Goal: Task Accomplishment & Management: Manage account settings

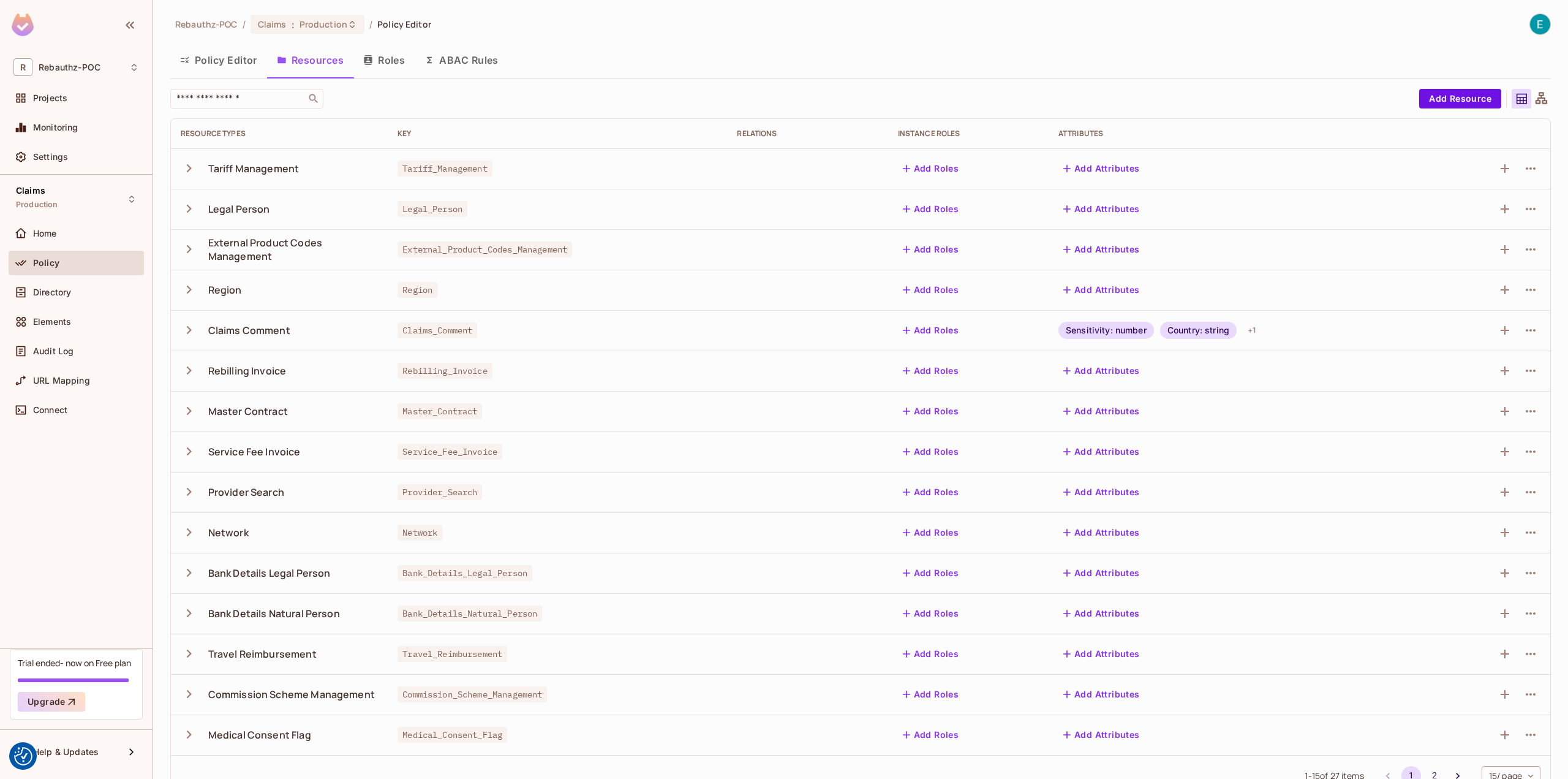
click at [1104, 329] on div "Sensitivity: number" at bounding box center [1106, 330] width 96 height 17
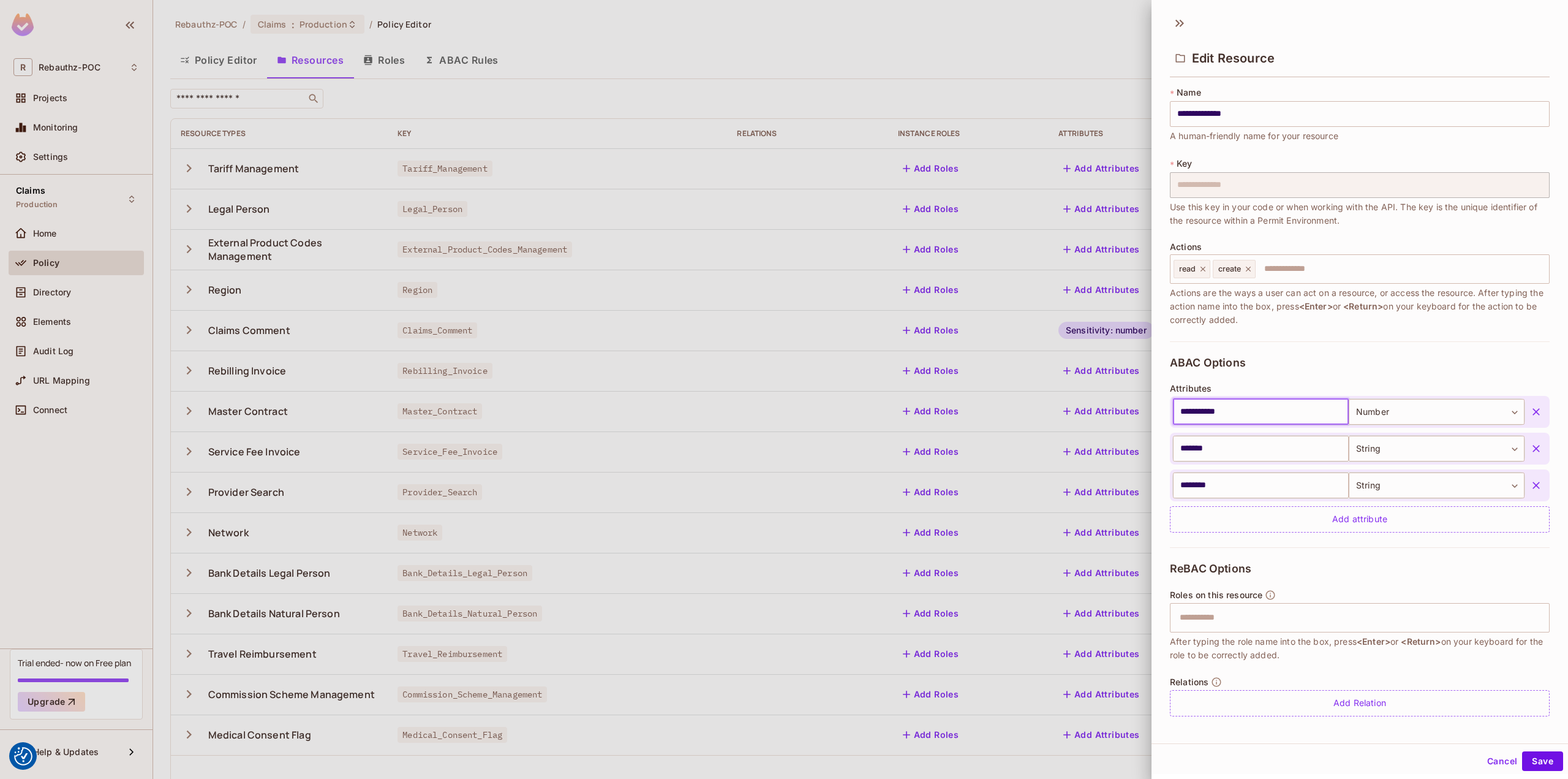
click at [1273, 414] on input "**********" at bounding box center [1261, 411] width 176 height 26
click at [1283, 366] on div "**********" at bounding box center [1360, 444] width 380 height 206
click at [1532, 410] on icon "button" at bounding box center [1536, 412] width 8 height 8
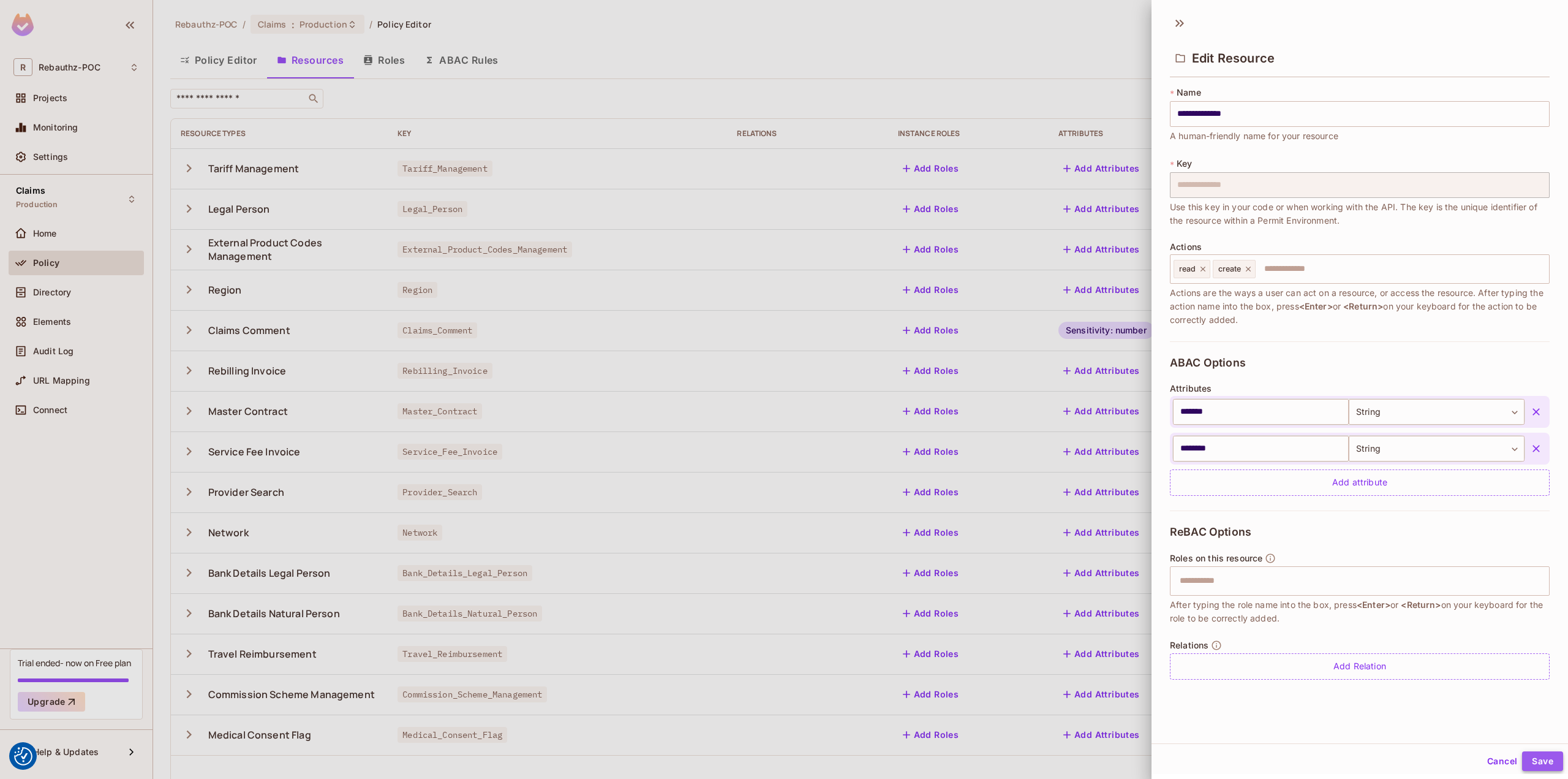
click at [1527, 759] on button "Save" at bounding box center [1543, 761] width 41 height 19
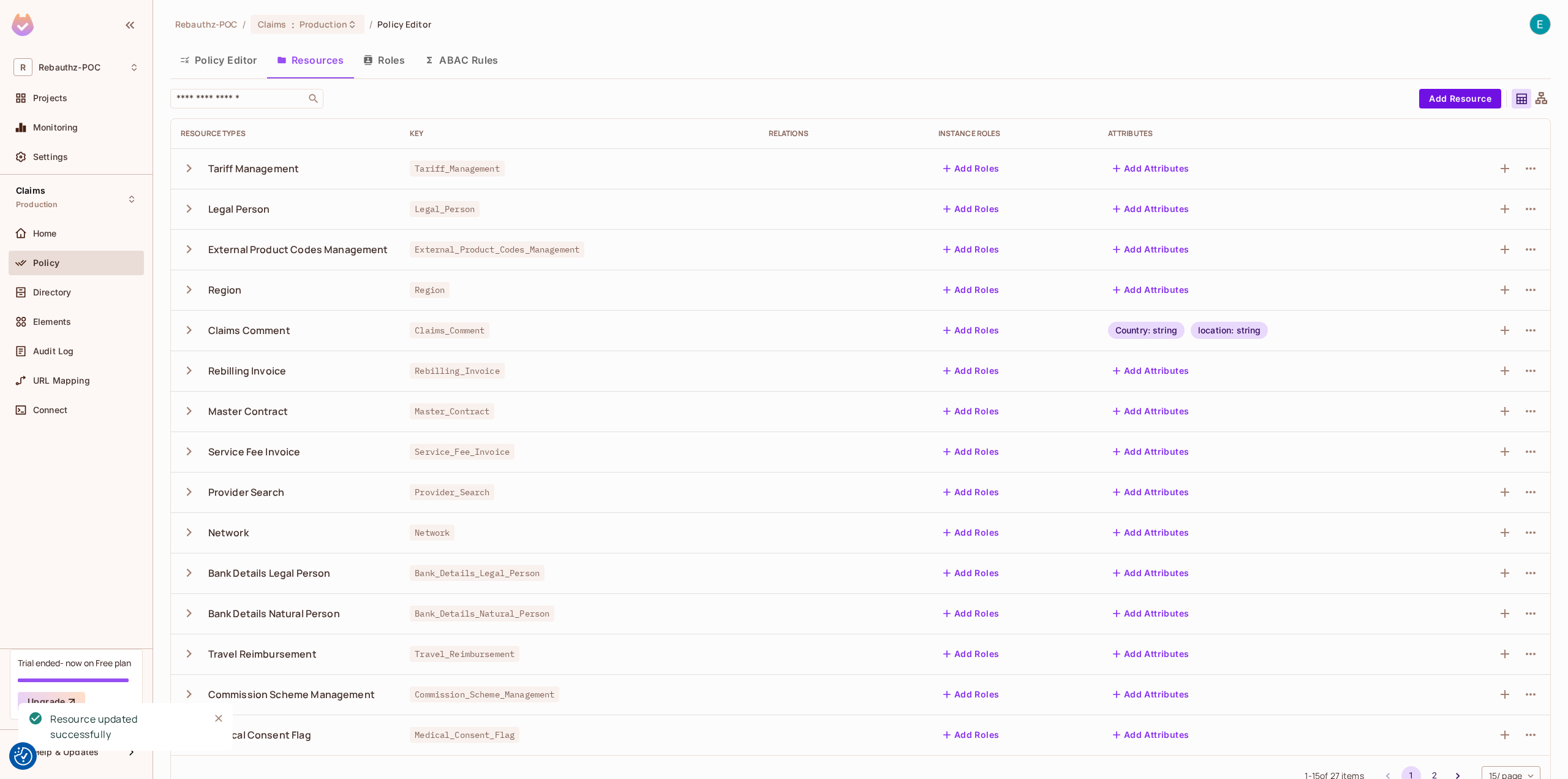
scroll to position [26, 0]
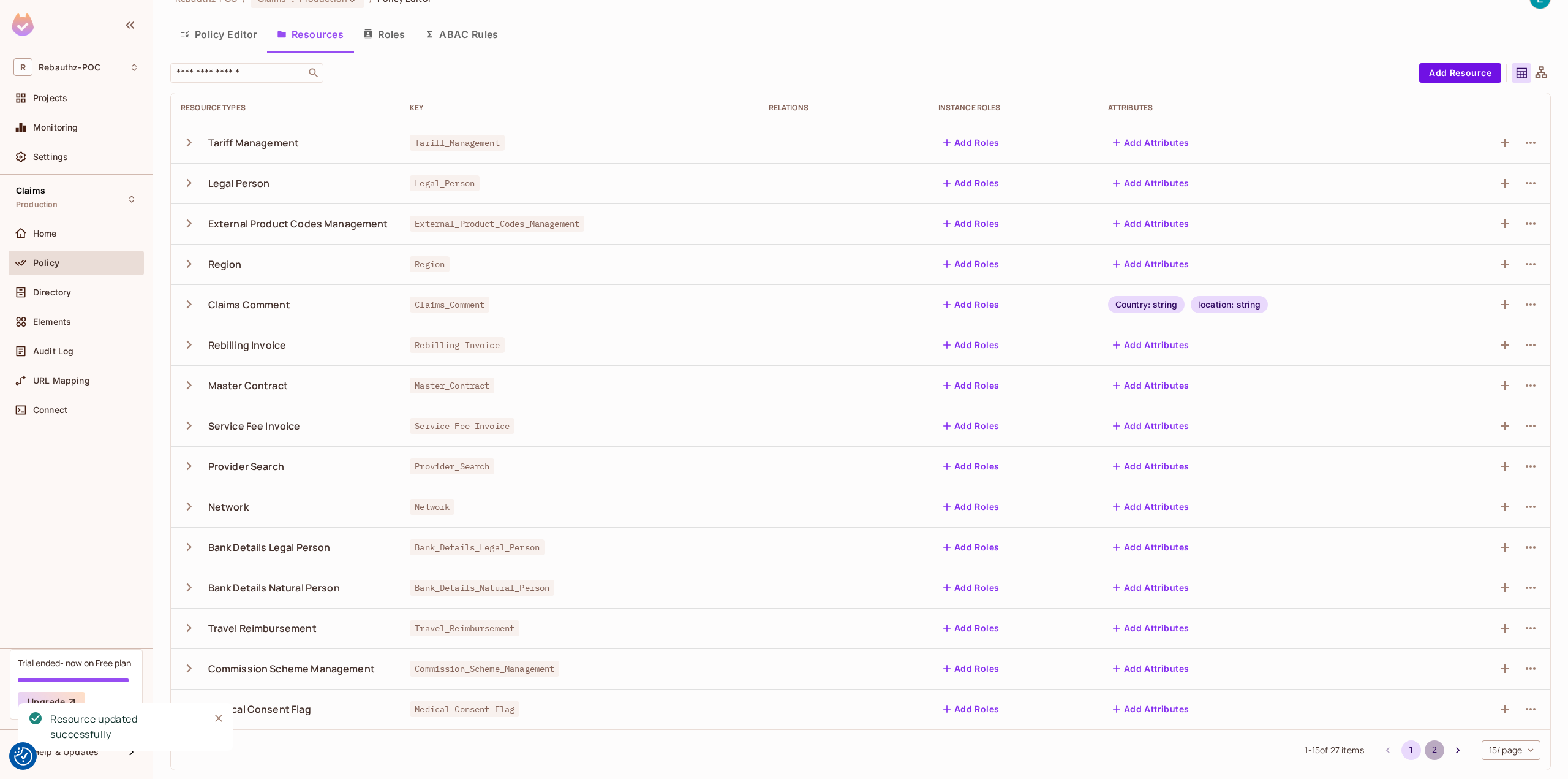
click at [1425, 749] on button "2" at bounding box center [1434, 750] width 19 height 19
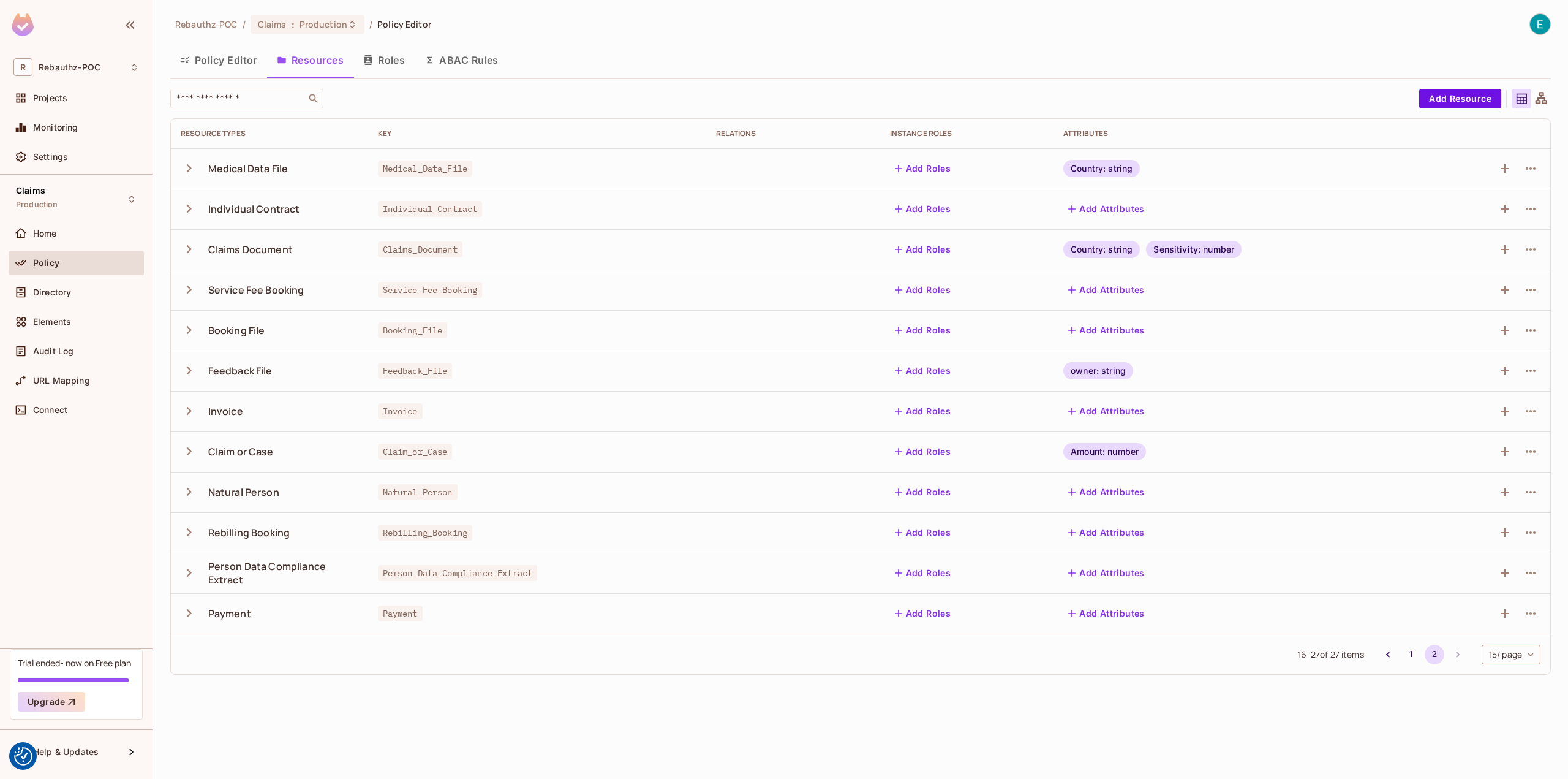
click at [1349, 254] on div "Country: string Sensitivity: number" at bounding box center [1241, 249] width 355 height 17
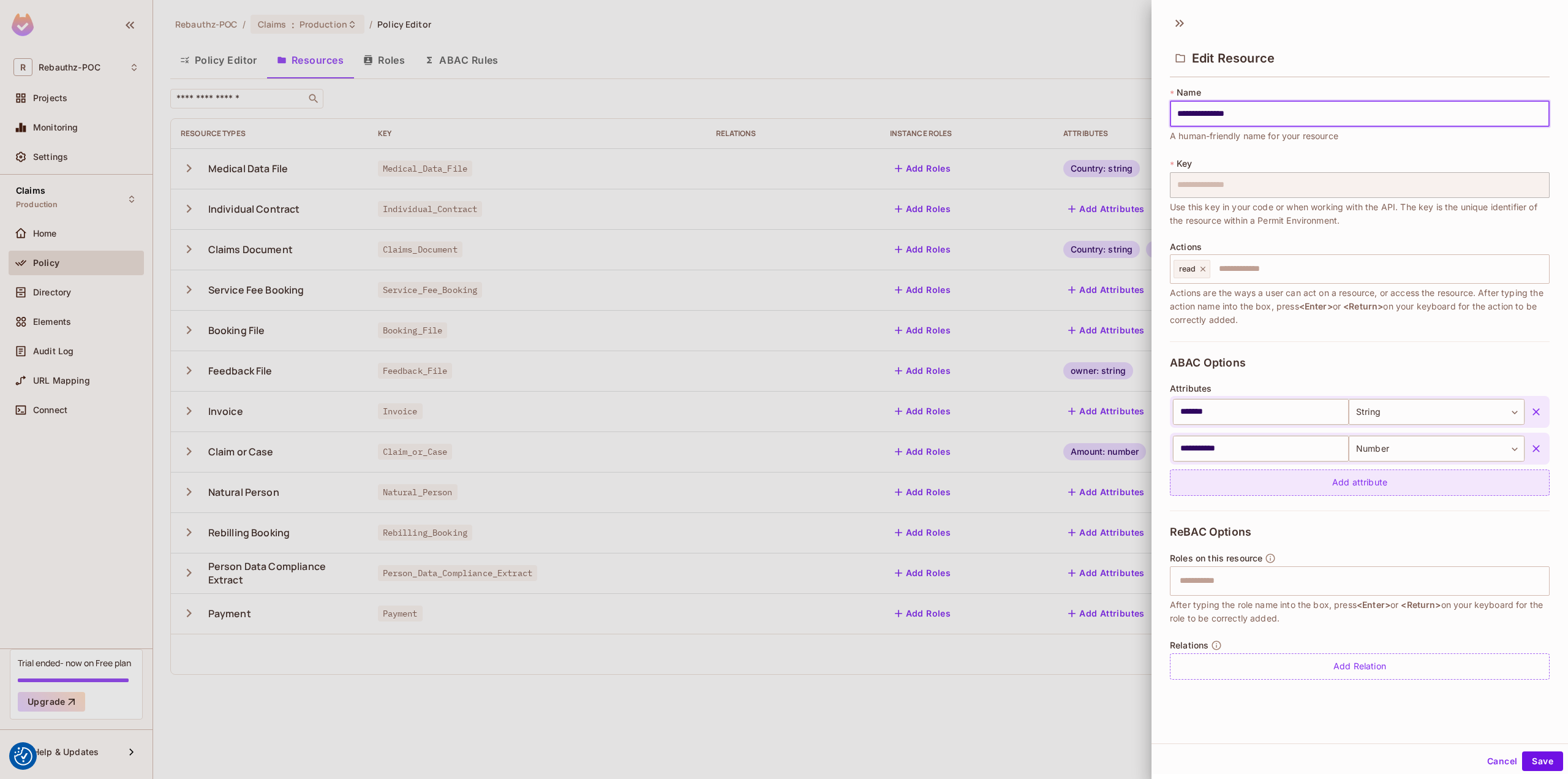
click at [1530, 445] on icon "button" at bounding box center [1536, 449] width 13 height 13
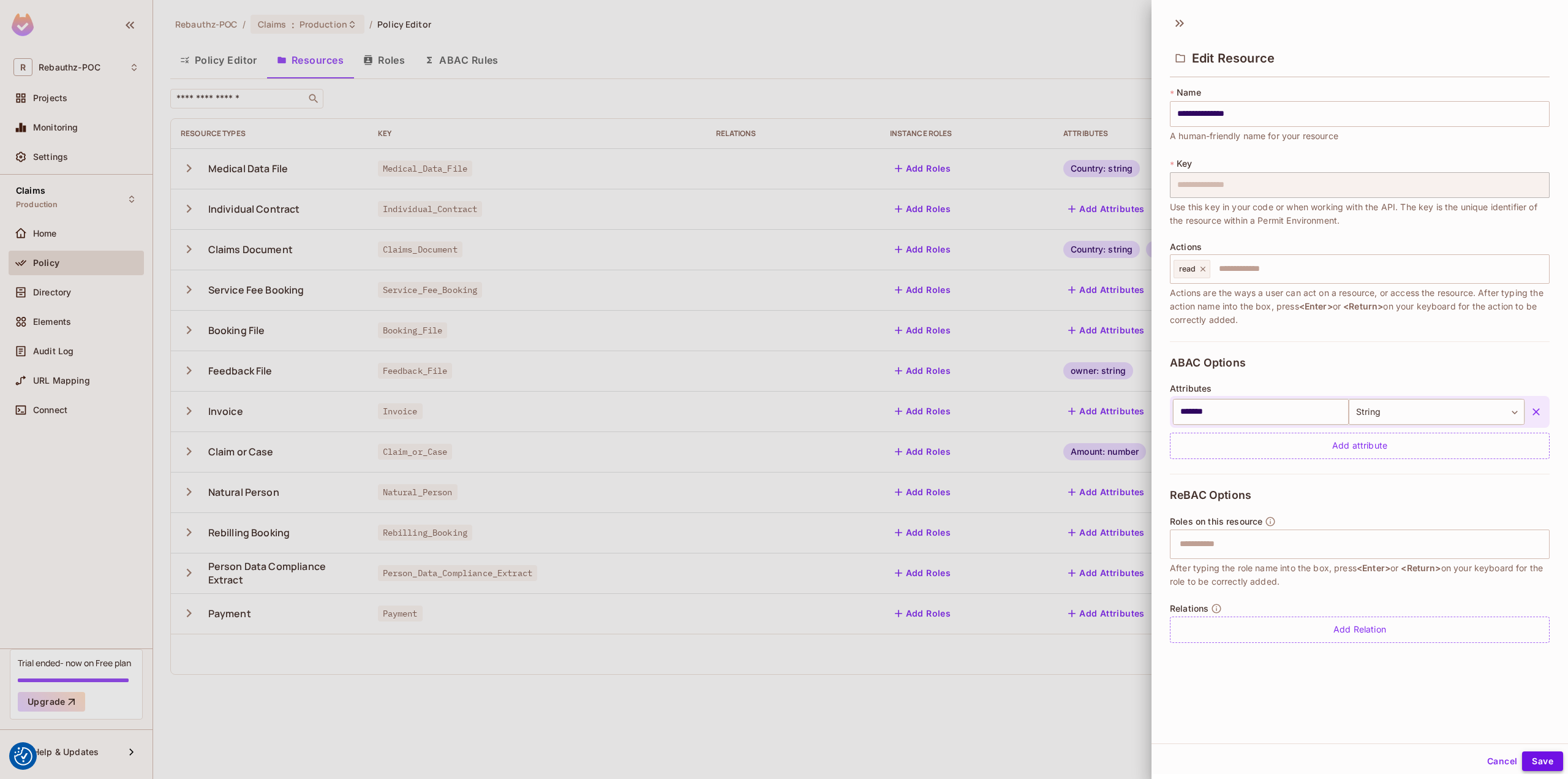
click at [1528, 758] on button "Save" at bounding box center [1543, 761] width 41 height 19
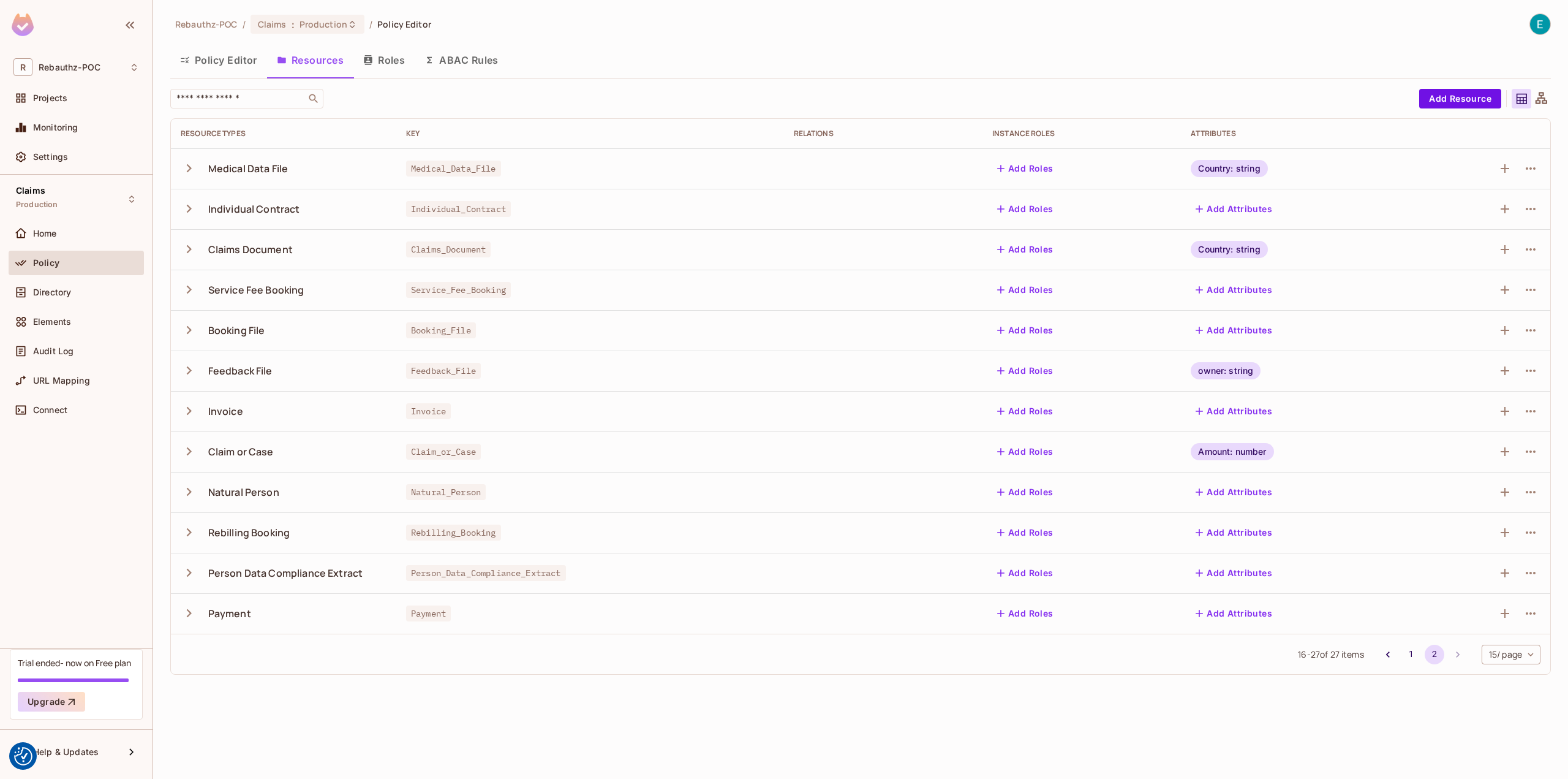
click at [392, 79] on div "Rebauthz-POC / Claims : Production / Policy Editor Policy Editor Resources Role…" at bounding box center [861, 349] width 1381 height 671
click at [444, 53] on button "ABAC Rules" at bounding box center [461, 59] width 94 height 31
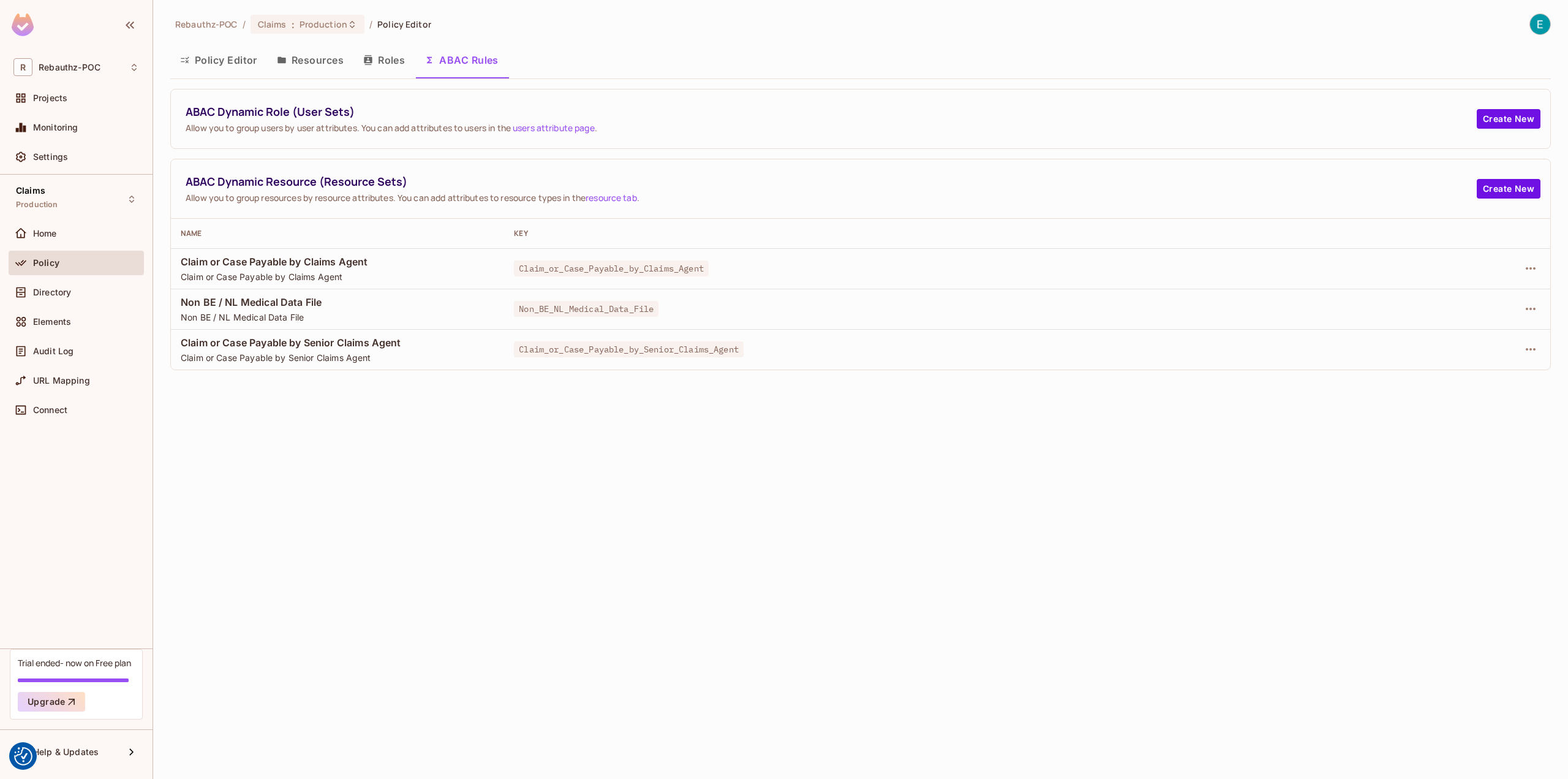
click at [443, 63] on button "ABAC Rules" at bounding box center [461, 59] width 94 height 31
click at [1528, 350] on icon "button" at bounding box center [1530, 349] width 14 height 14
click at [1395, 402] on div "Edit Dynamic Resource (Resource Set)" at bounding box center [1385, 397] width 160 height 13
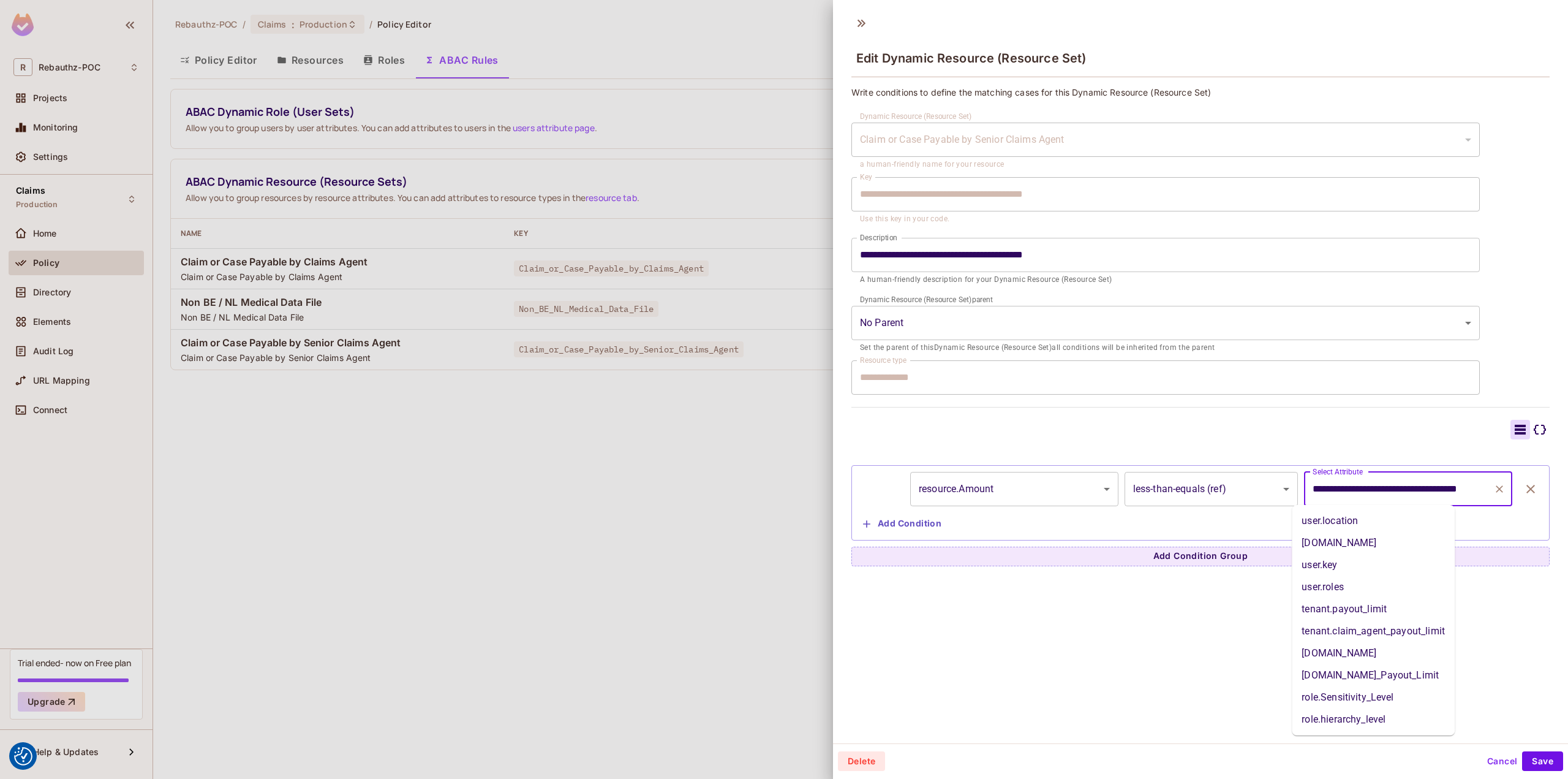
drag, startPoint x: 1379, startPoint y: 489, endPoint x: 1262, endPoint y: 500, distance: 117.5
click at [1262, 500] on div "**********" at bounding box center [1201, 488] width 685 height 34
click at [670, 402] on div at bounding box center [784, 390] width 1568 height 779
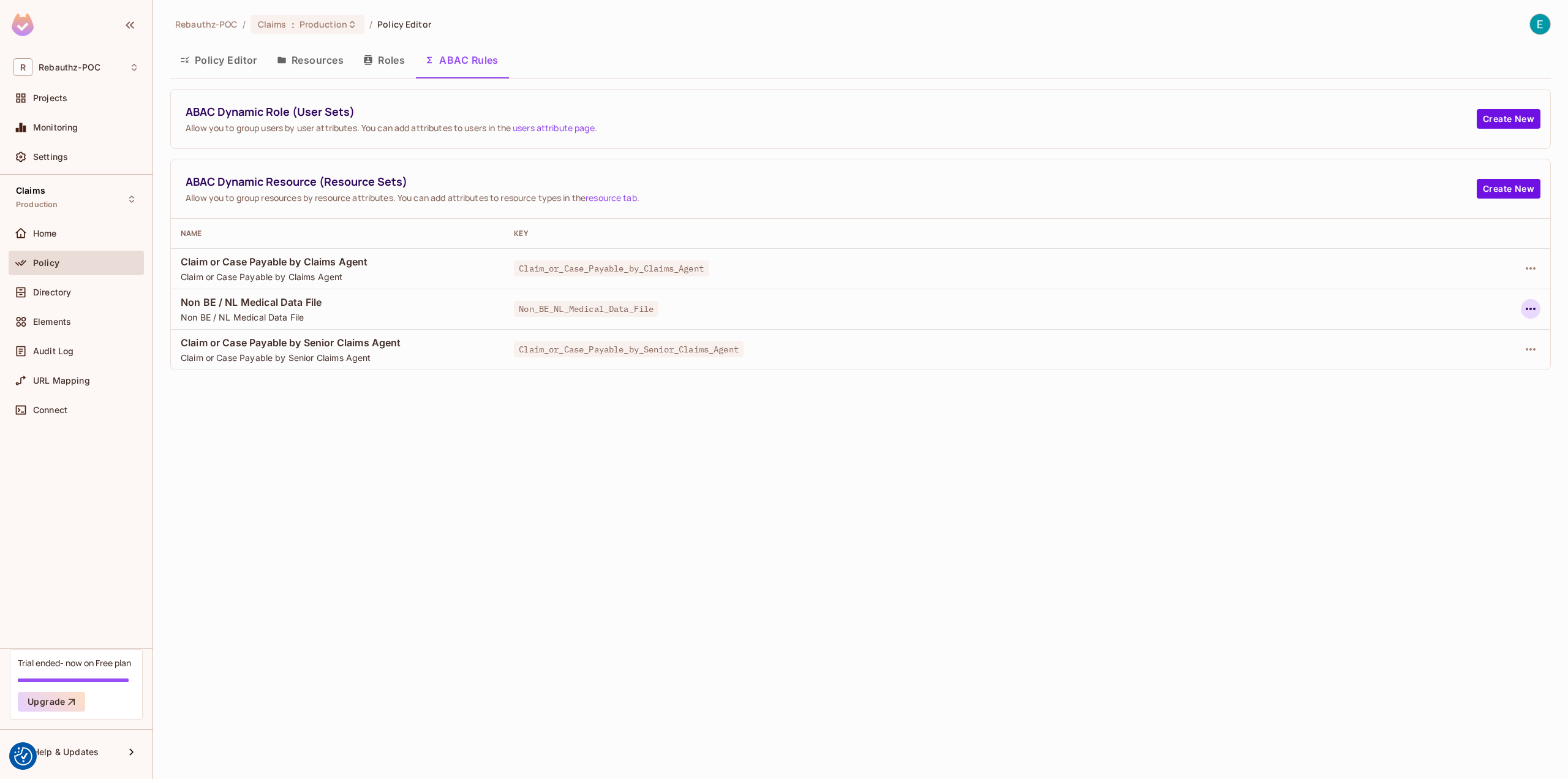
click at [1532, 309] on icon "button" at bounding box center [1530, 308] width 14 height 14
click at [1445, 361] on div "Edit Dynamic Resource (Resource Set)" at bounding box center [1425, 356] width 160 height 13
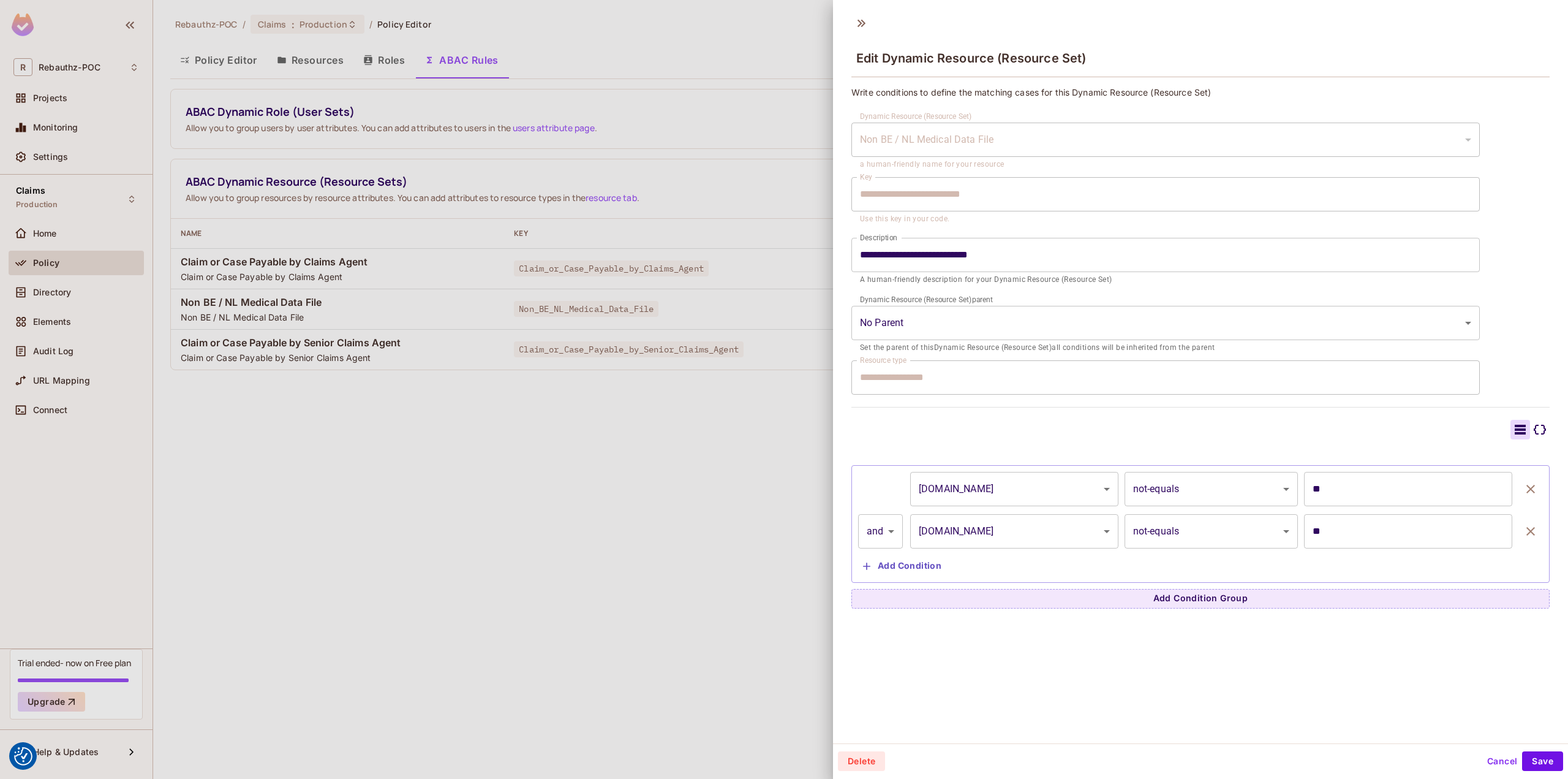
click at [555, 361] on div at bounding box center [784, 390] width 1568 height 779
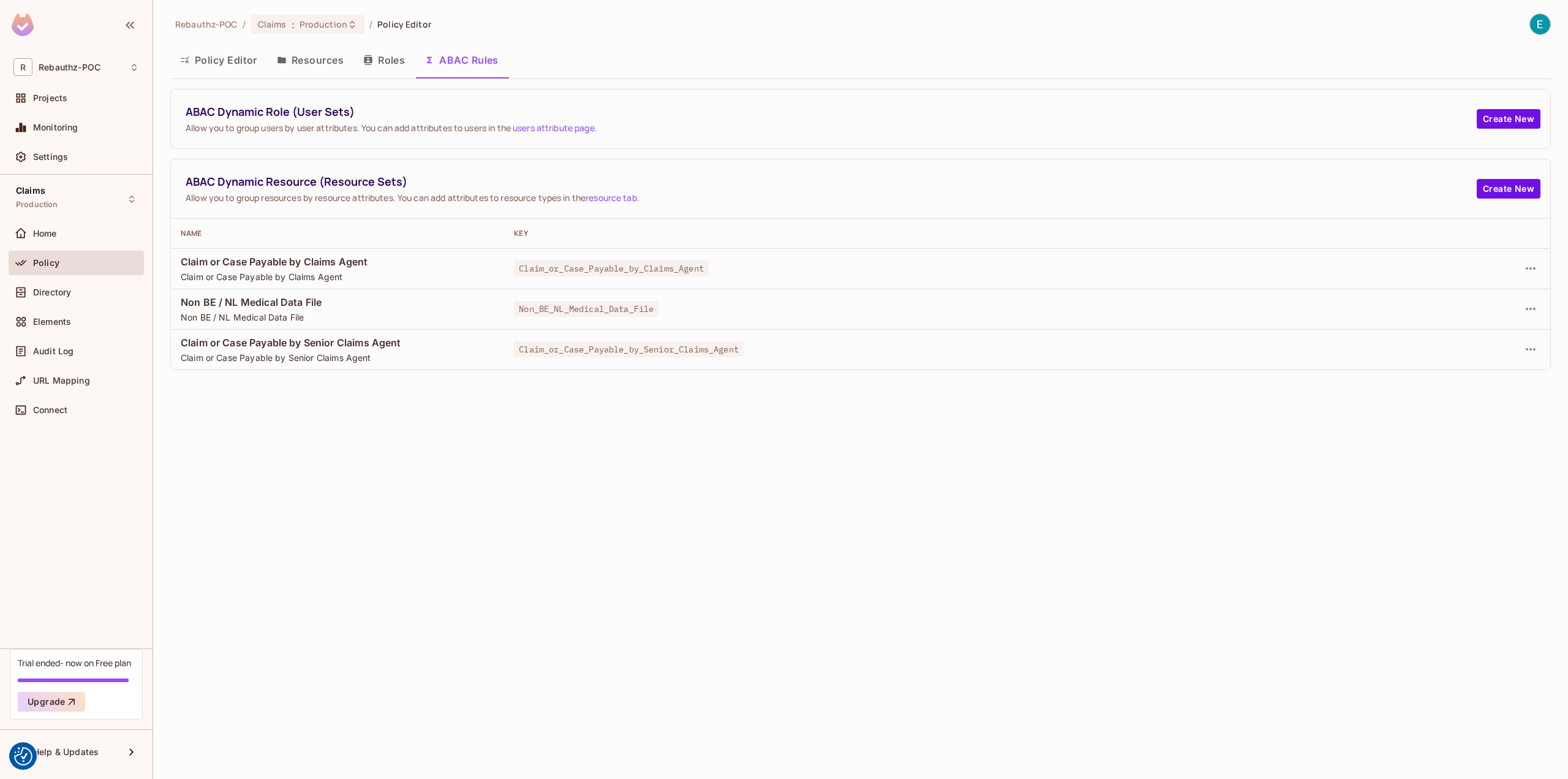
click at [1520, 271] on div at bounding box center [1479, 268] width 123 height 19
click at [1530, 263] on icon "button" at bounding box center [1530, 268] width 14 height 14
click at [1425, 318] on div "Edit Dynamic Resource (Resource Set)" at bounding box center [1422, 316] width 160 height 13
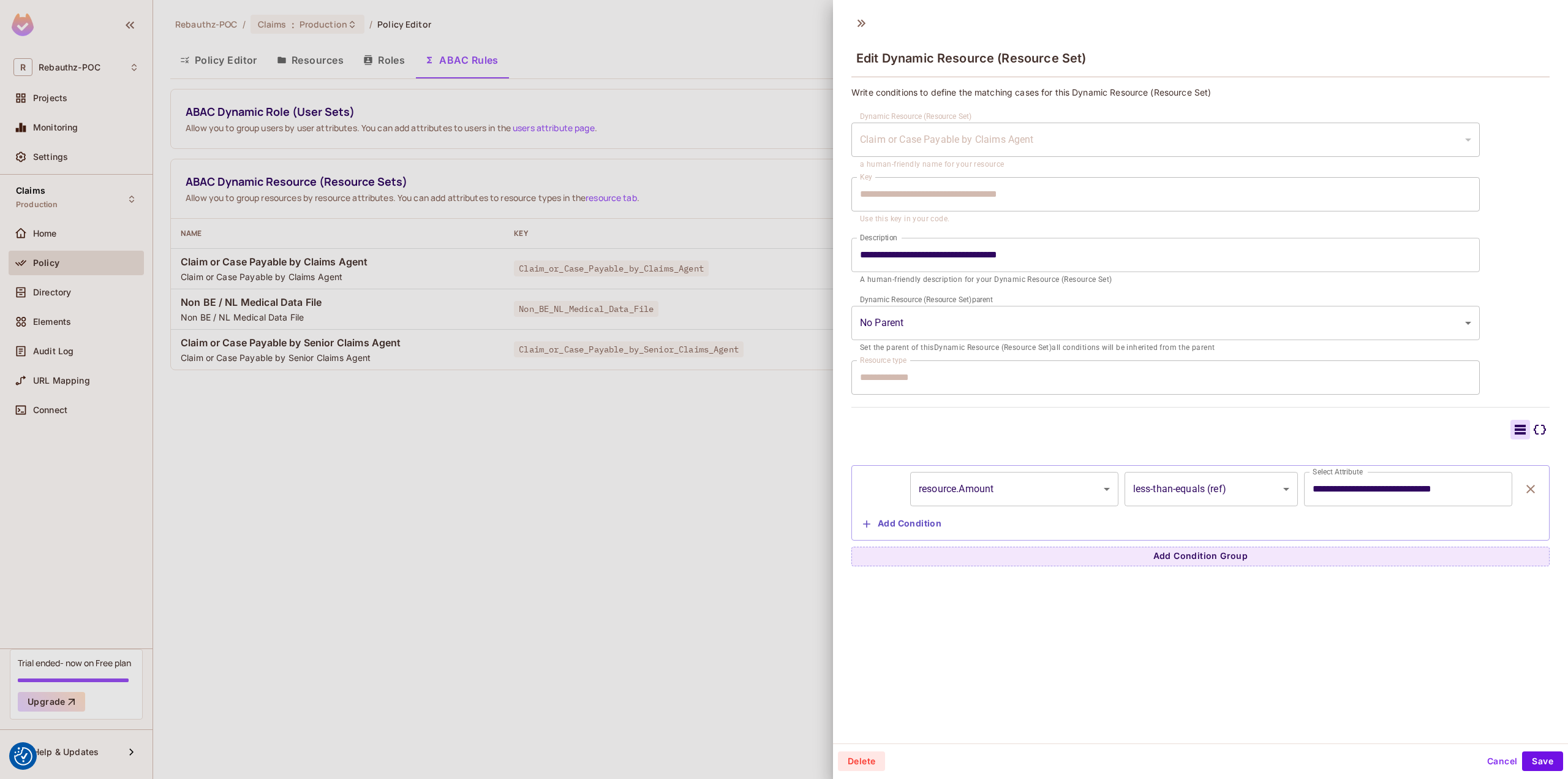
click at [674, 410] on div at bounding box center [784, 390] width 1568 height 779
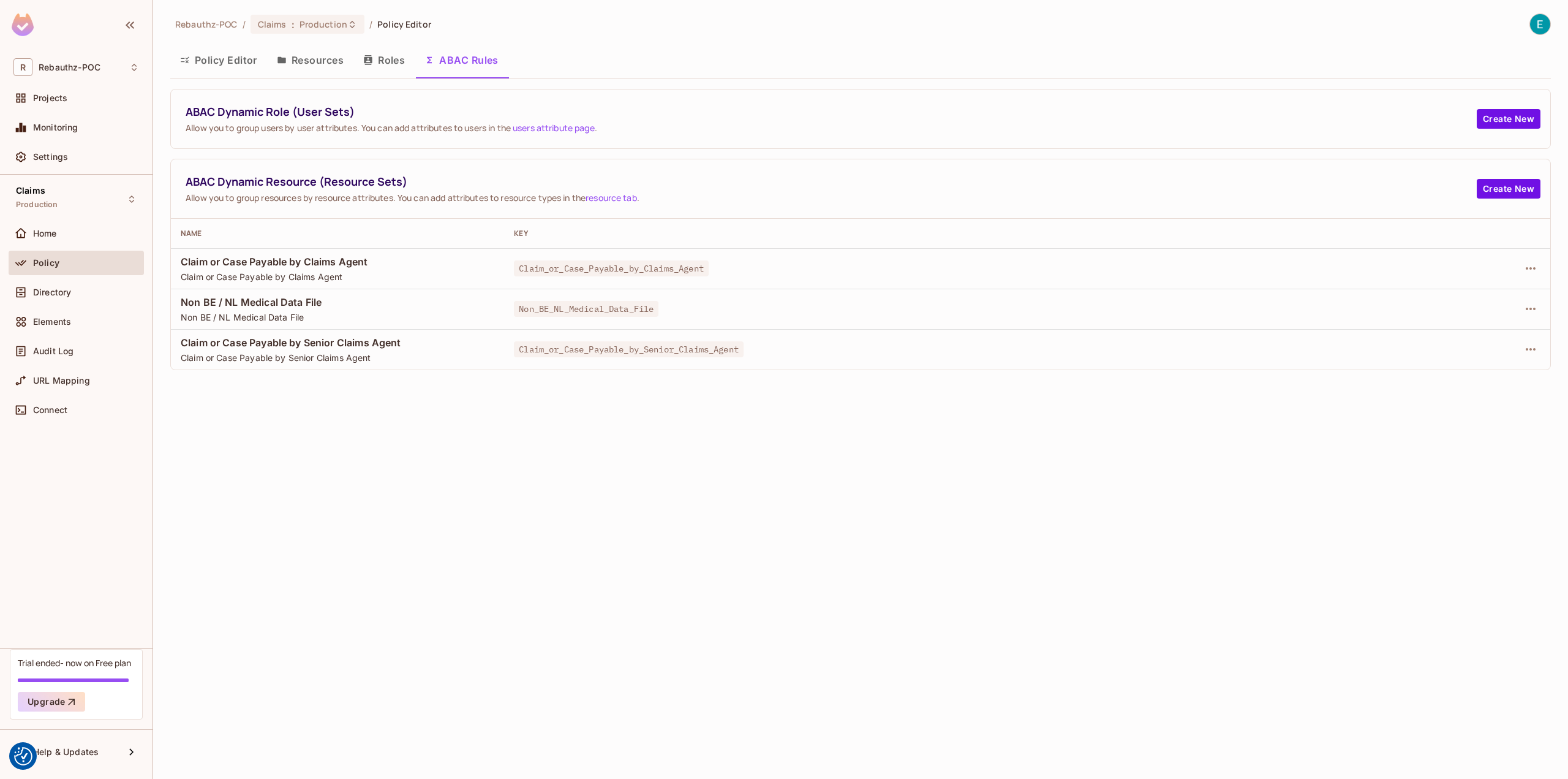
click at [382, 70] on button "Roles" at bounding box center [384, 59] width 61 height 31
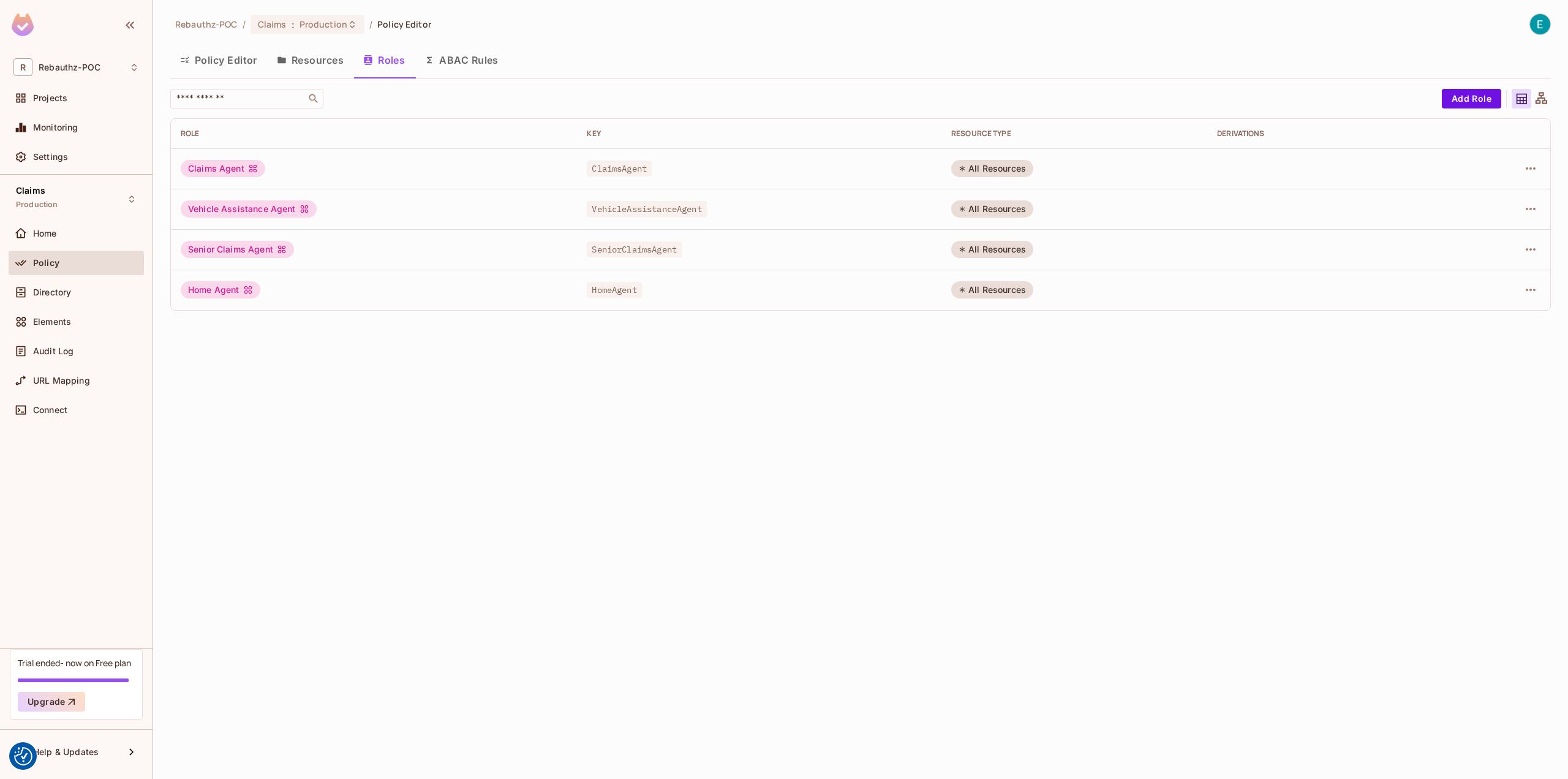
click at [299, 65] on button "Resources" at bounding box center [310, 59] width 86 height 31
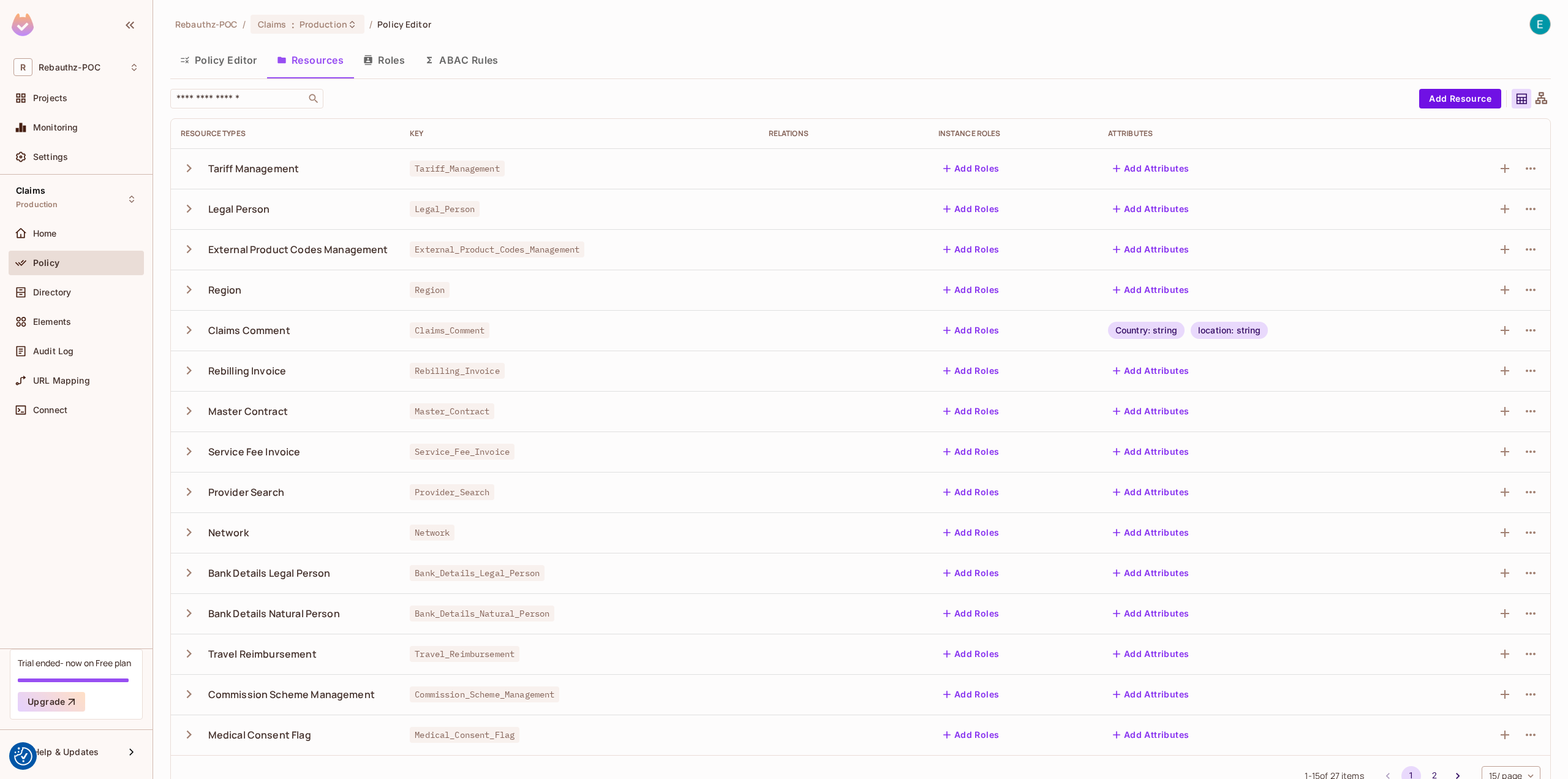
click at [223, 60] on button "Policy Editor" at bounding box center [218, 59] width 97 height 31
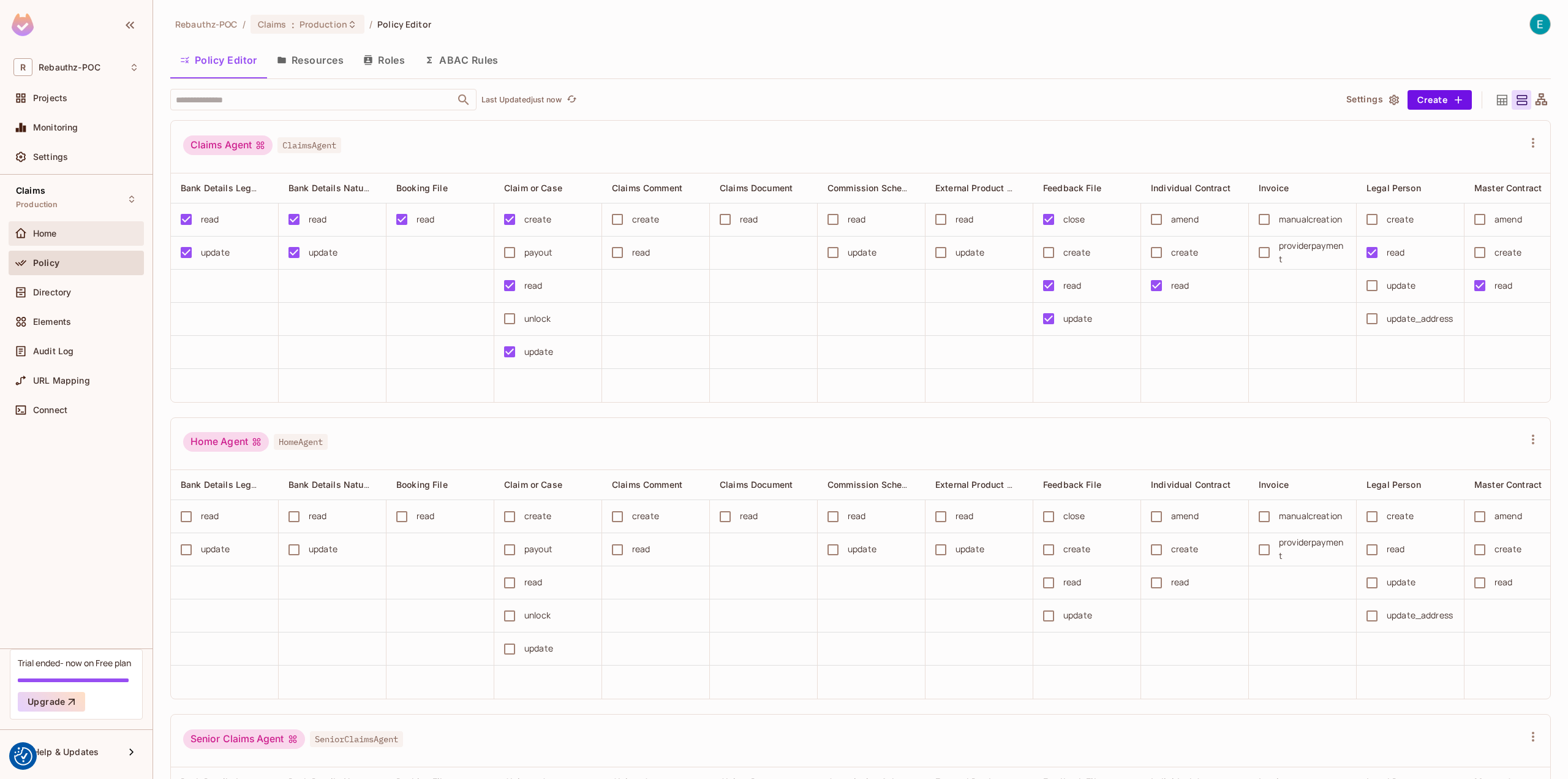
click at [63, 234] on div "Home" at bounding box center [86, 234] width 106 height 10
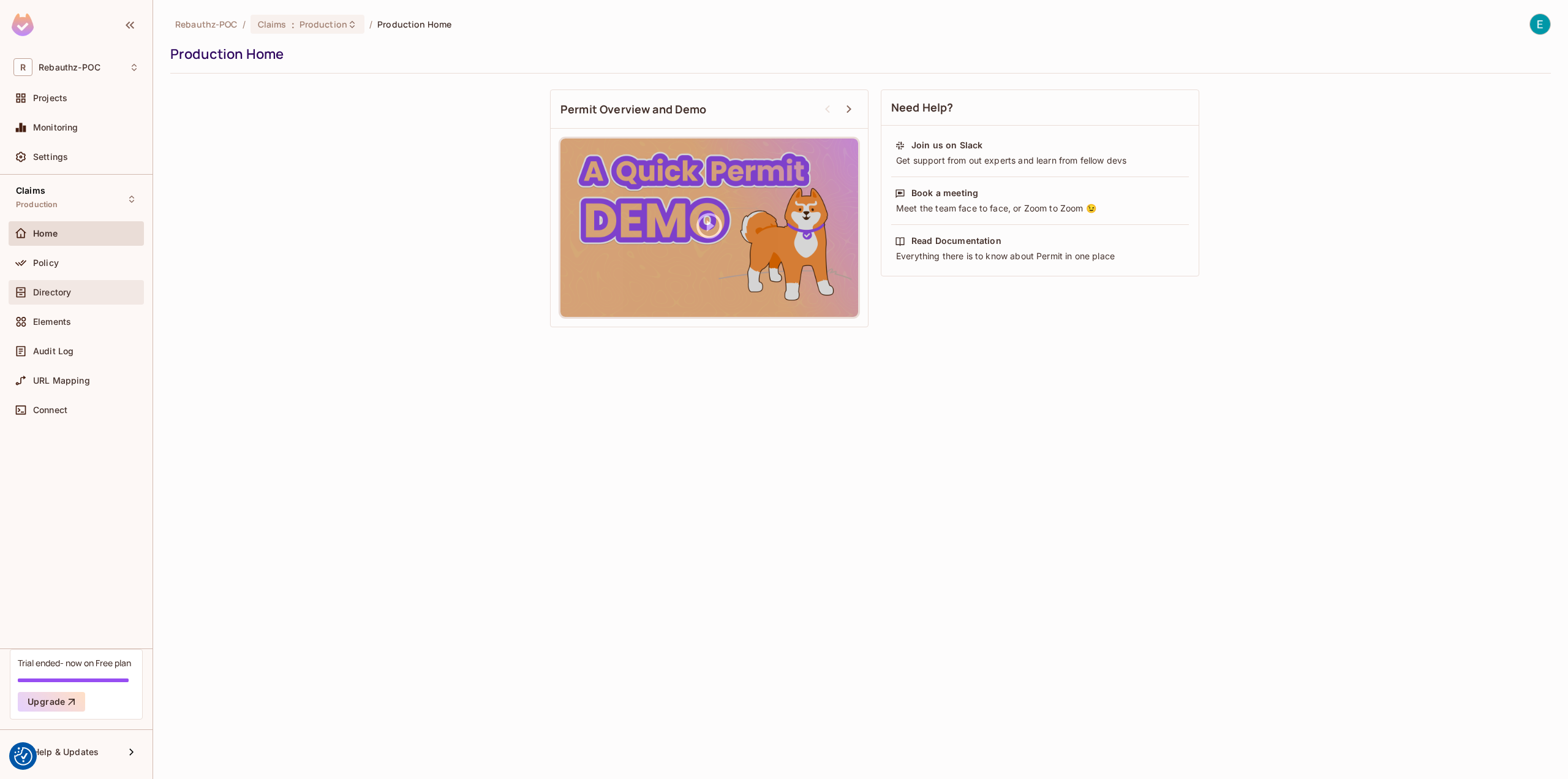
click at [48, 296] on span "Directory" at bounding box center [52, 292] width 38 height 10
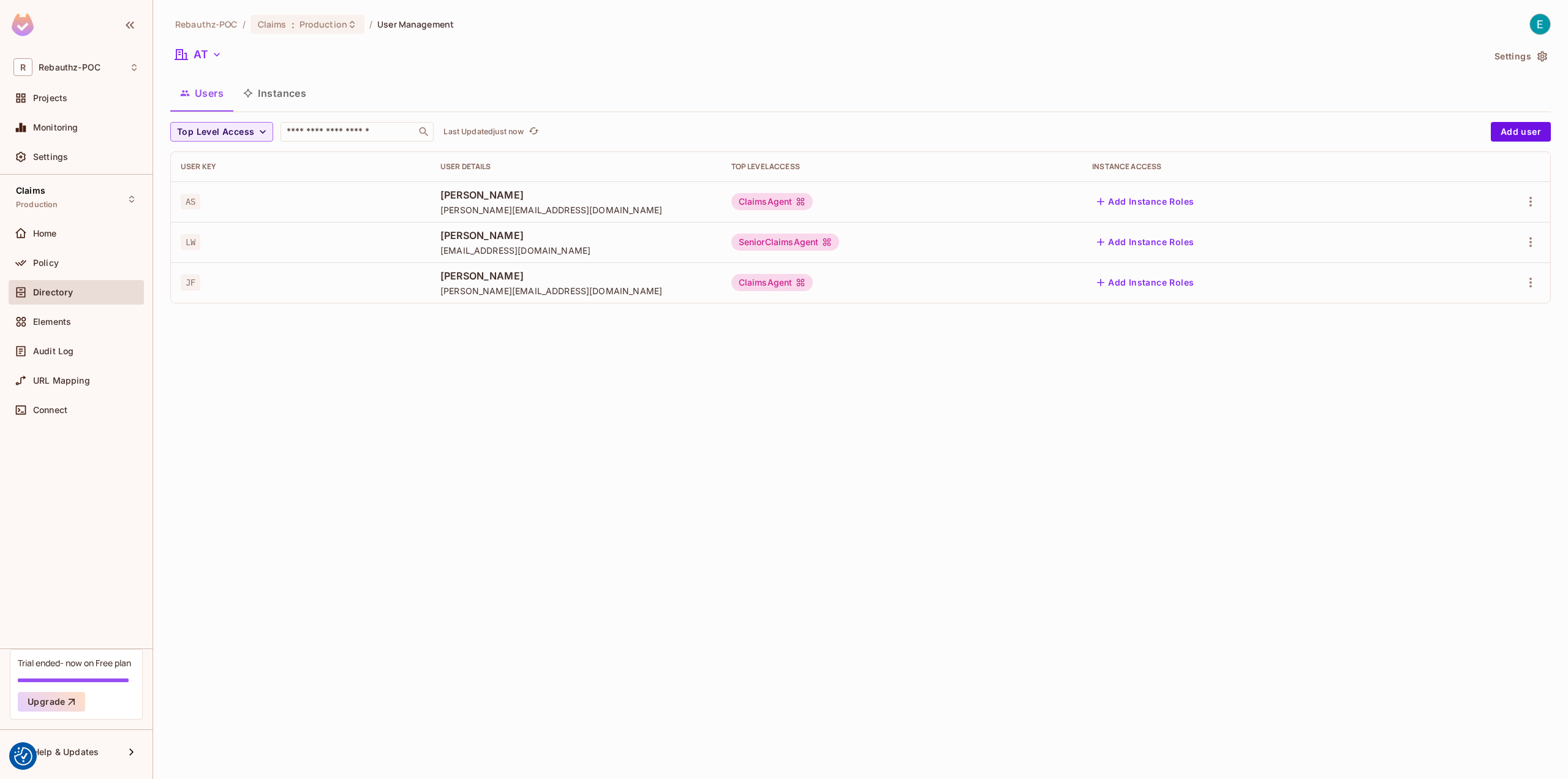
click at [1541, 200] on td at bounding box center [1495, 202] width 111 height 41
click at [208, 56] on button "AT" at bounding box center [198, 54] width 56 height 19
click at [217, 108] on span "All Tenants" at bounding box center [264, 110] width 136 height 12
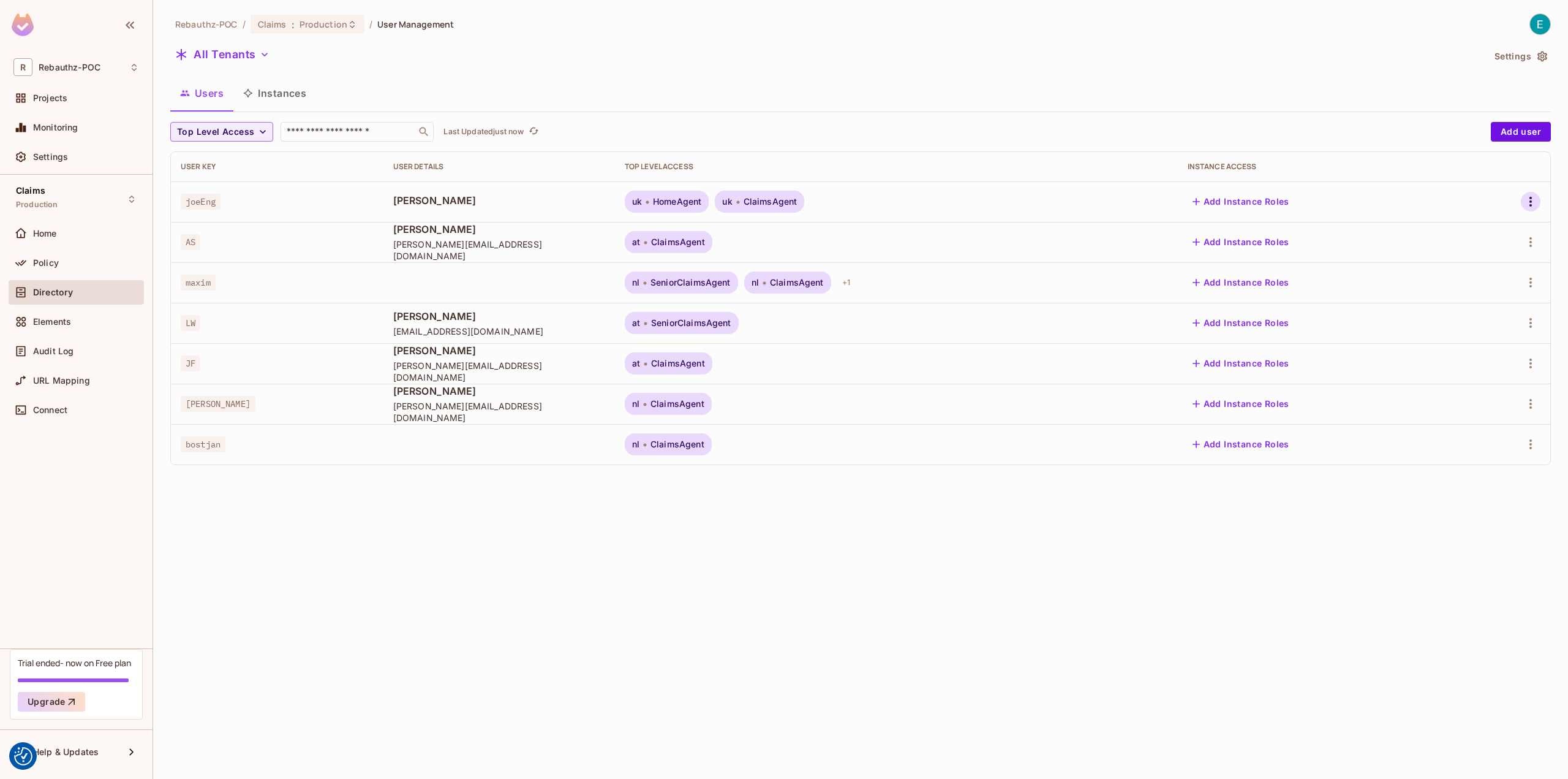
click at [1535, 205] on icon "button" at bounding box center [1530, 201] width 14 height 14
click at [1477, 280] on div "Edit Attributes" at bounding box center [1482, 284] width 61 height 13
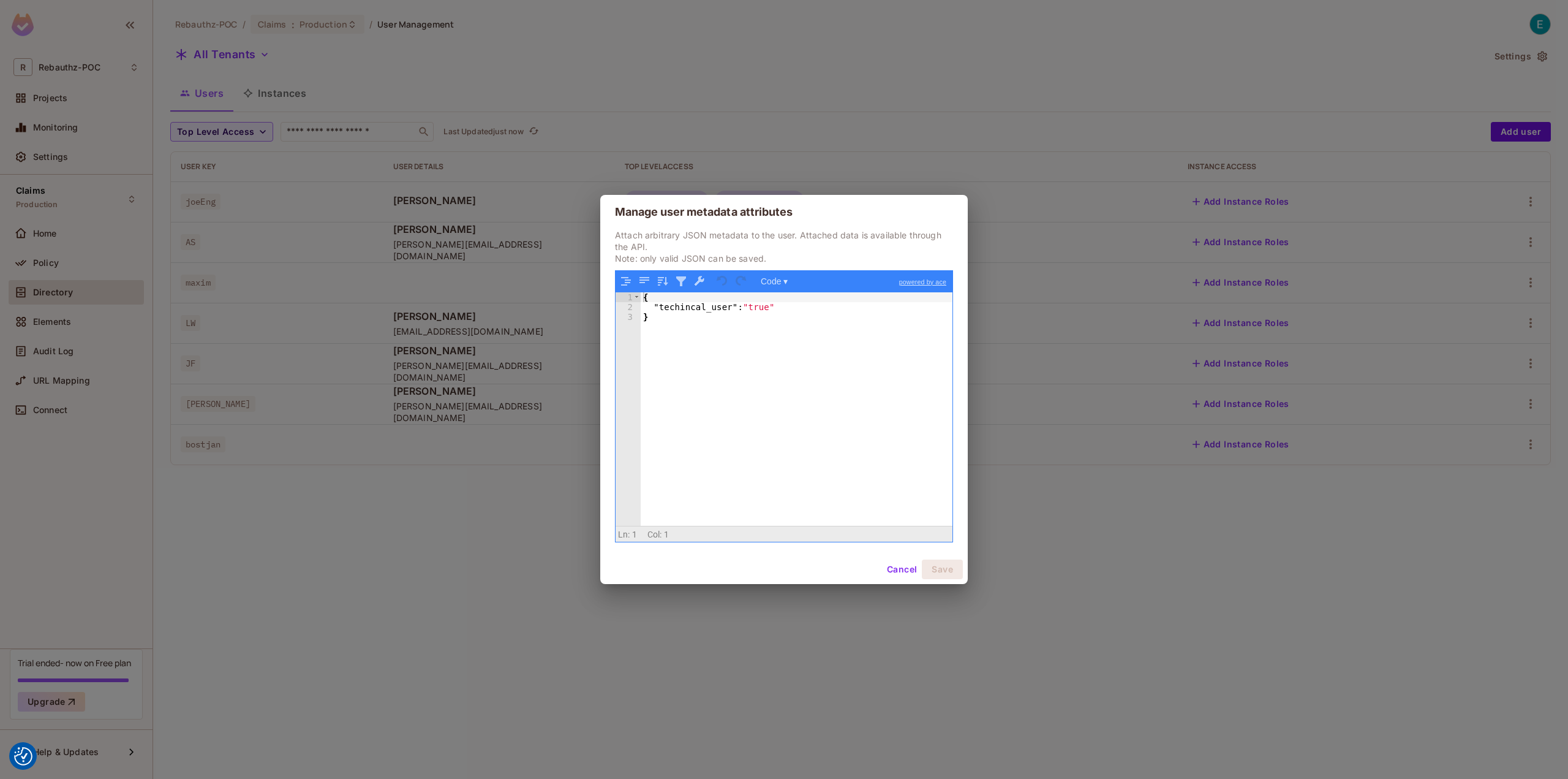
drag, startPoint x: 903, startPoint y: 573, endPoint x: 971, endPoint y: 509, distance: 93.4
click at [902, 573] on button "Cancel" at bounding box center [902, 569] width 40 height 19
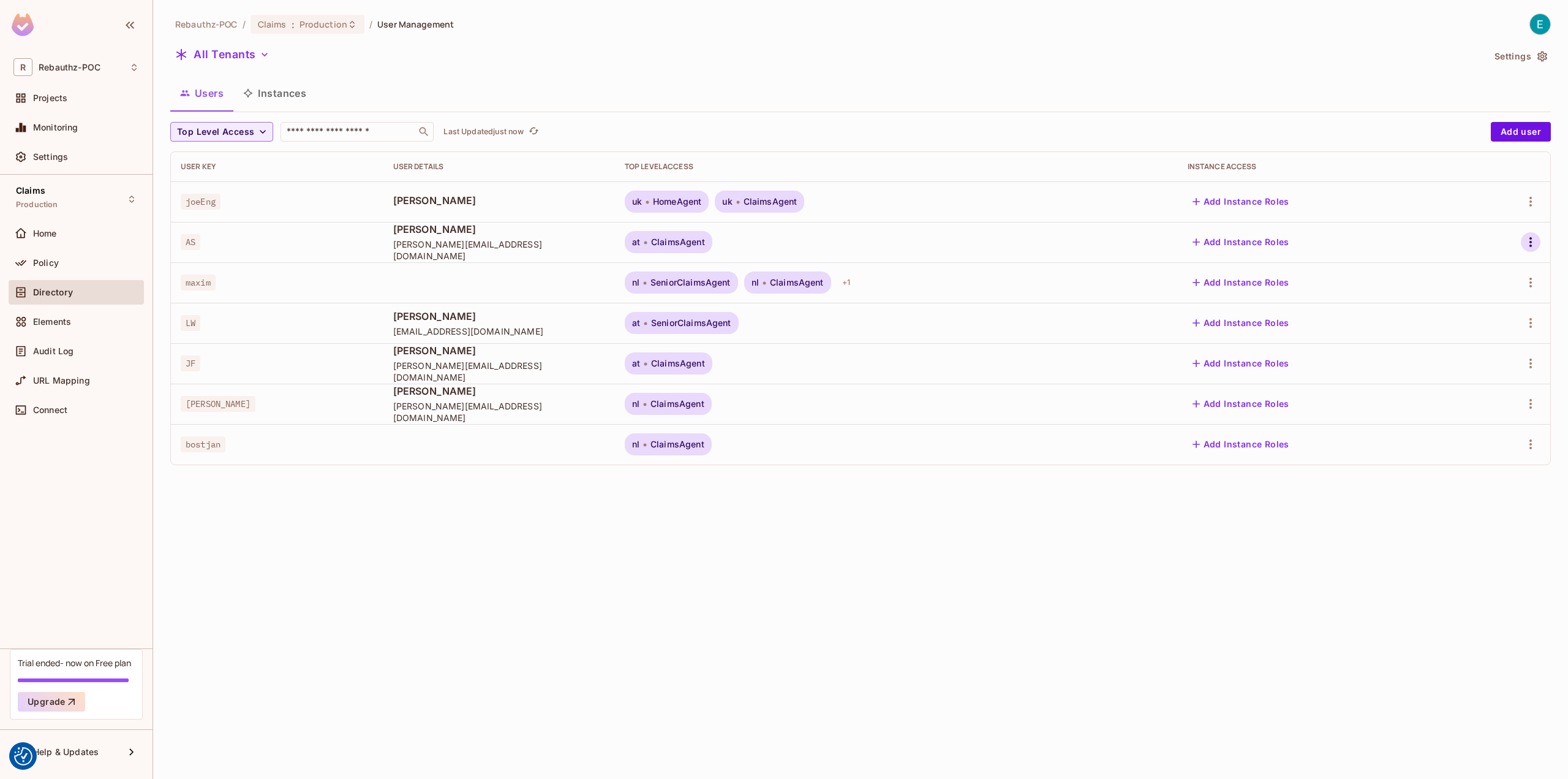
click at [1527, 244] on icon "button" at bounding box center [1530, 242] width 14 height 14
click at [1471, 319] on div "Edit Attributes" at bounding box center [1482, 324] width 61 height 13
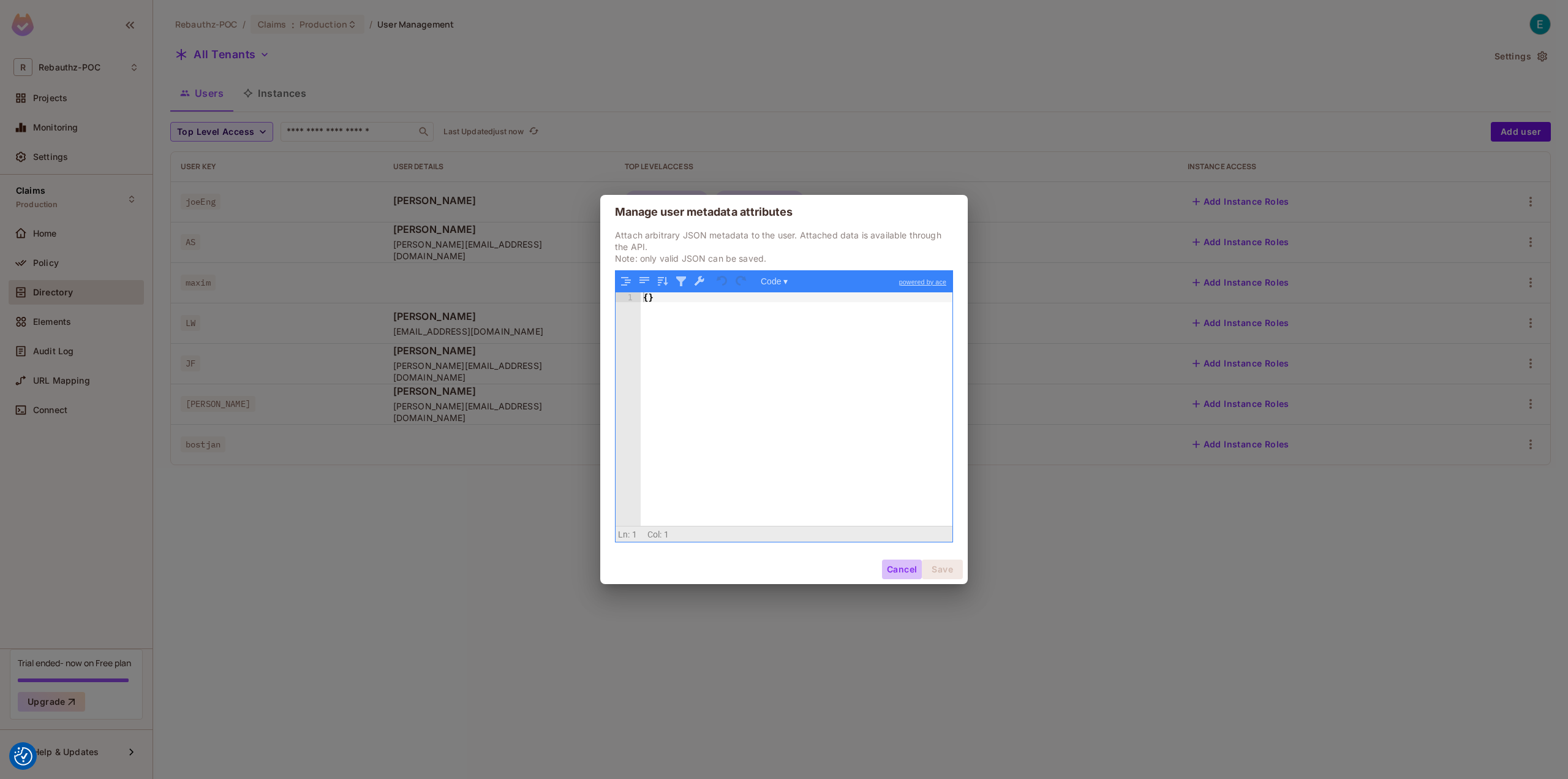
click at [900, 569] on button "Cancel" at bounding box center [902, 569] width 40 height 19
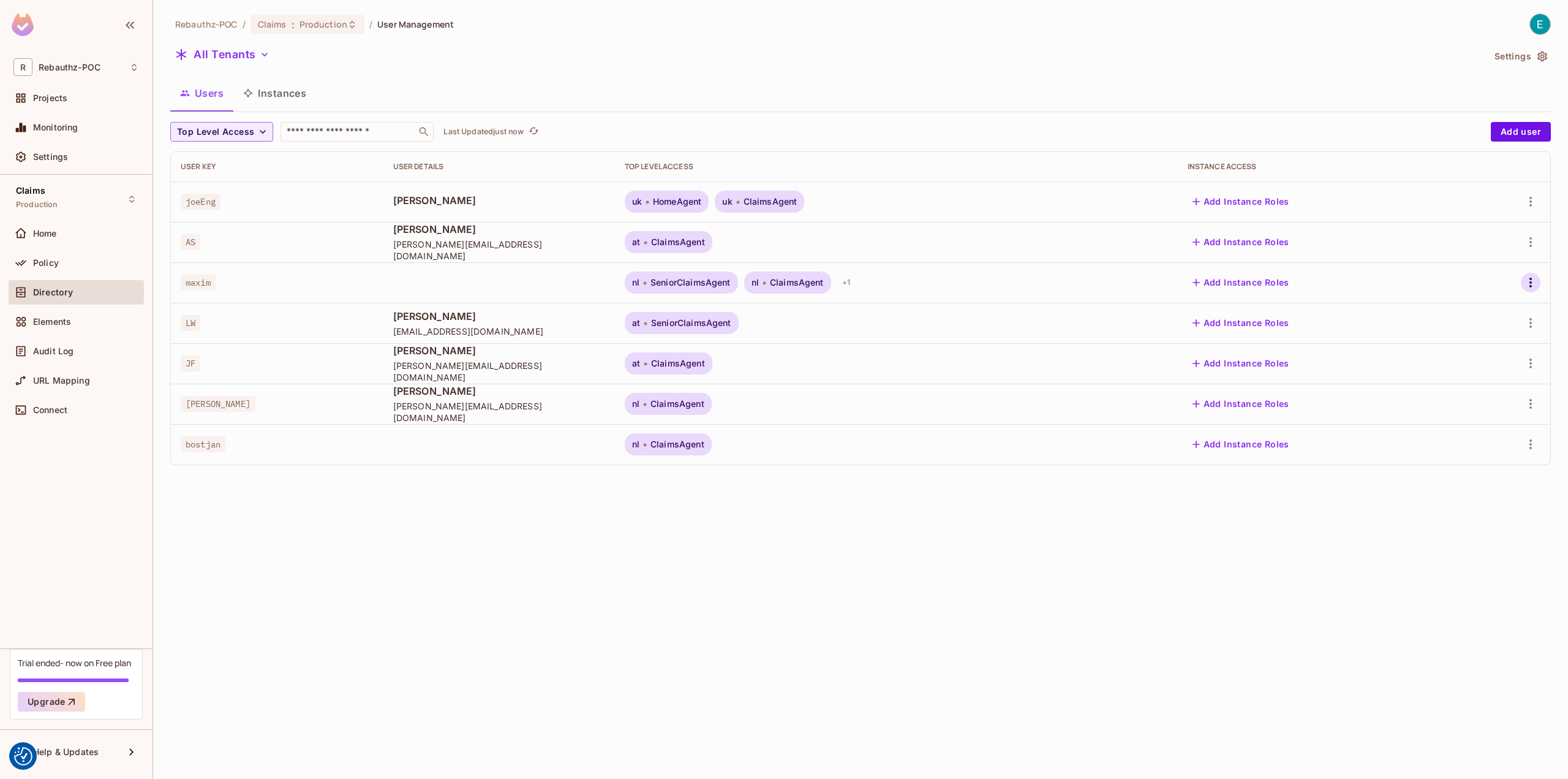
click at [1531, 280] on icon "button" at bounding box center [1530, 282] width 14 height 14
click at [1462, 363] on div "Edit Attributes" at bounding box center [1482, 364] width 61 height 13
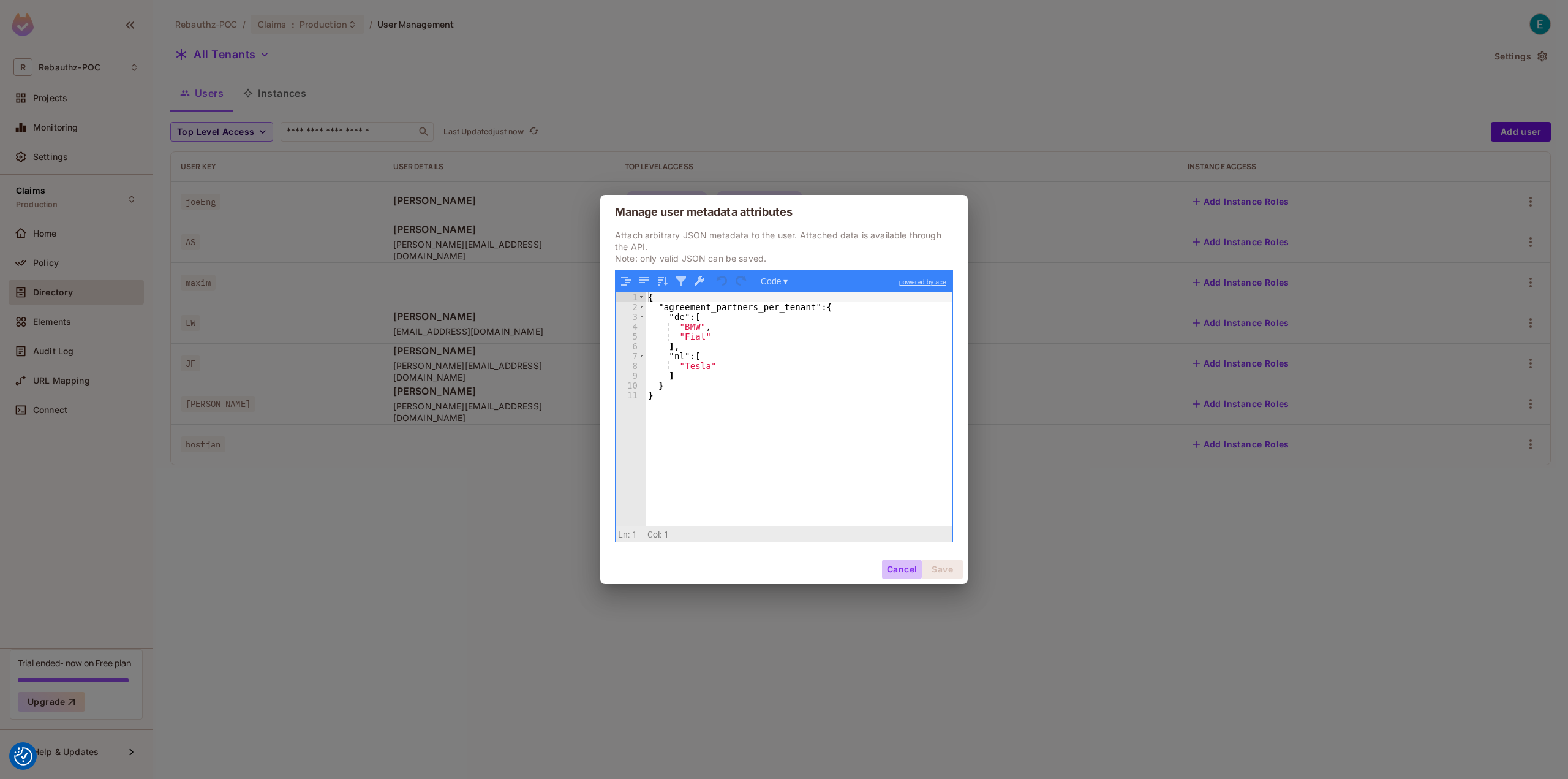
click at [884, 563] on button "Cancel" at bounding box center [902, 569] width 40 height 19
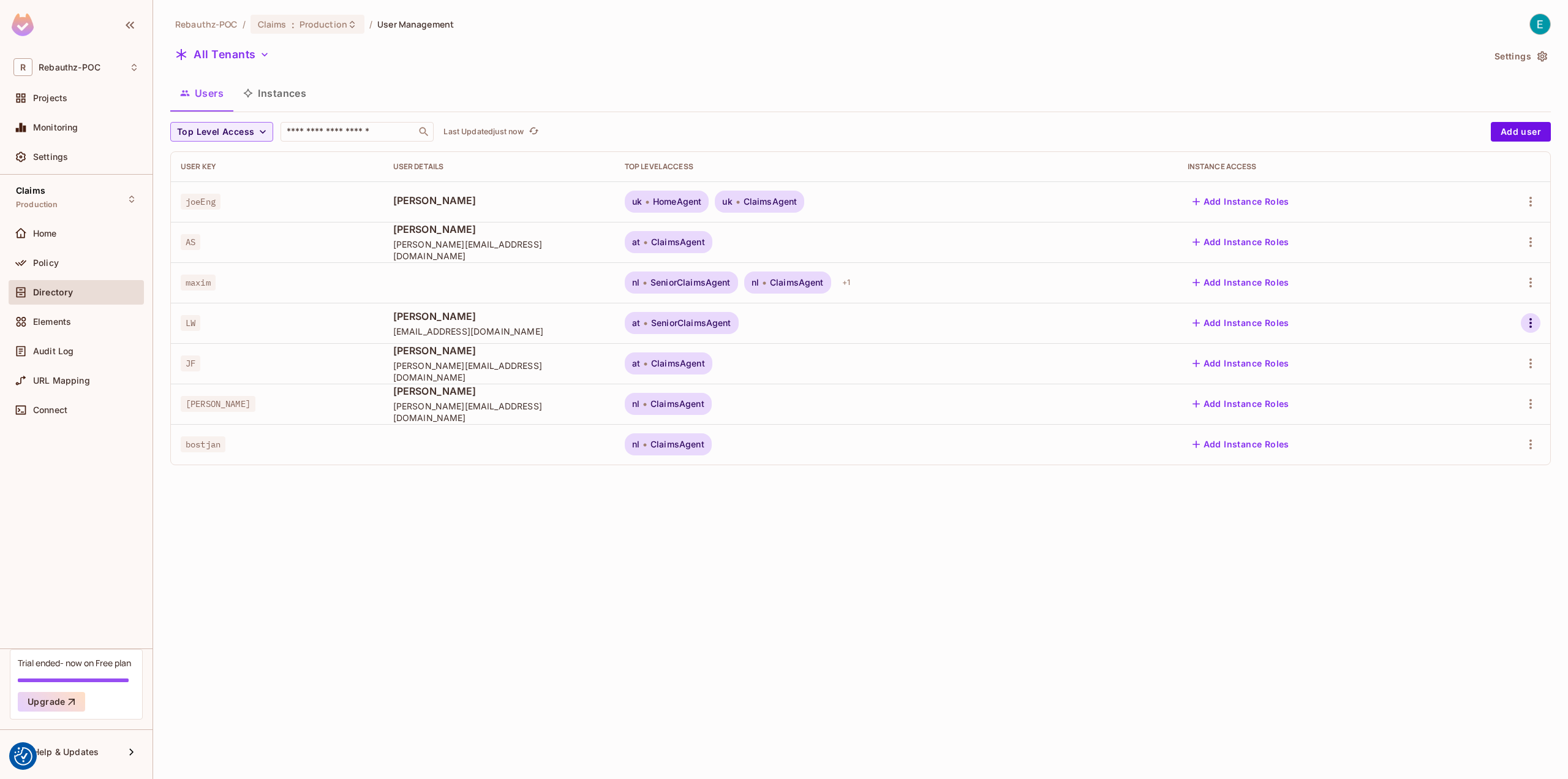
click at [1528, 322] on icon "button" at bounding box center [1530, 322] width 14 height 14
click at [1473, 401] on div "Edit Attributes" at bounding box center [1482, 405] width 61 height 13
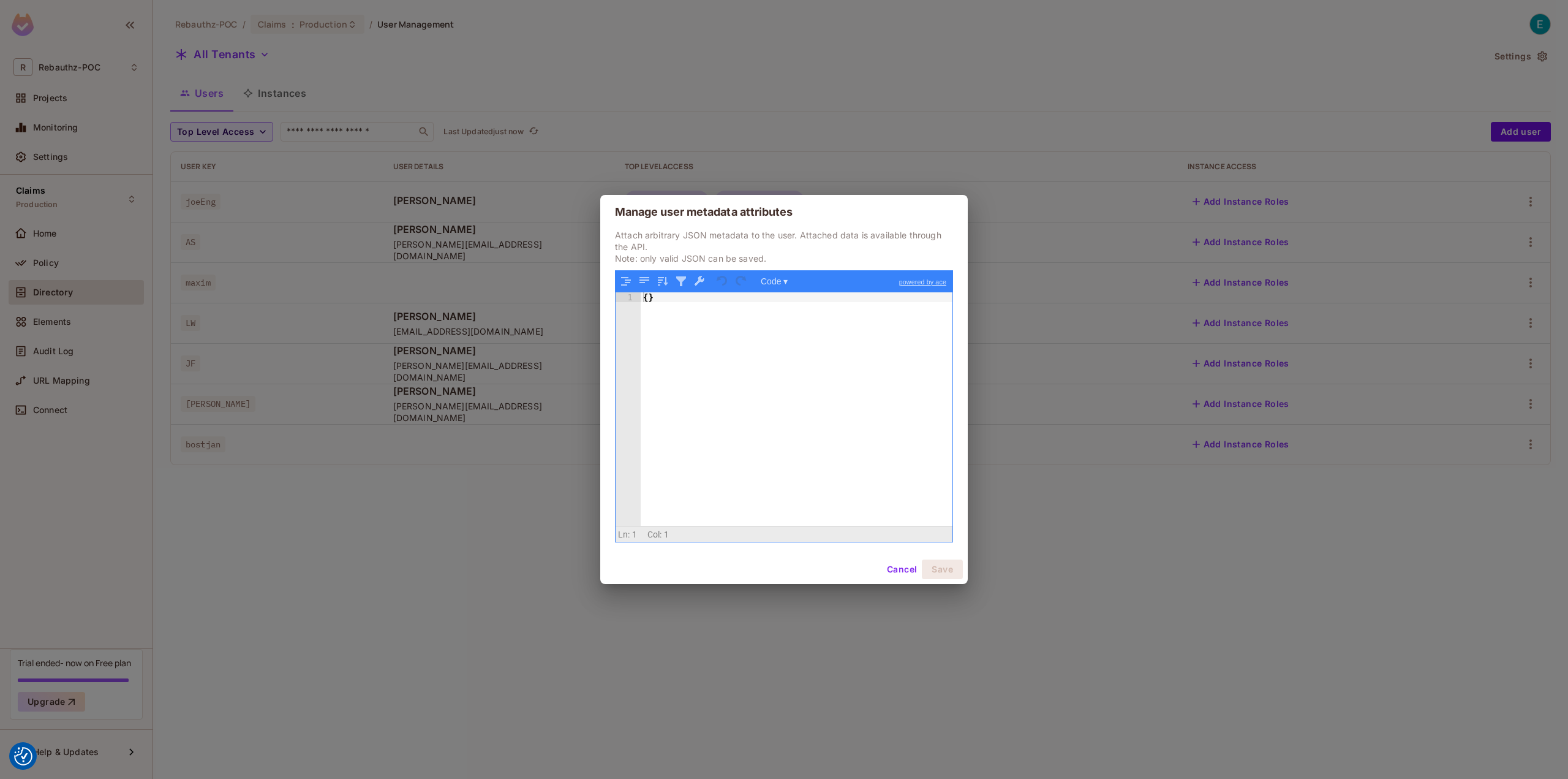
click at [896, 568] on button "Cancel" at bounding box center [902, 569] width 40 height 19
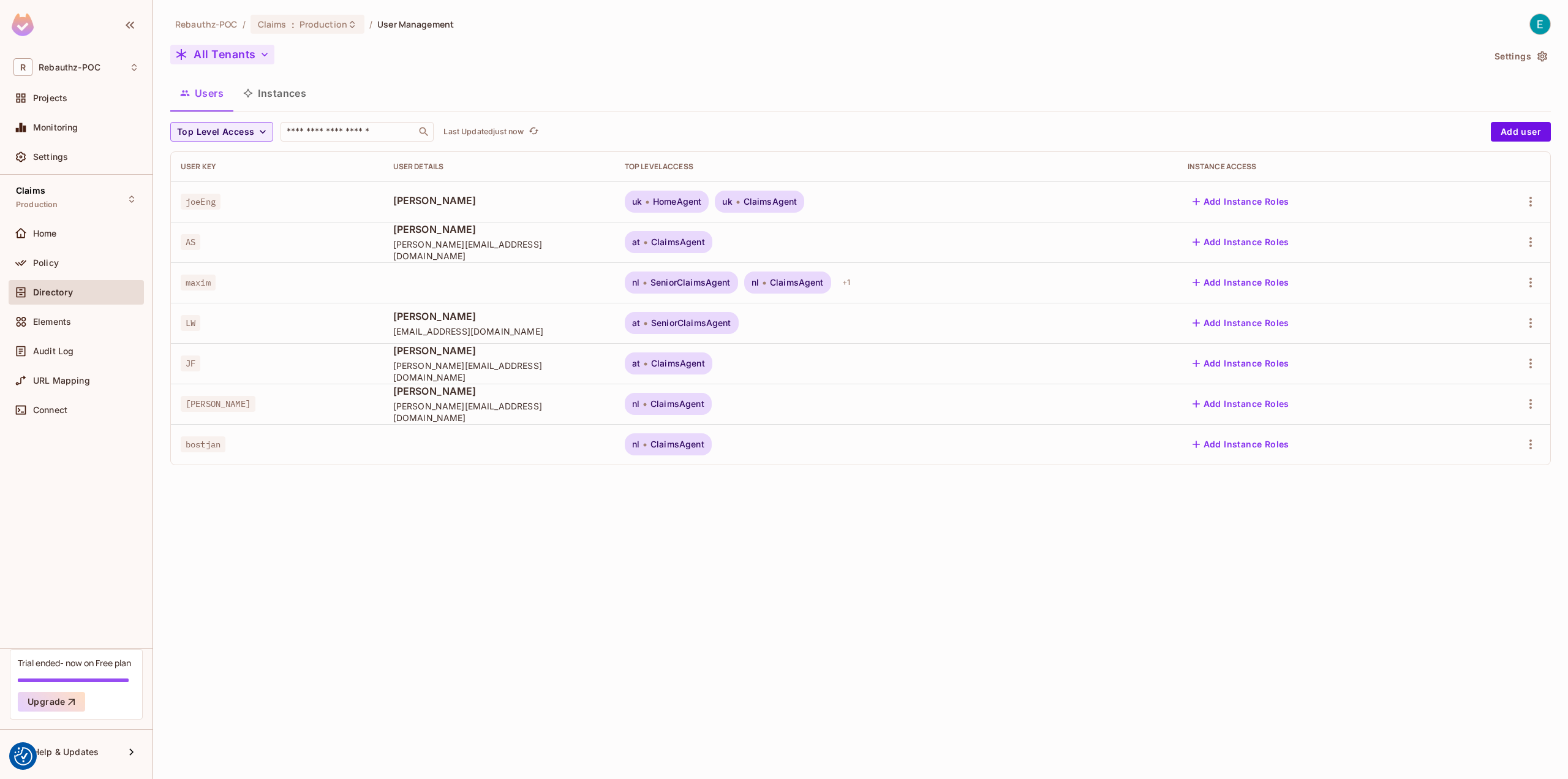
click at [230, 58] on button "All Tenants" at bounding box center [222, 54] width 104 height 19
click at [1060, 74] on div at bounding box center [784, 390] width 1568 height 779
click at [1537, 49] on button "Settings" at bounding box center [1520, 56] width 61 height 19
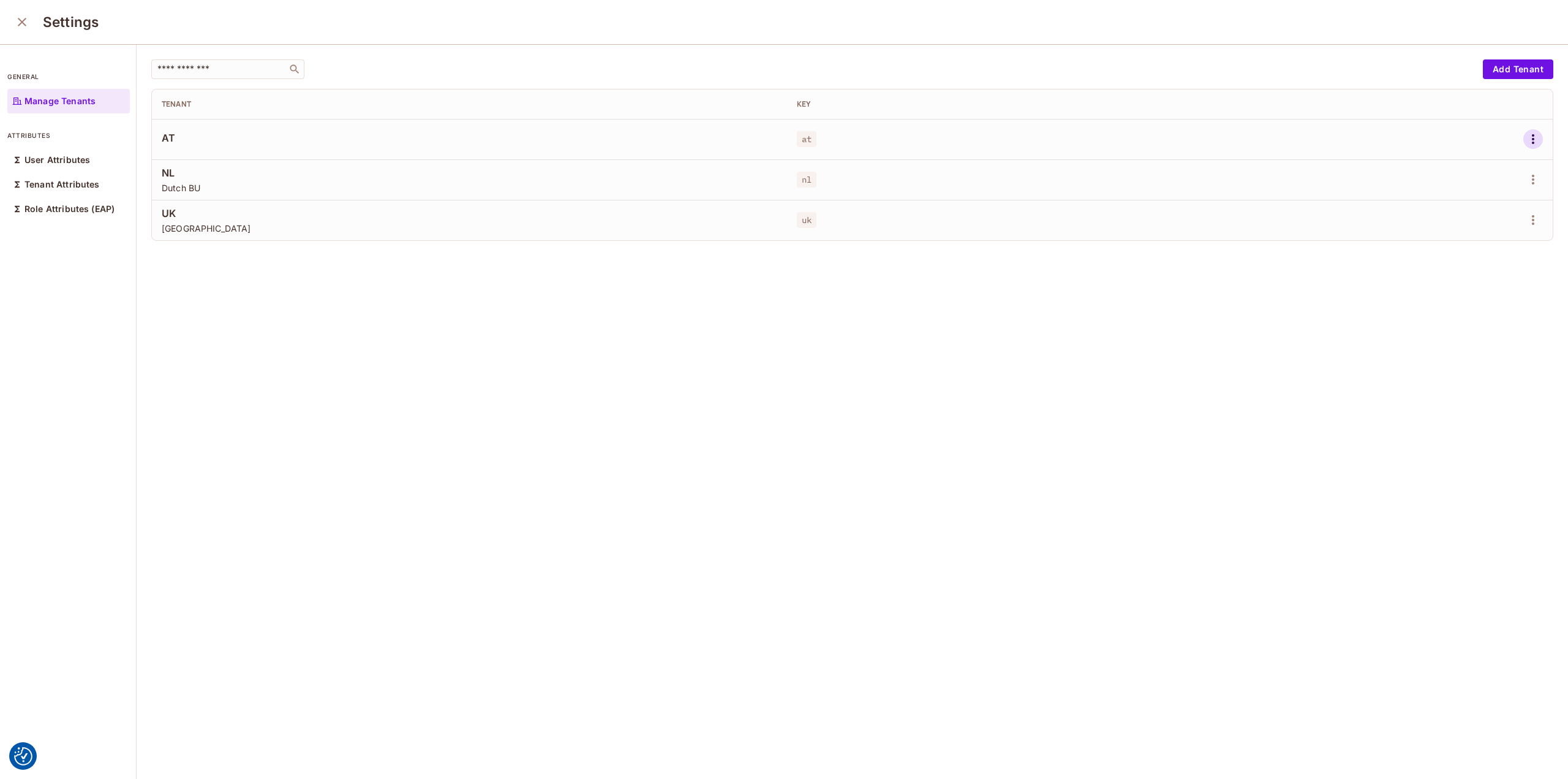
click at [1526, 138] on icon "button" at bounding box center [1533, 138] width 14 height 14
click at [1450, 198] on div "Edit Attributes" at bounding box center [1472, 193] width 61 height 13
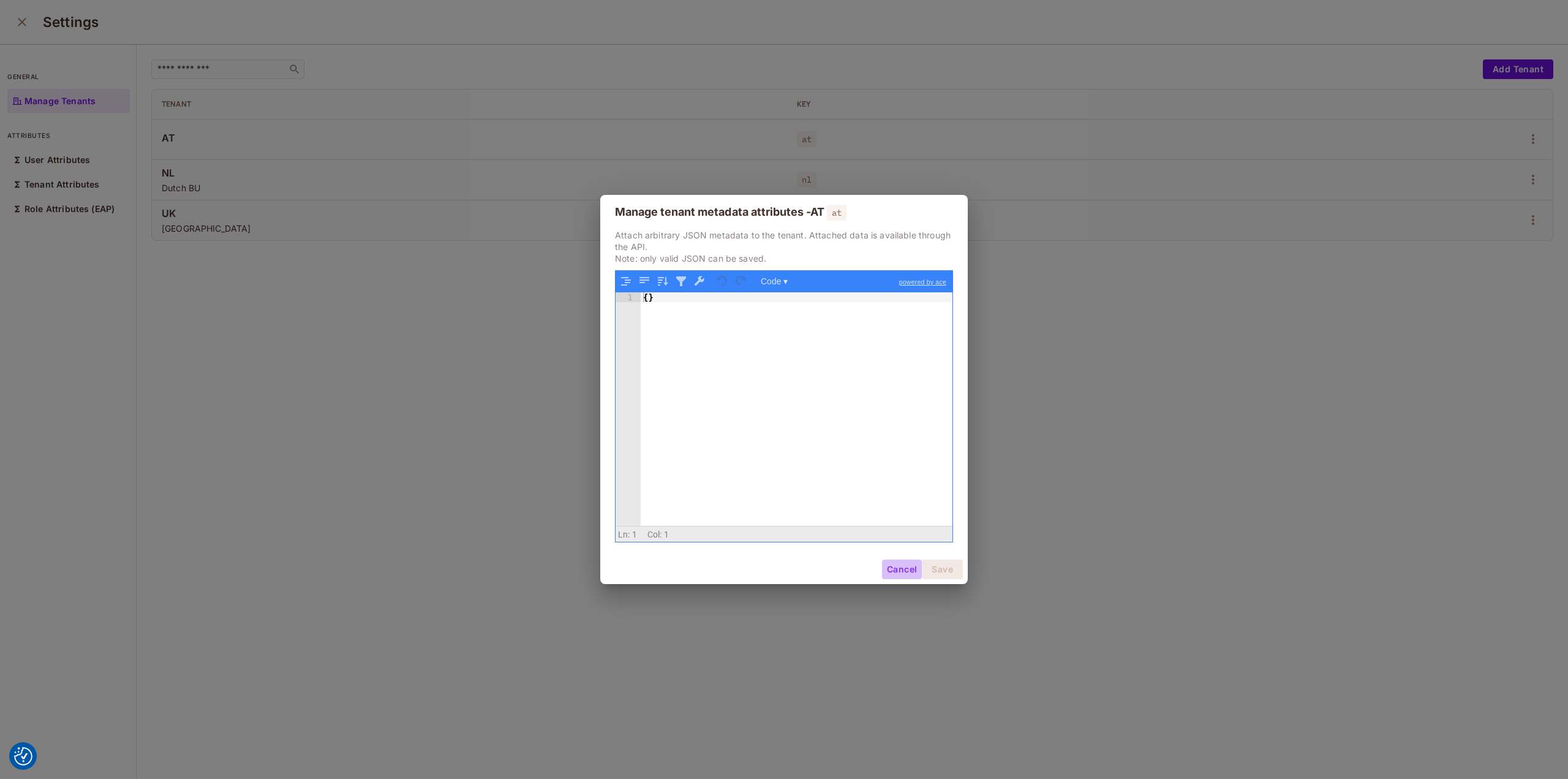
click at [899, 570] on button "Cancel" at bounding box center [902, 569] width 40 height 19
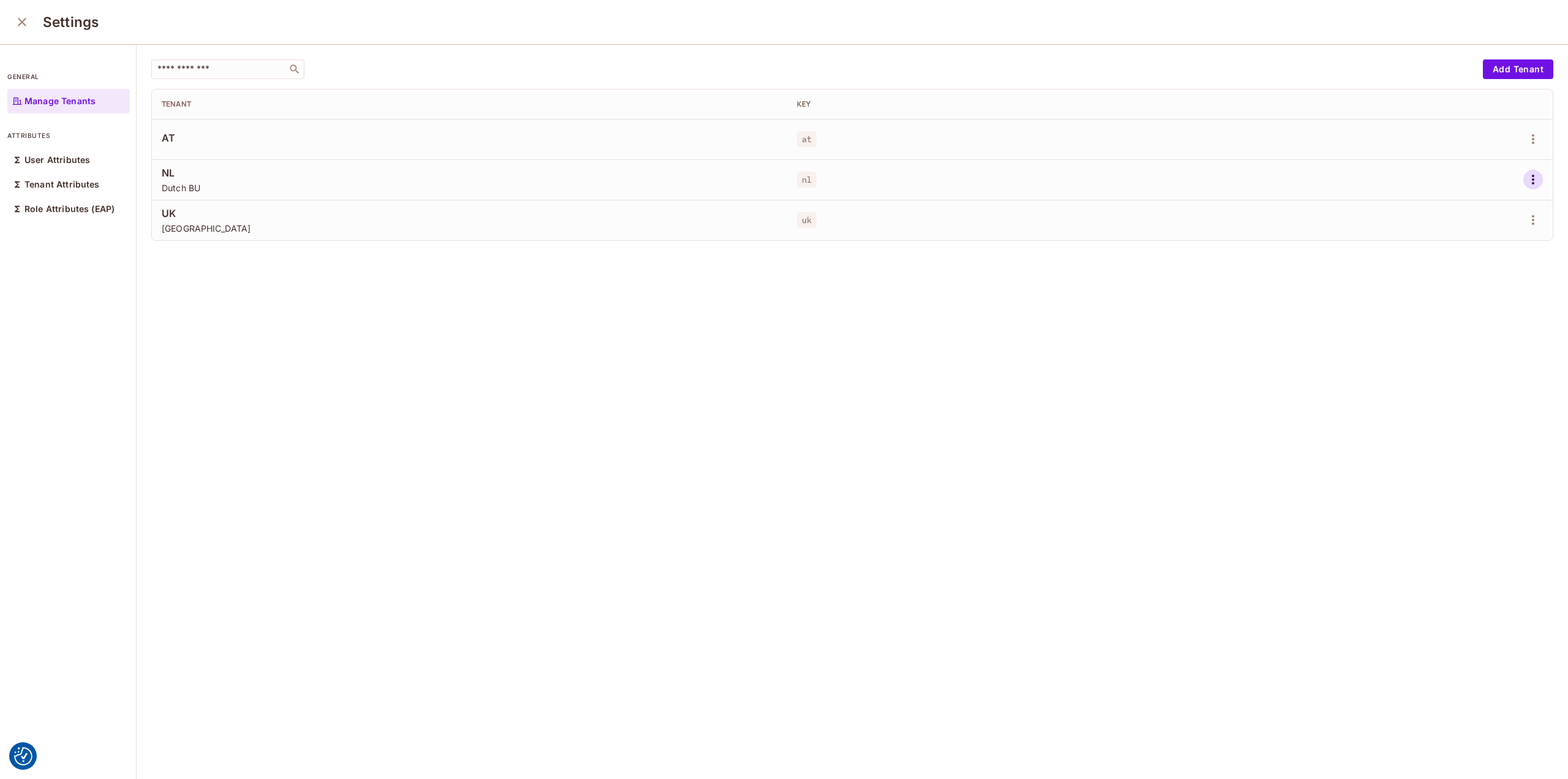
click at [1532, 179] on icon "button" at bounding box center [1533, 180] width 3 height 10
click at [1465, 232] on div "Edit Attributes" at bounding box center [1472, 234] width 61 height 13
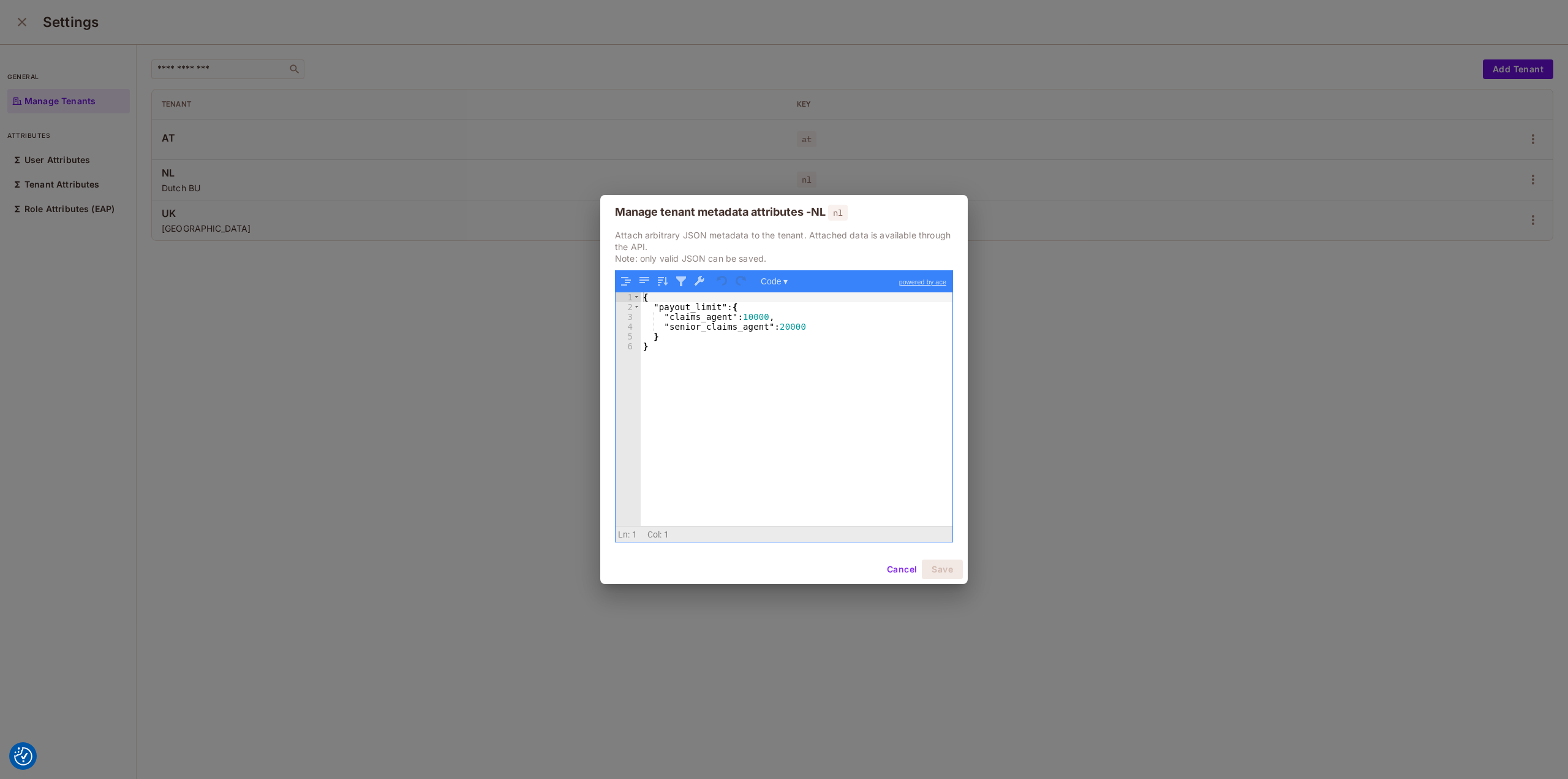
click at [898, 572] on button "Cancel" at bounding box center [902, 569] width 40 height 19
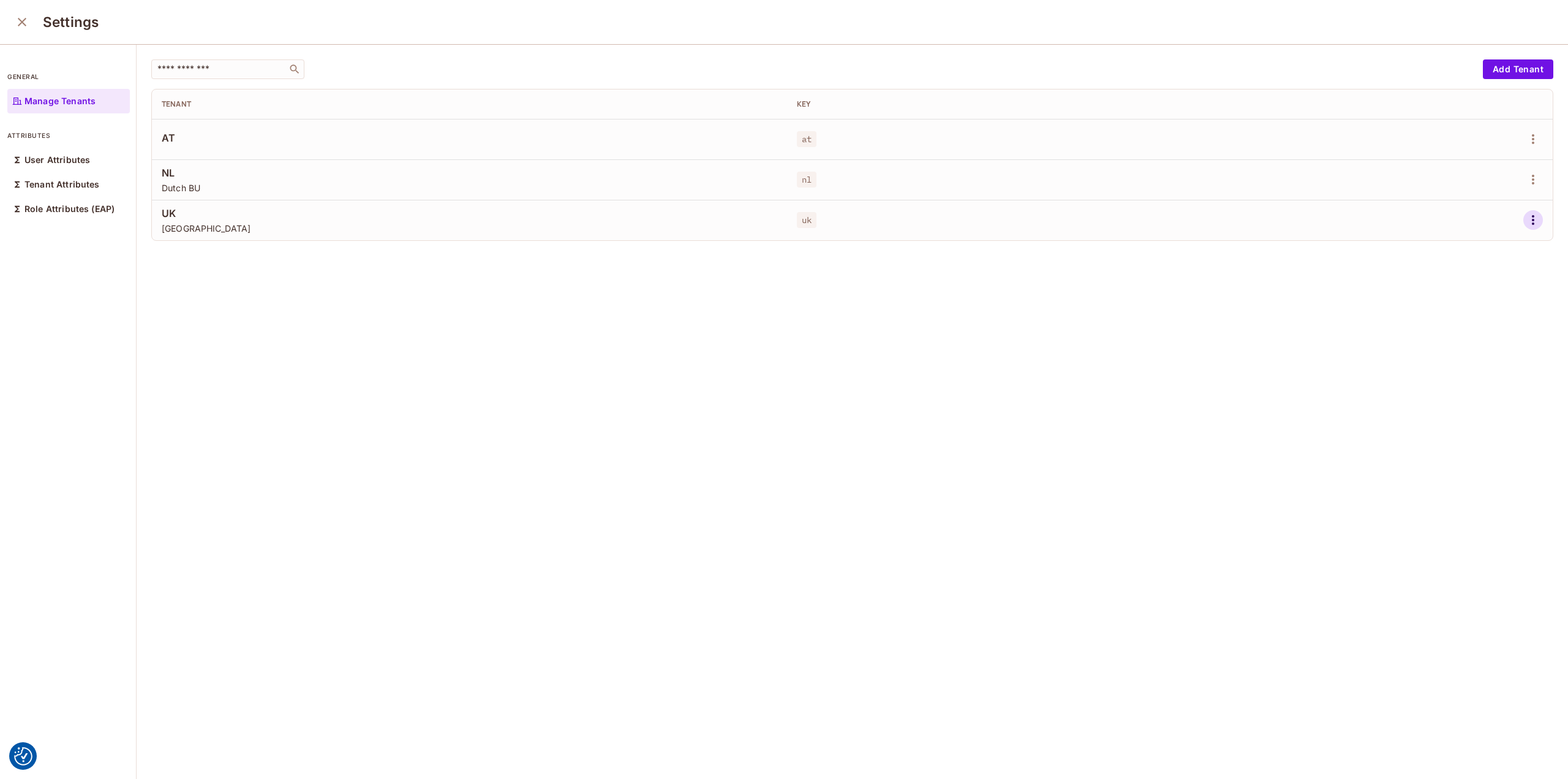
click at [1526, 222] on icon "button" at bounding box center [1533, 220] width 14 height 14
click at [1487, 271] on div "Edit Attributes" at bounding box center [1472, 276] width 61 height 13
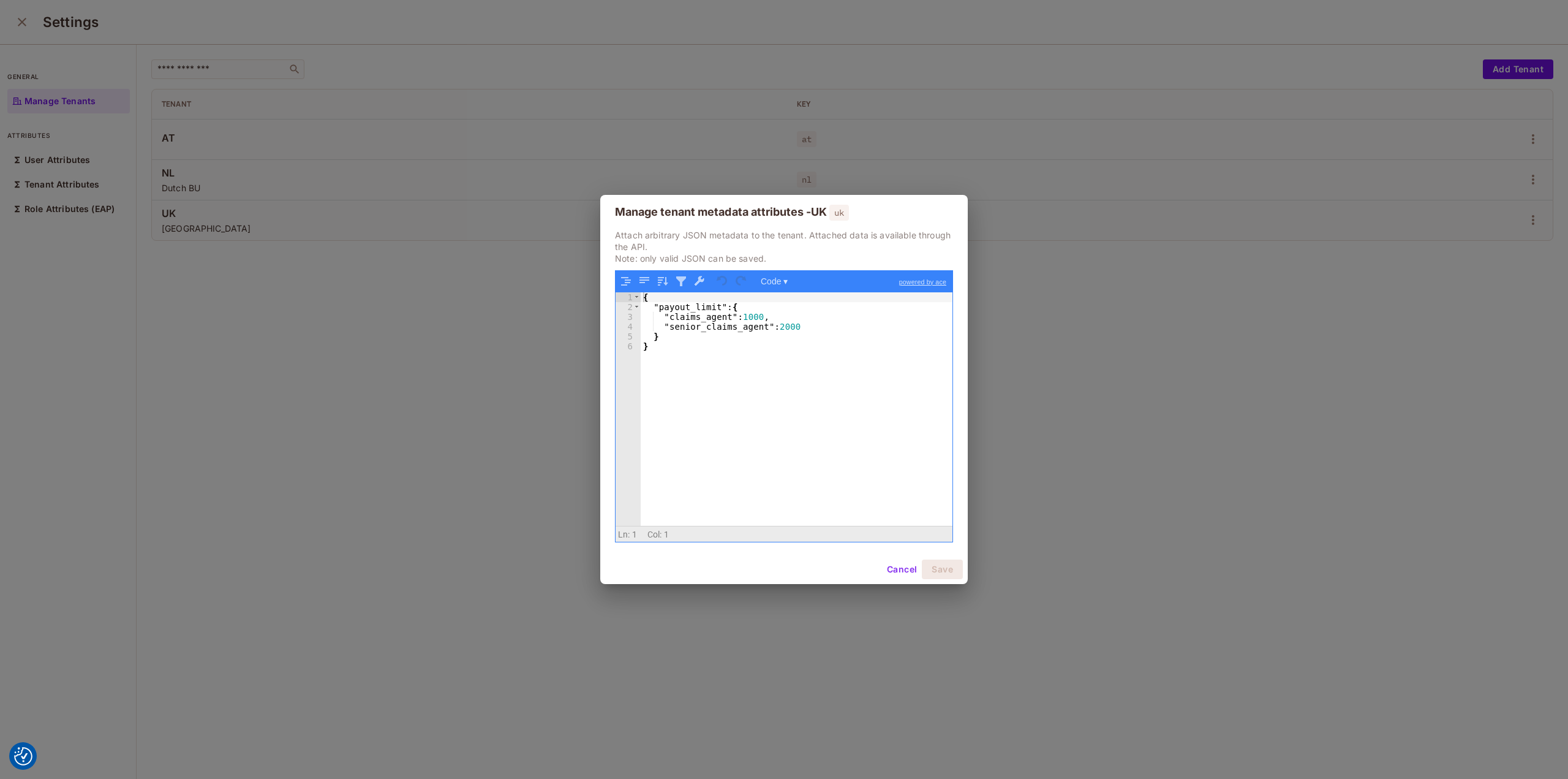
click at [895, 569] on button "Cancel" at bounding box center [902, 569] width 40 height 19
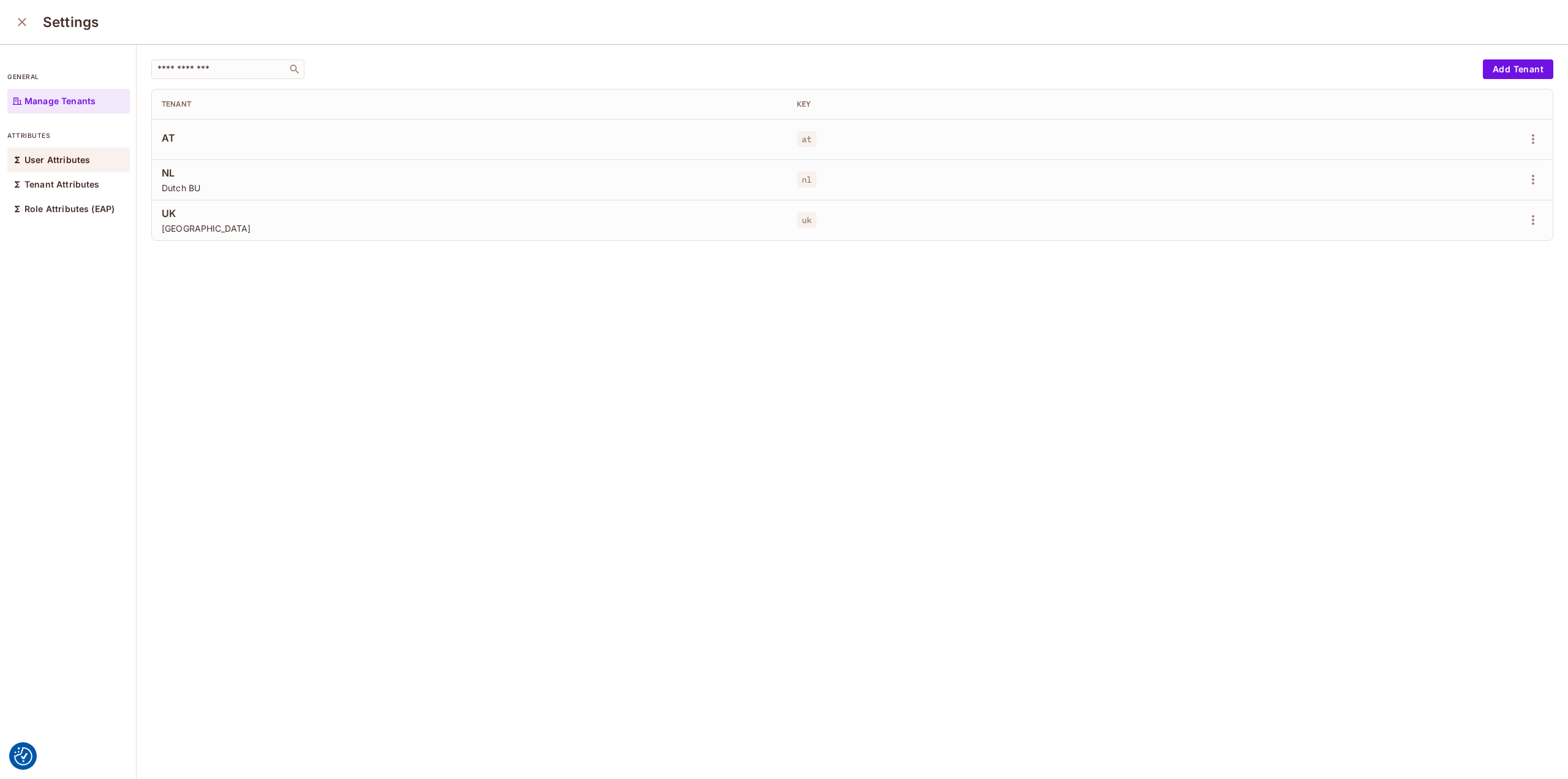
click at [36, 158] on p "User Attributes" at bounding box center [57, 160] width 66 height 10
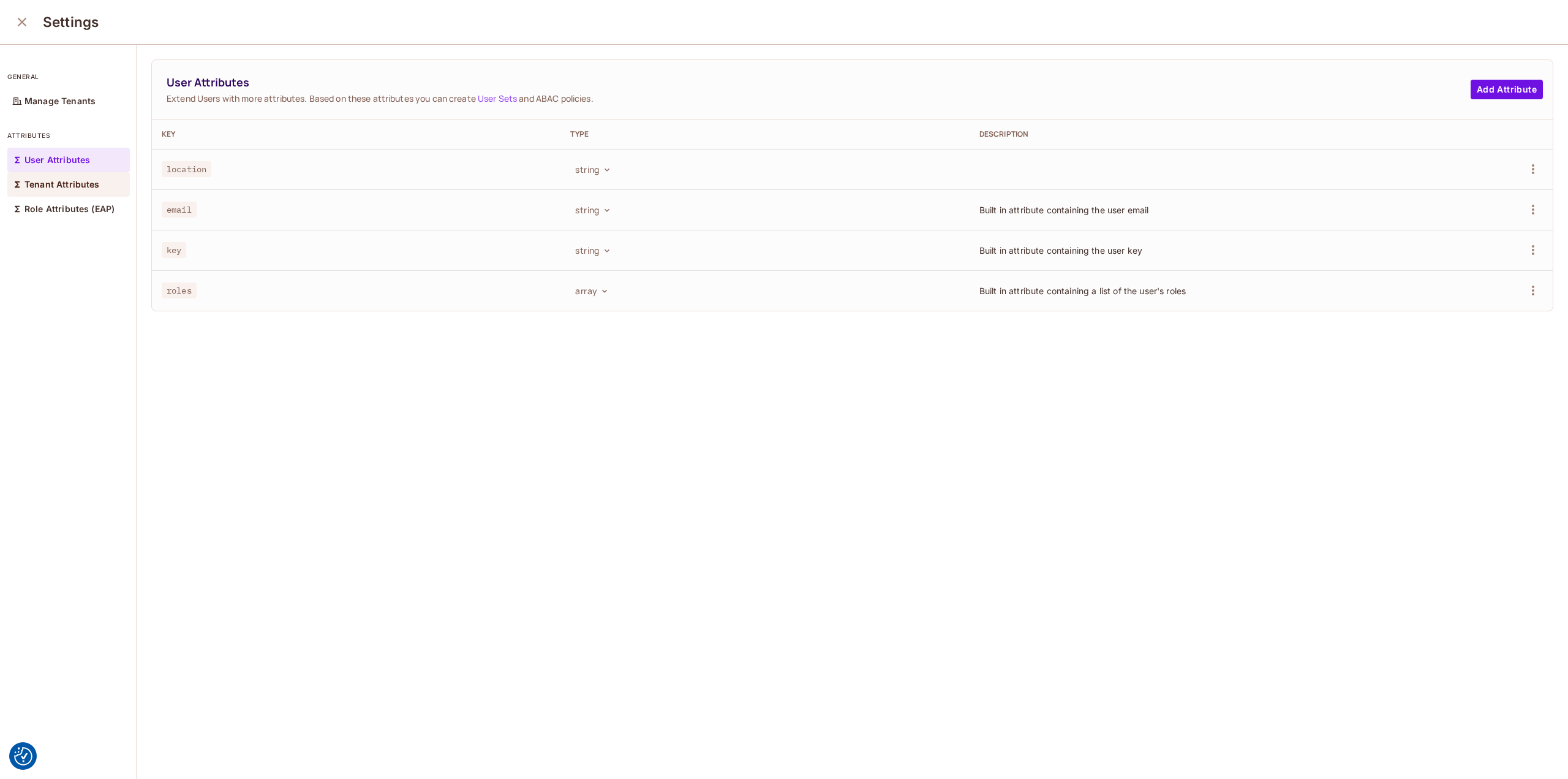
click at [45, 187] on p "Tenant Attributes" at bounding box center [62, 185] width 75 height 10
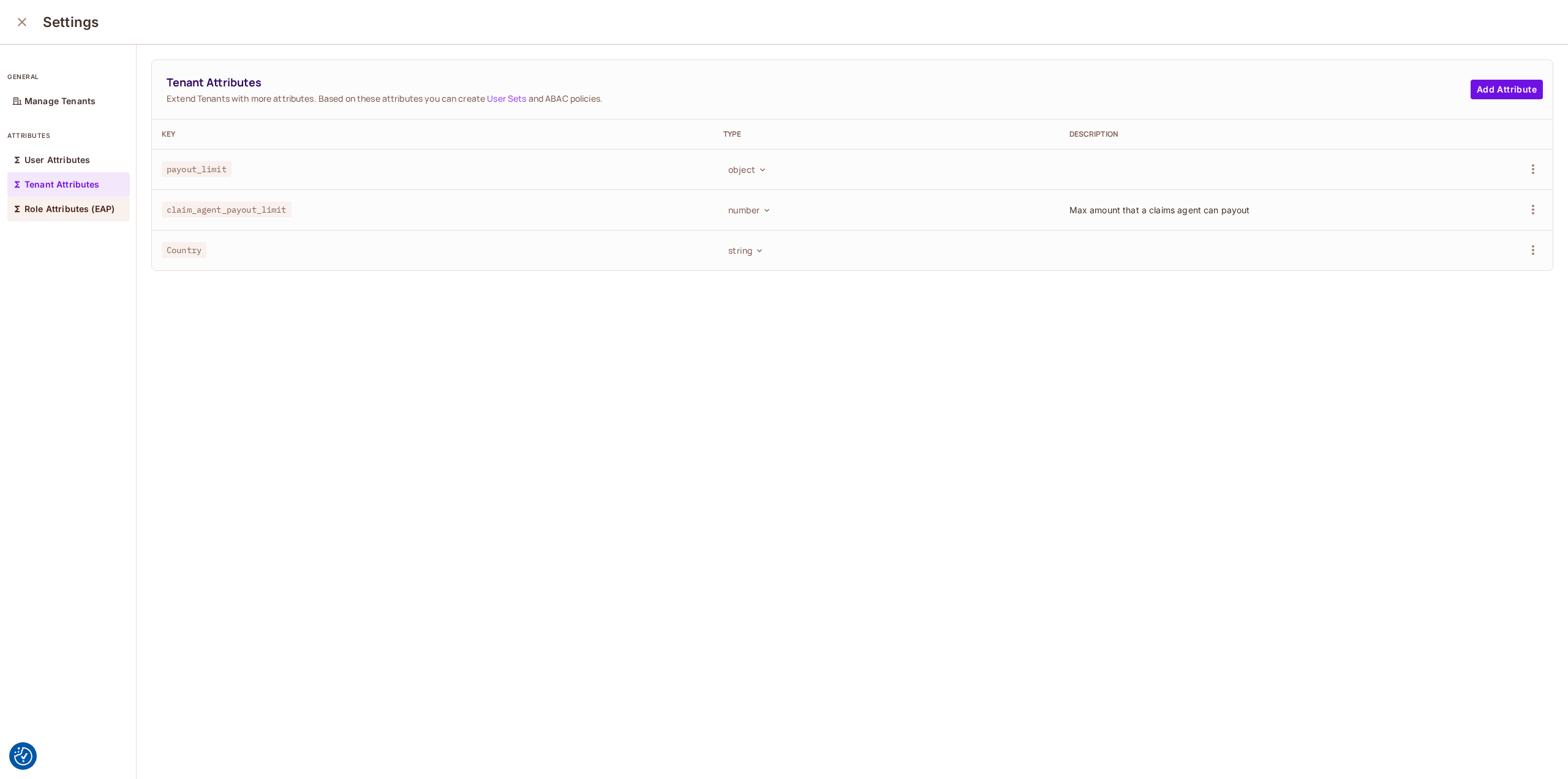
click at [59, 214] on div "Role Attributes (EAP)" at bounding box center [69, 209] width 123 height 24
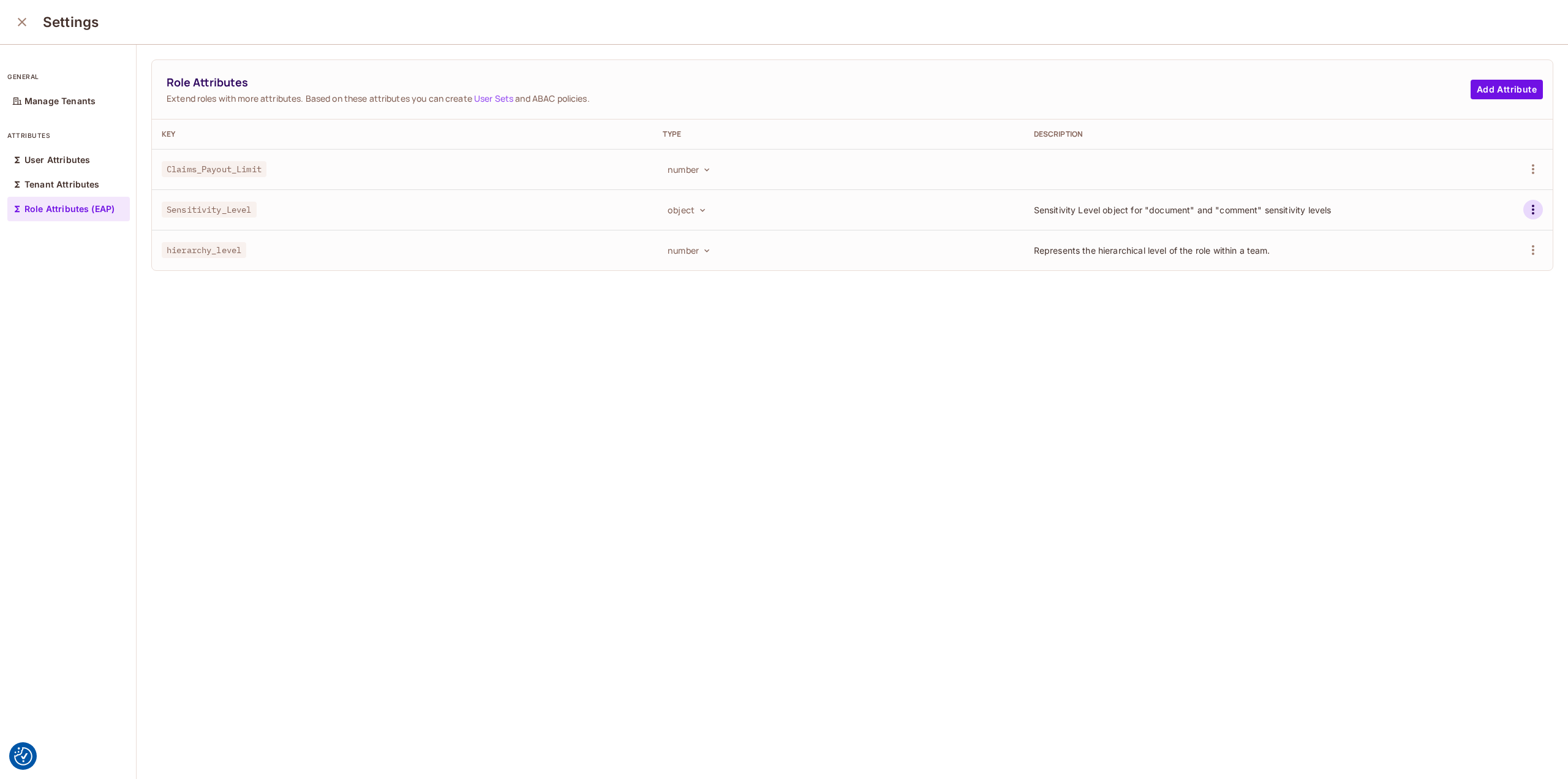
click at [1526, 208] on icon "button" at bounding box center [1533, 209] width 14 height 14
click at [1483, 265] on div "Delete Attribute" at bounding box center [1469, 264] width 66 height 13
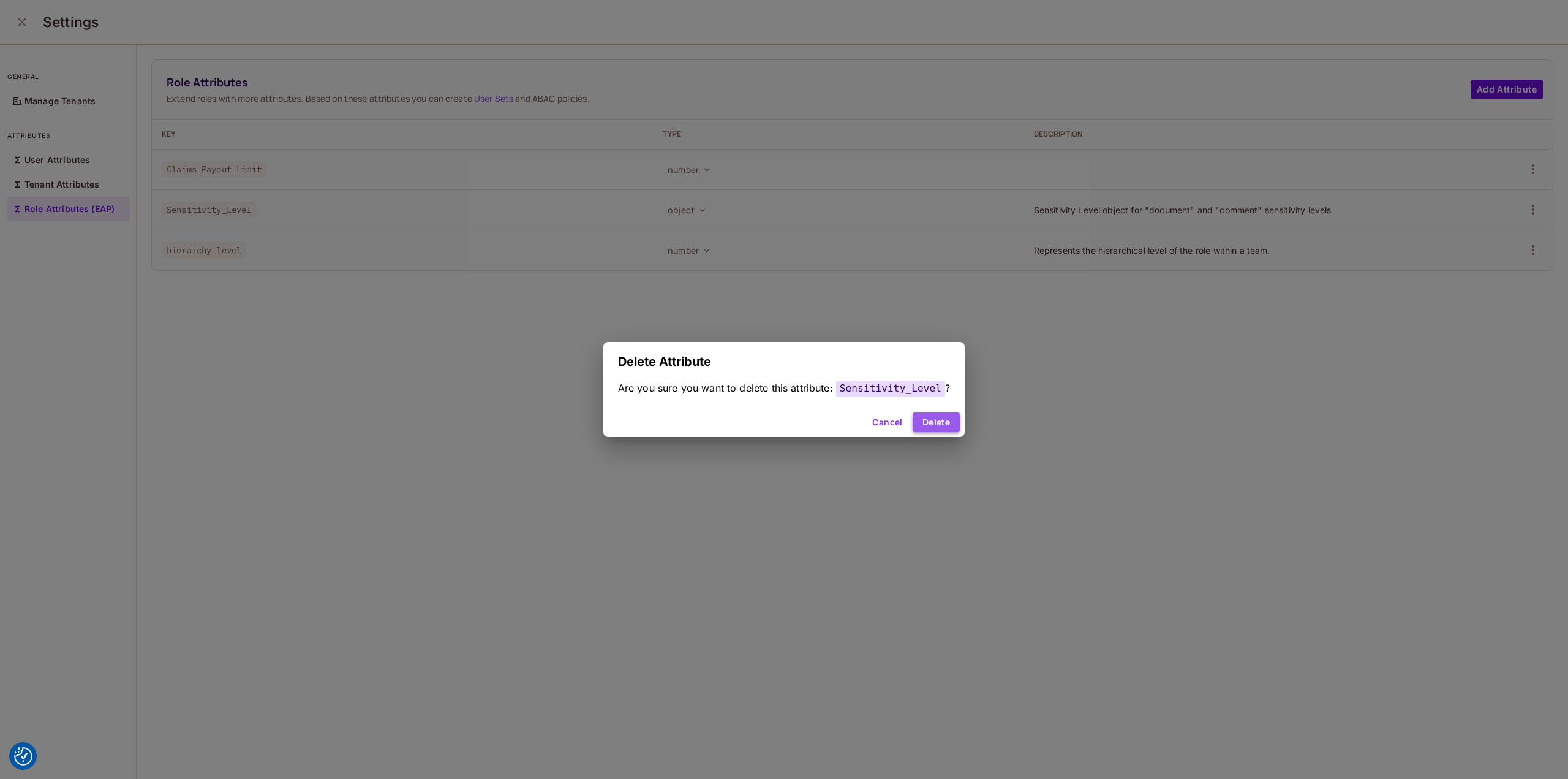
click at [946, 421] on button "Delete" at bounding box center [936, 422] width 47 height 19
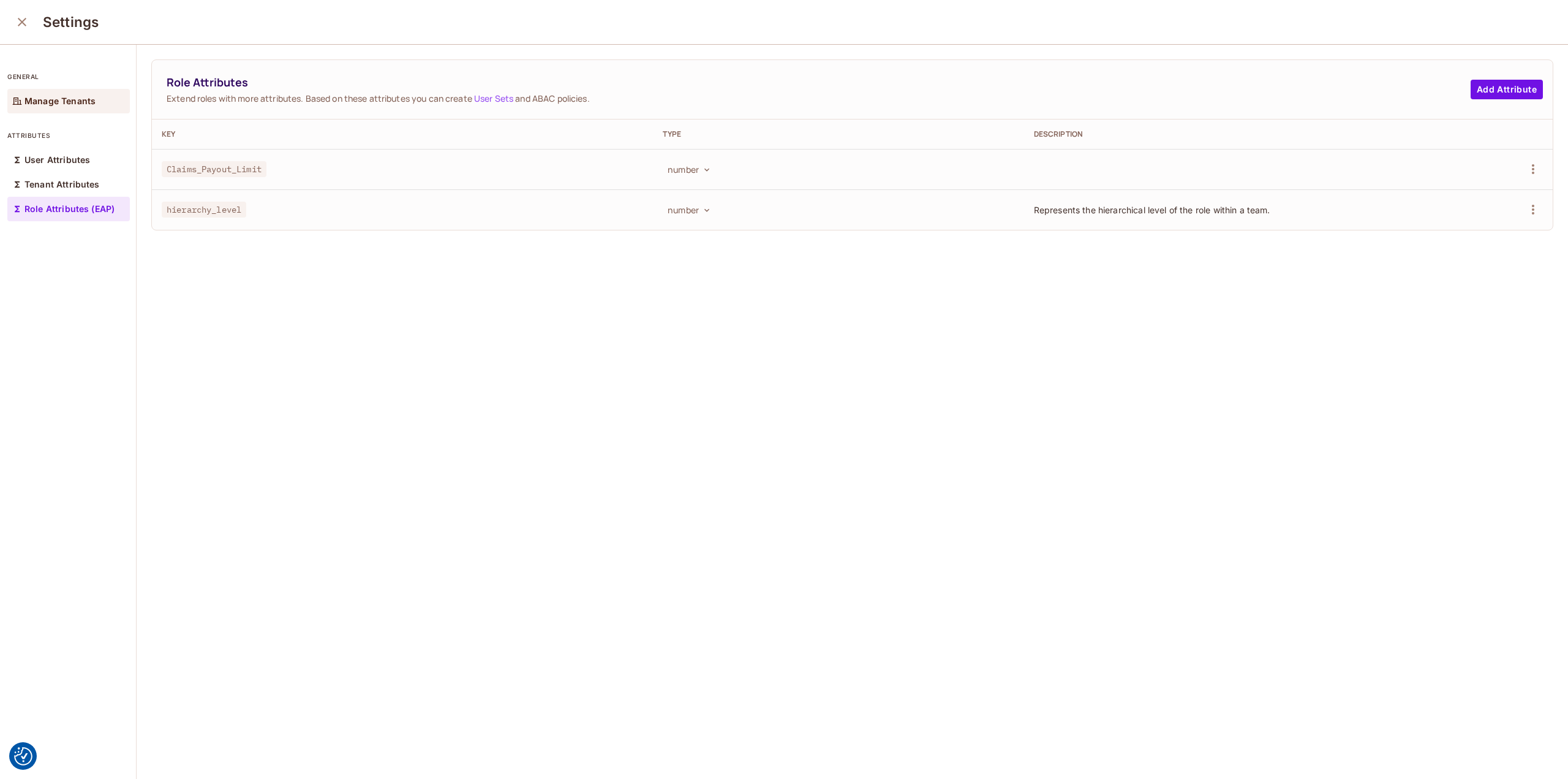
click at [48, 110] on div "Manage Tenants" at bounding box center [69, 101] width 123 height 24
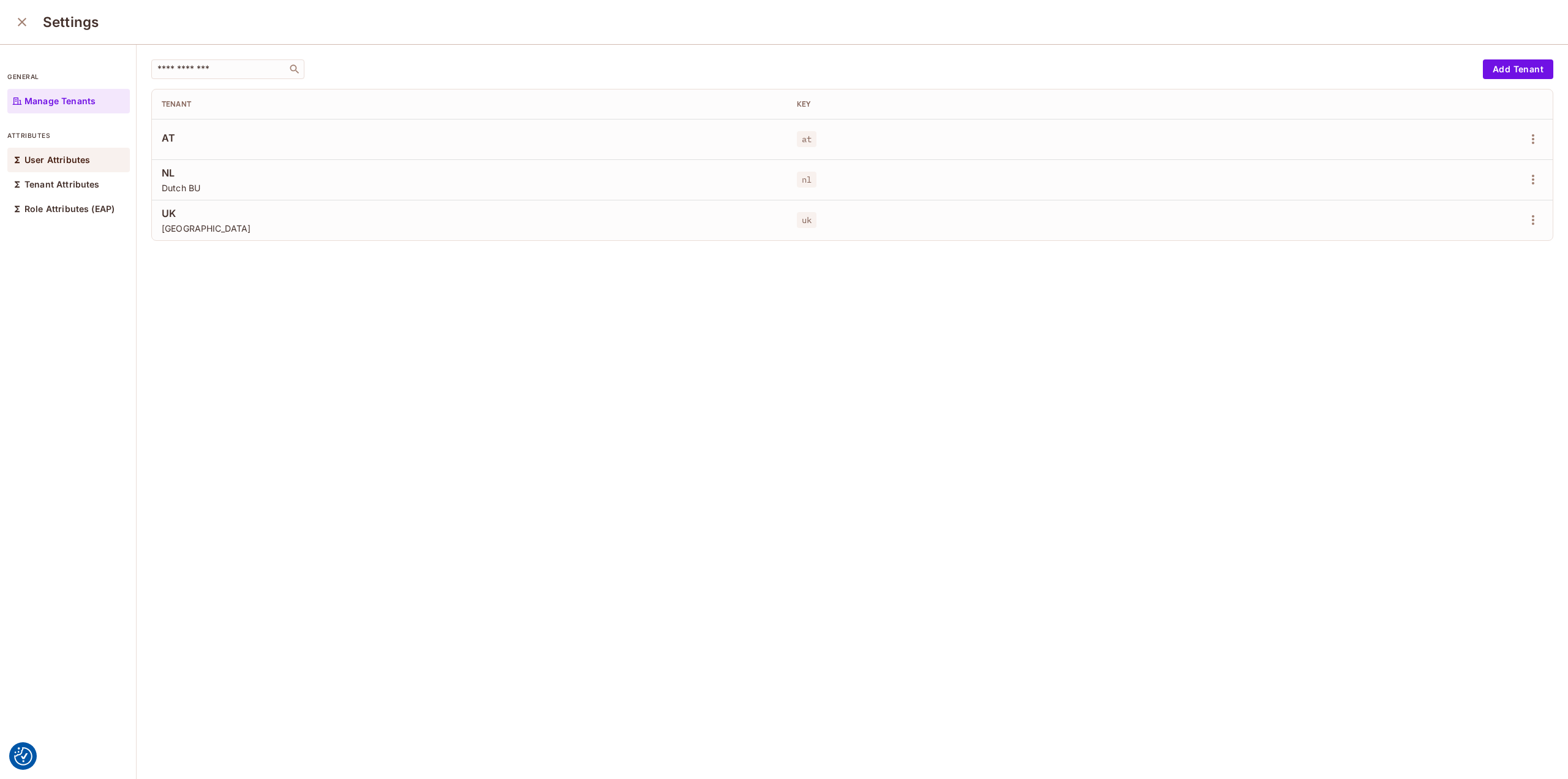
click at [49, 153] on div "User Attributes" at bounding box center [69, 160] width 123 height 24
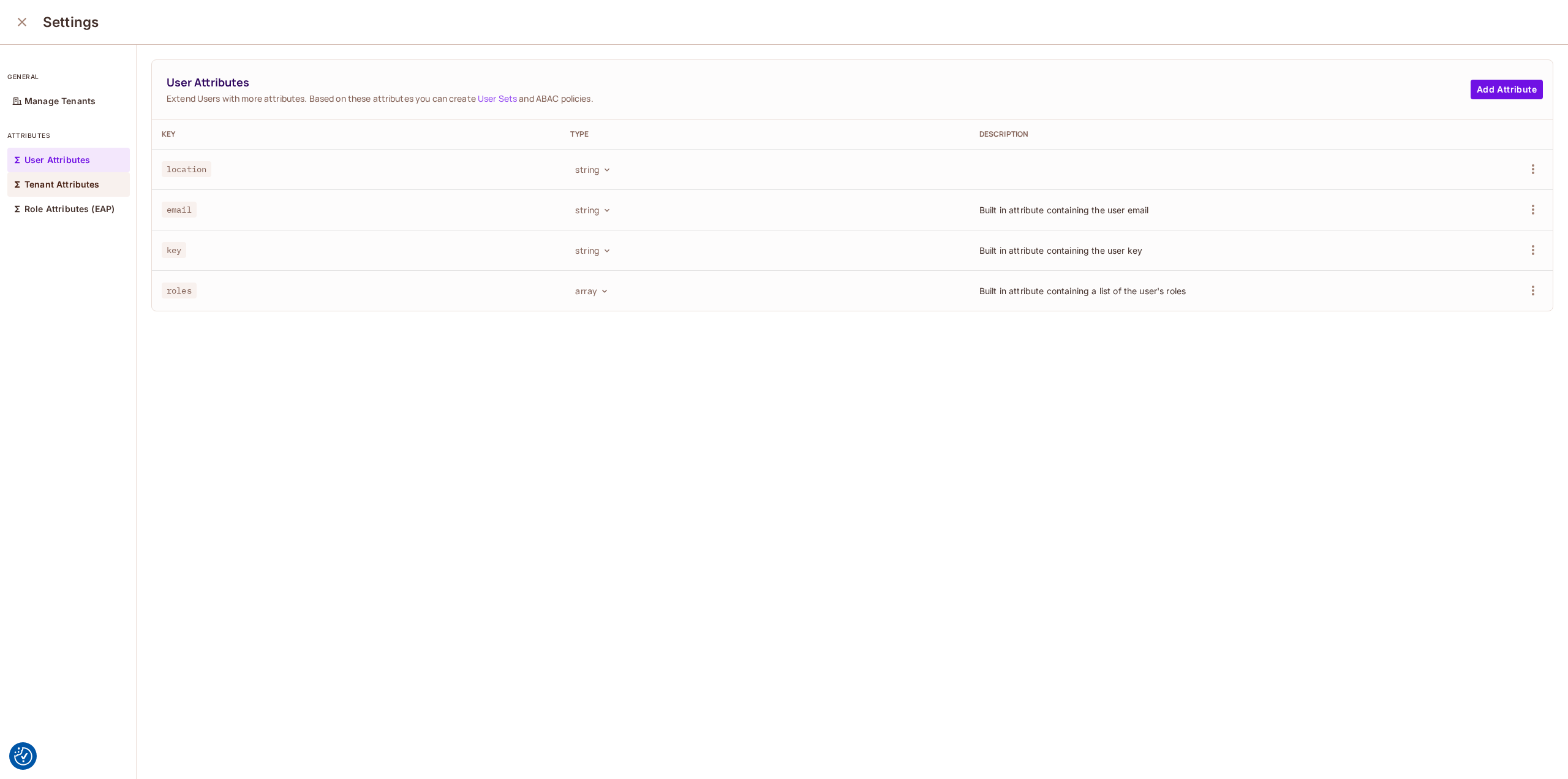
click at [56, 181] on p "Tenant Attributes" at bounding box center [62, 185] width 75 height 10
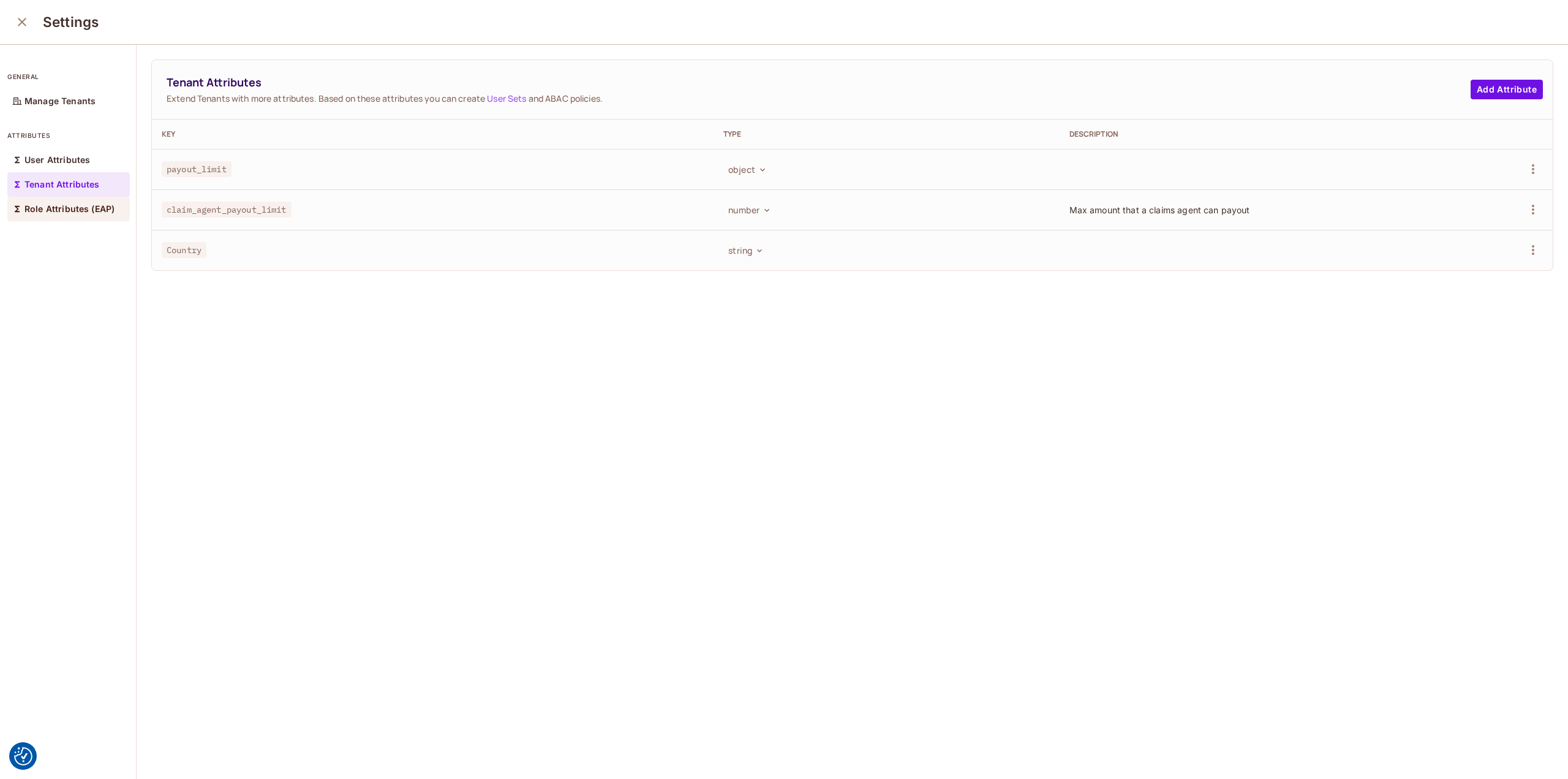
click at [56, 210] on p "Role Attributes (EAP)" at bounding box center [69, 209] width 90 height 10
click at [26, 23] on icon "close" at bounding box center [21, 21] width 14 height 14
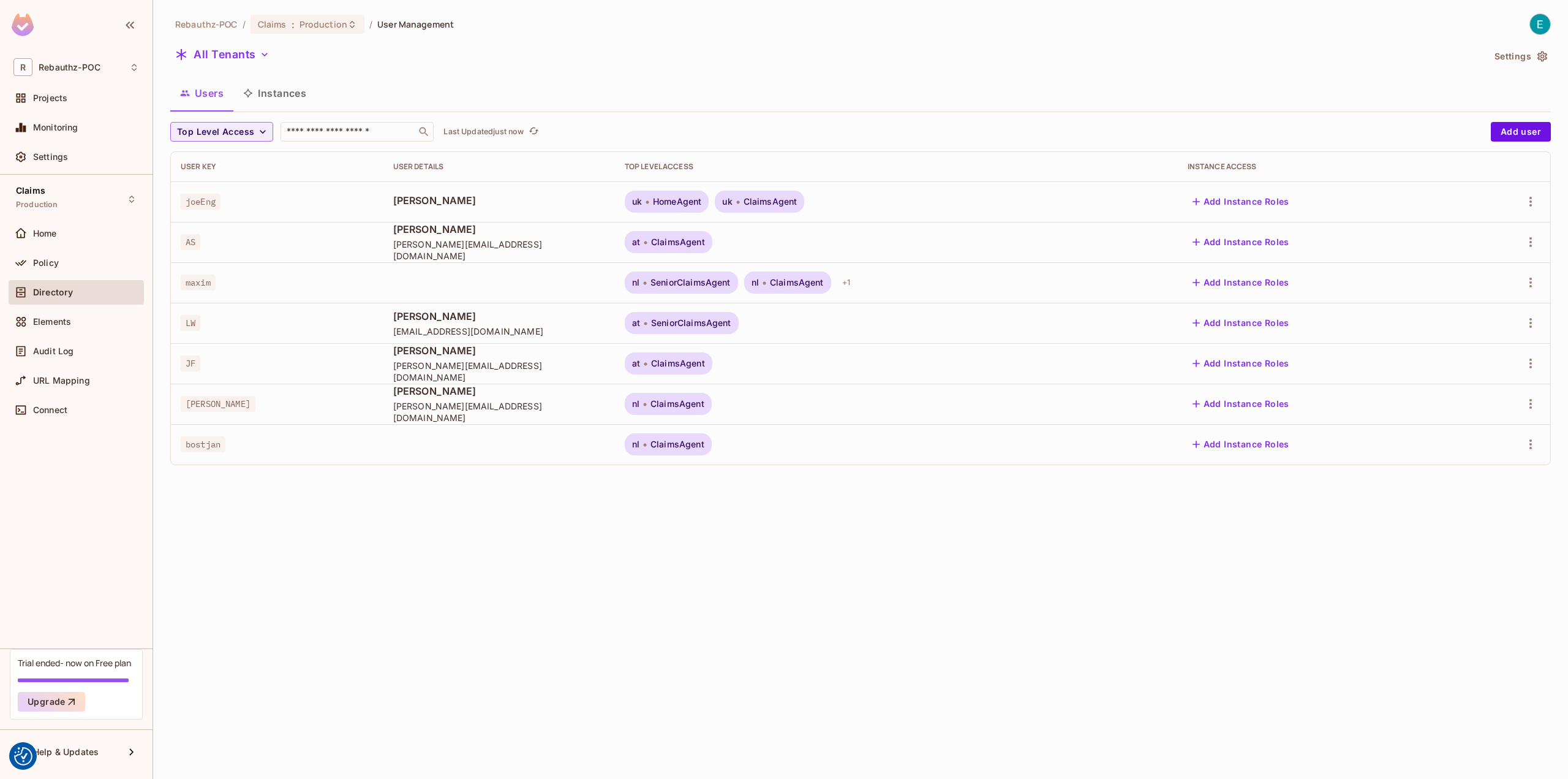
click at [351, 594] on div "Rebauthz-POC / Claims : Production / User Management All Tenants Settings Users…" at bounding box center [861, 390] width 1415 height 779
click at [41, 237] on span "Home" at bounding box center [45, 234] width 24 height 10
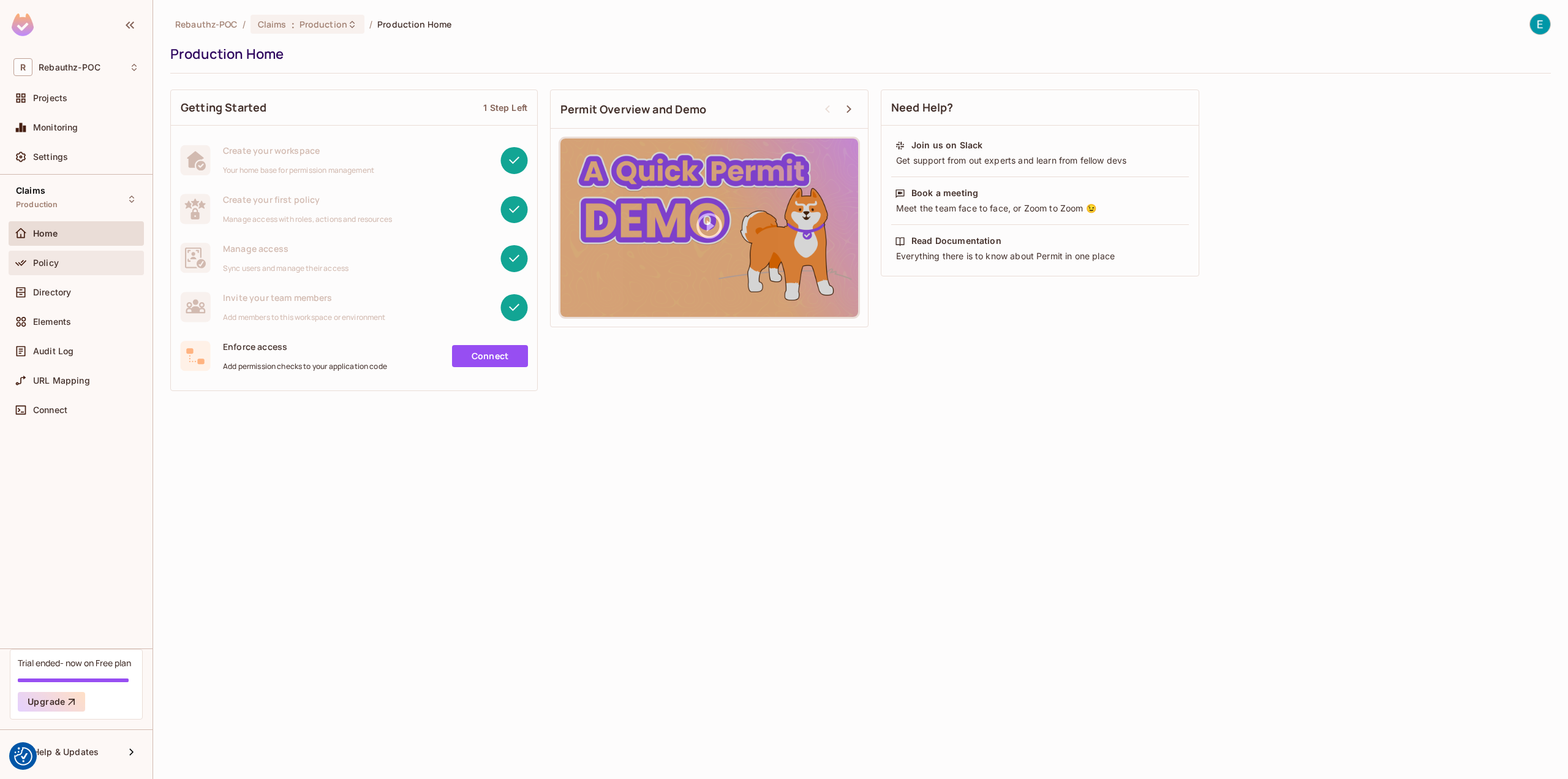
click at [49, 264] on span "Policy" at bounding box center [46, 263] width 26 height 10
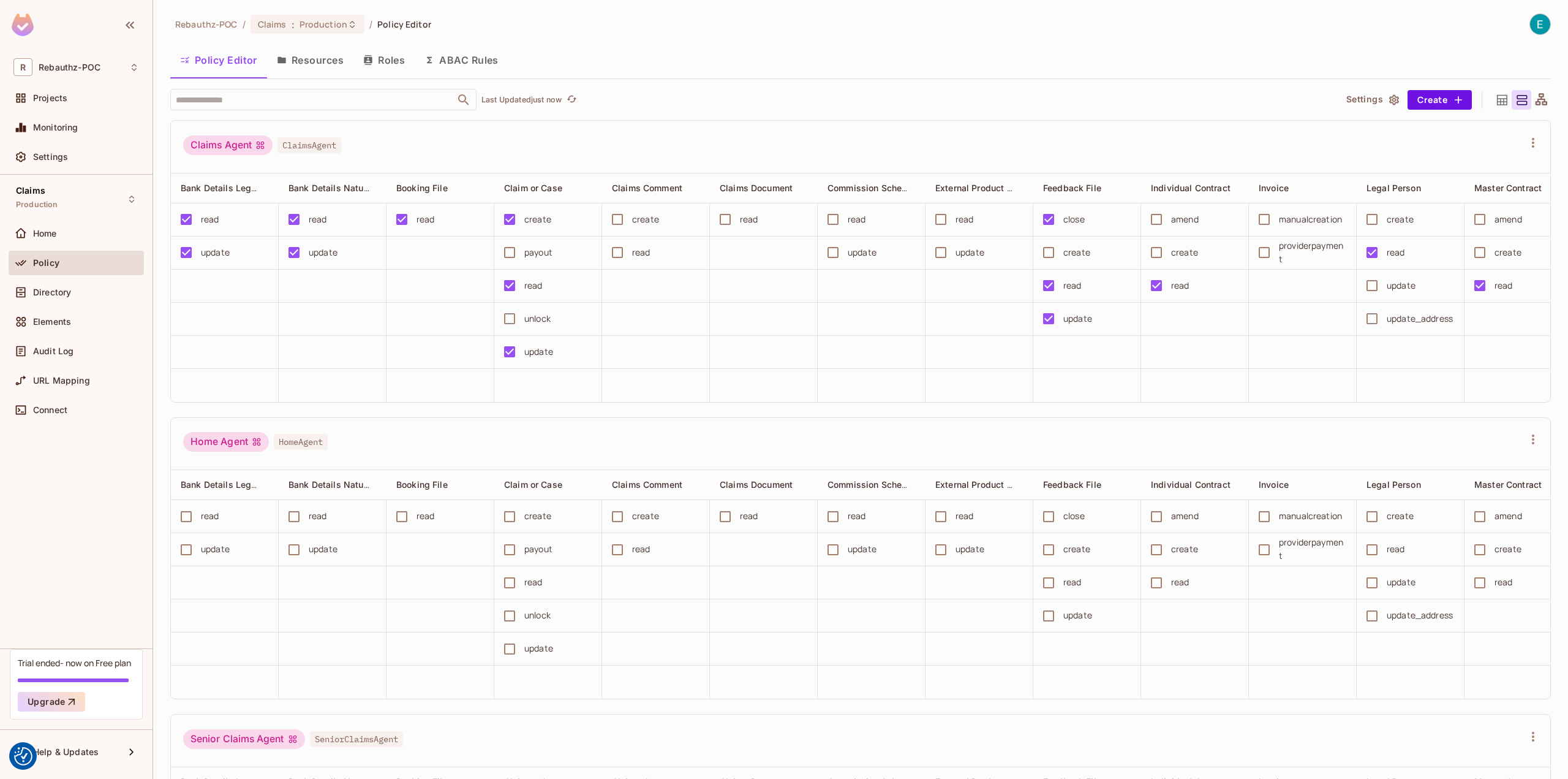
click at [307, 58] on button "Resources" at bounding box center [310, 59] width 86 height 31
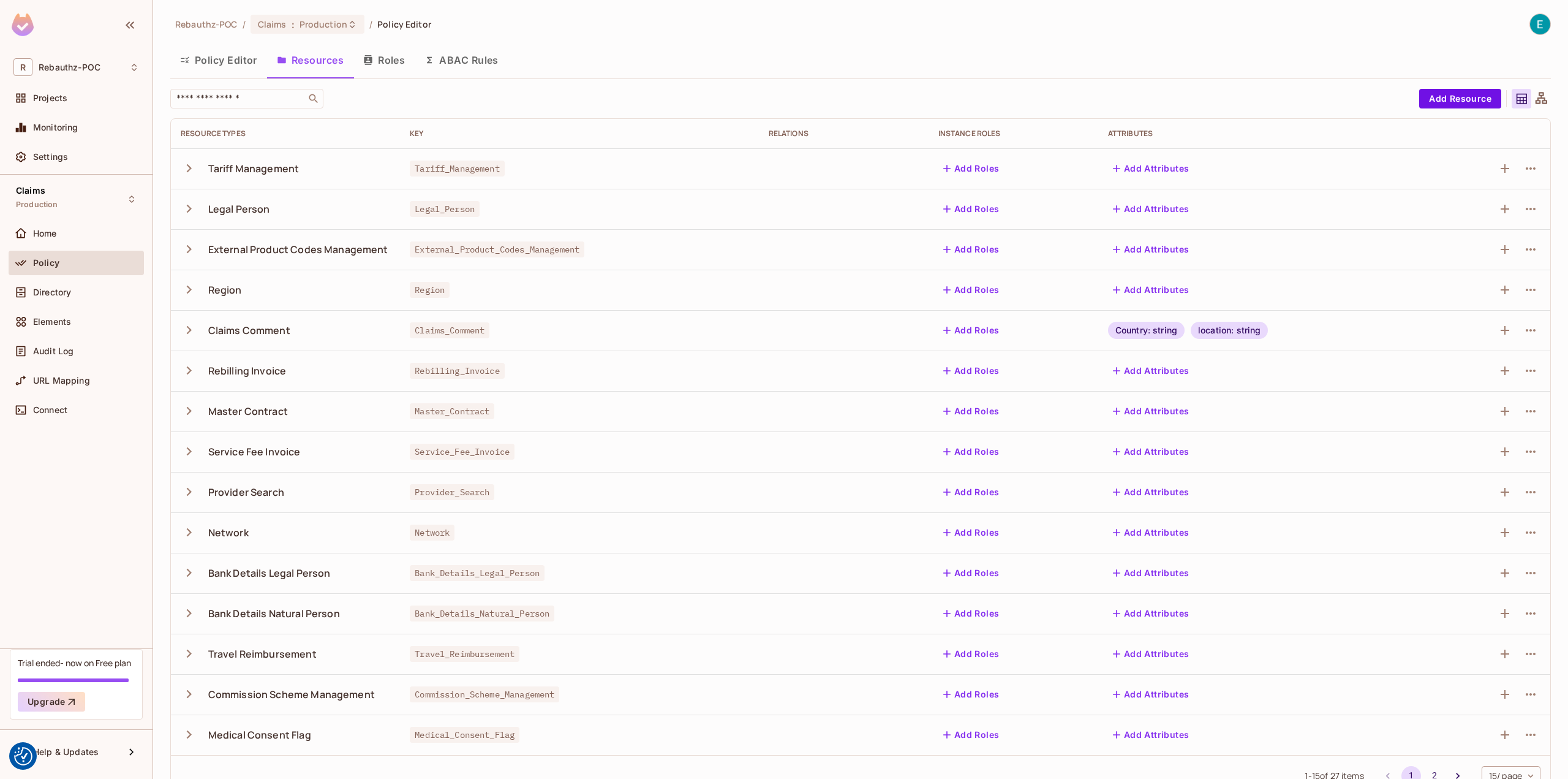
click at [416, 331] on span "Claims_Comment" at bounding box center [449, 330] width 79 height 16
click at [415, 331] on span "Claims_Comment" at bounding box center [449, 330] width 79 height 16
copy span "Claims_Comment"
click at [188, 331] on icon "button" at bounding box center [189, 330] width 5 height 8
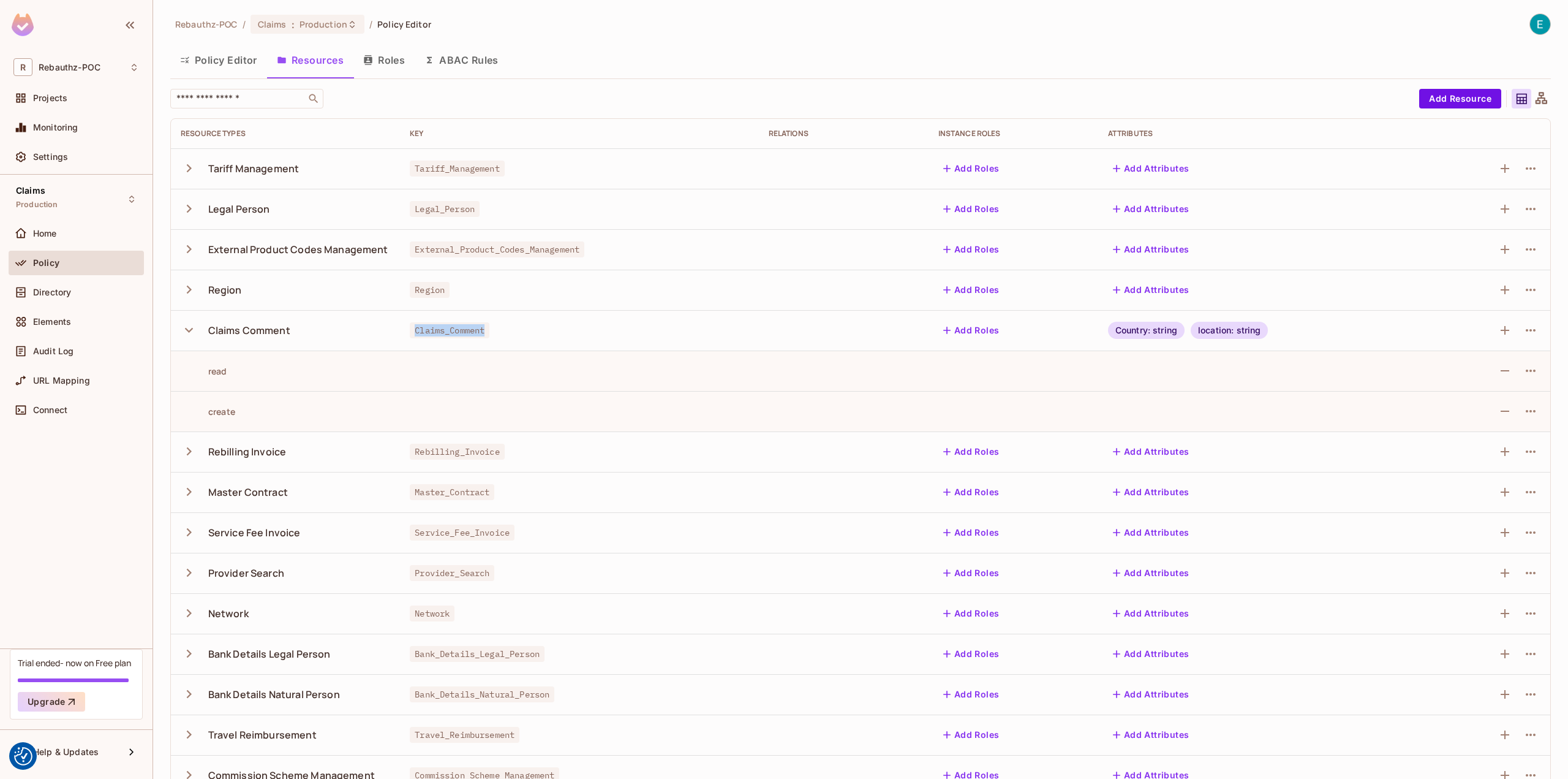
click at [190, 330] on icon "button" at bounding box center [189, 330] width 16 height 16
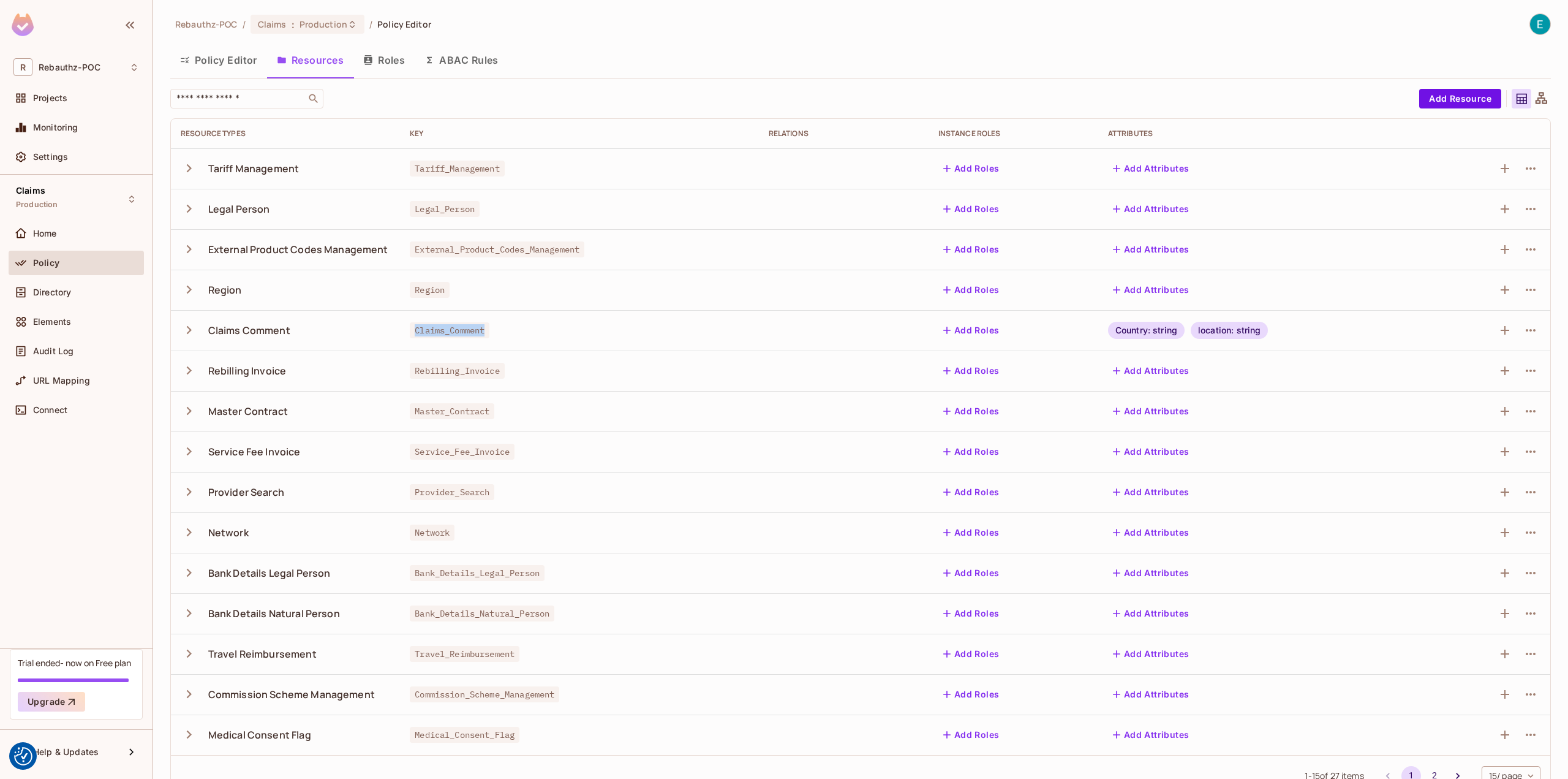
click at [208, 56] on button "Policy Editor" at bounding box center [218, 59] width 97 height 31
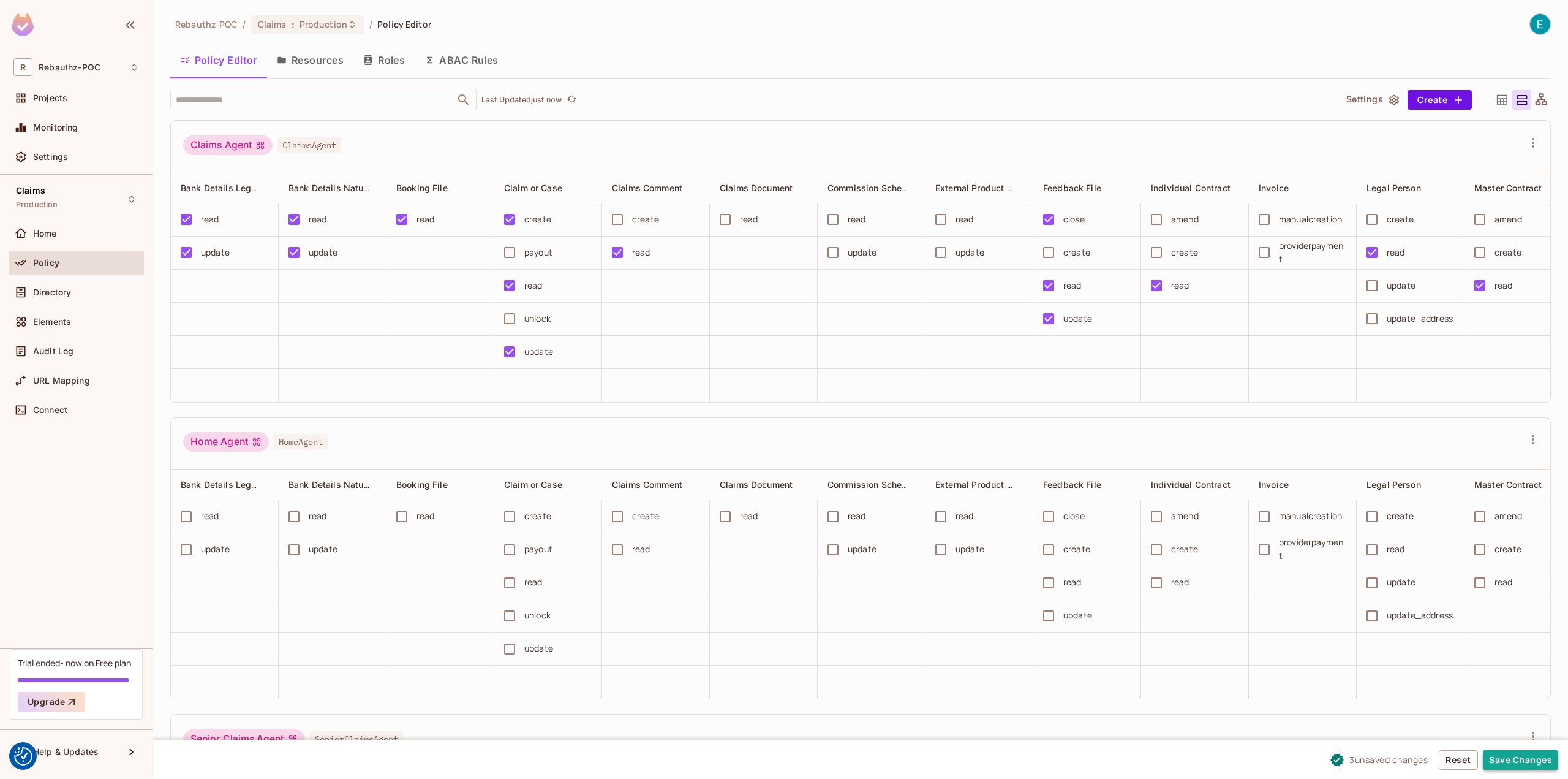
click at [1519, 755] on button "Save Changes" at bounding box center [1520, 760] width 75 height 19
click at [63, 237] on div "Home" at bounding box center [86, 234] width 106 height 10
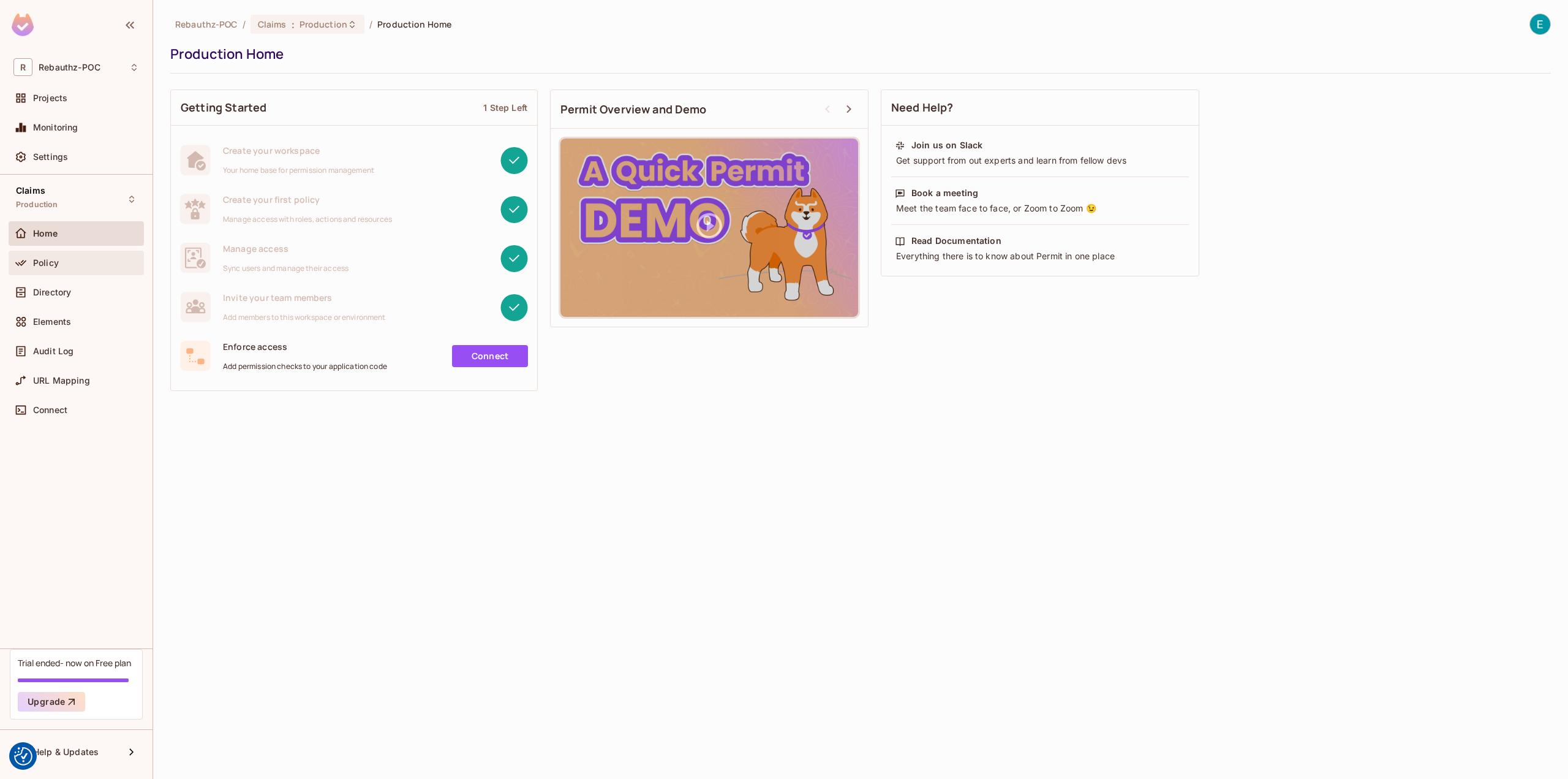
click at [69, 264] on div "Policy" at bounding box center [86, 263] width 106 height 10
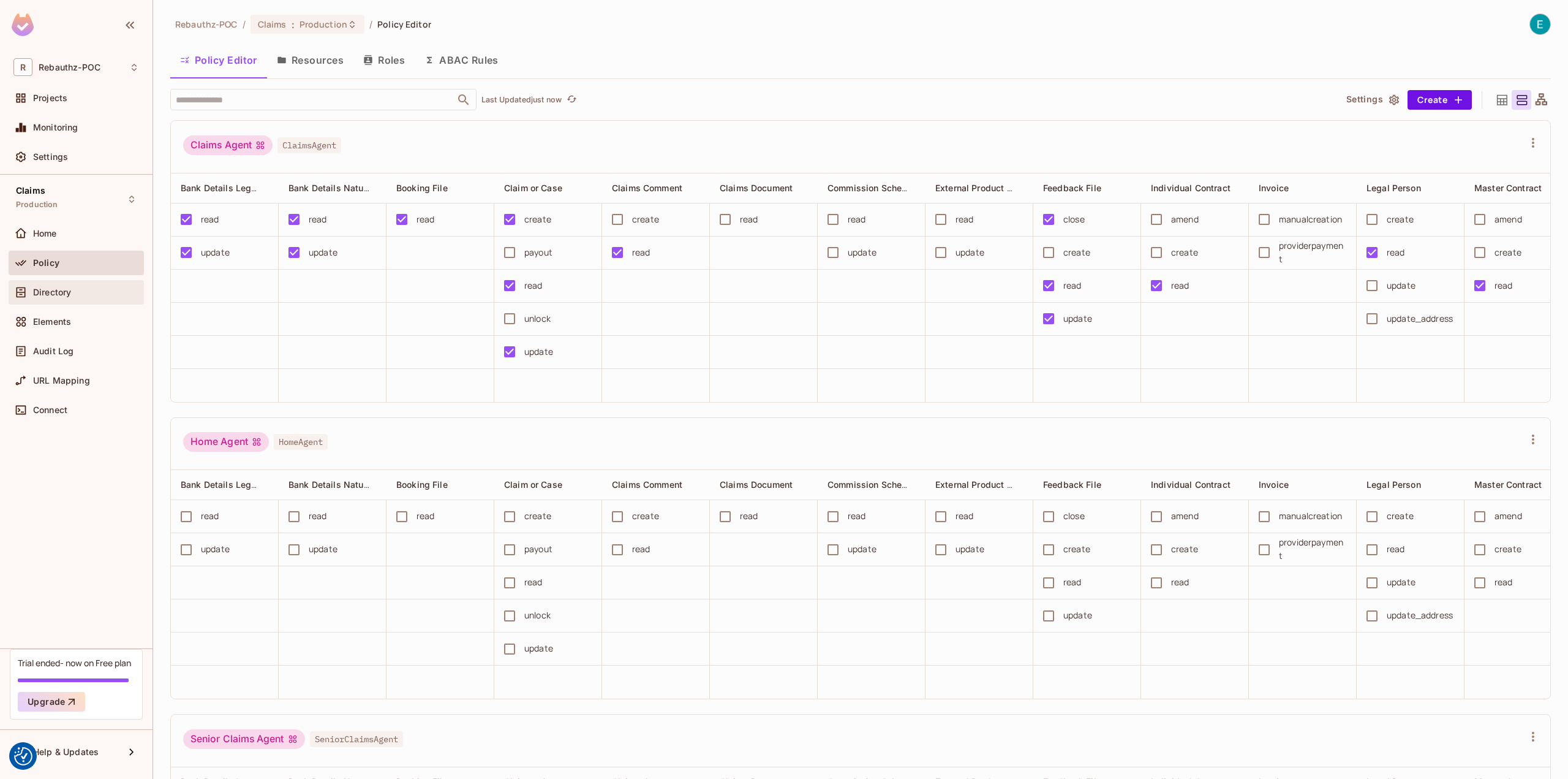
click at [49, 301] on div "Directory" at bounding box center [76, 292] width 135 height 24
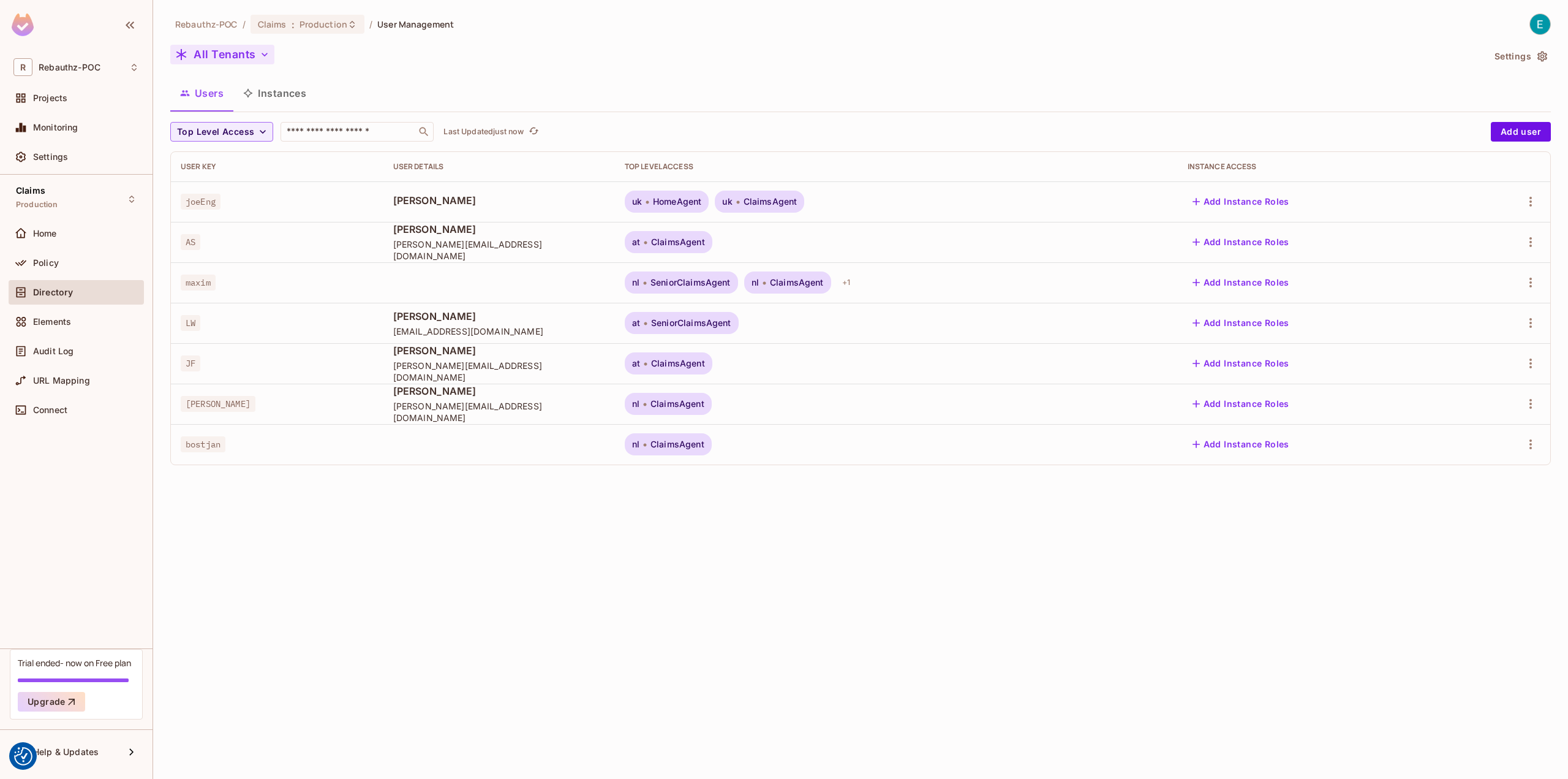
click at [200, 62] on button "All Tenants" at bounding box center [222, 54] width 104 height 19
click at [215, 142] on span "AT" at bounding box center [246, 140] width 132 height 12
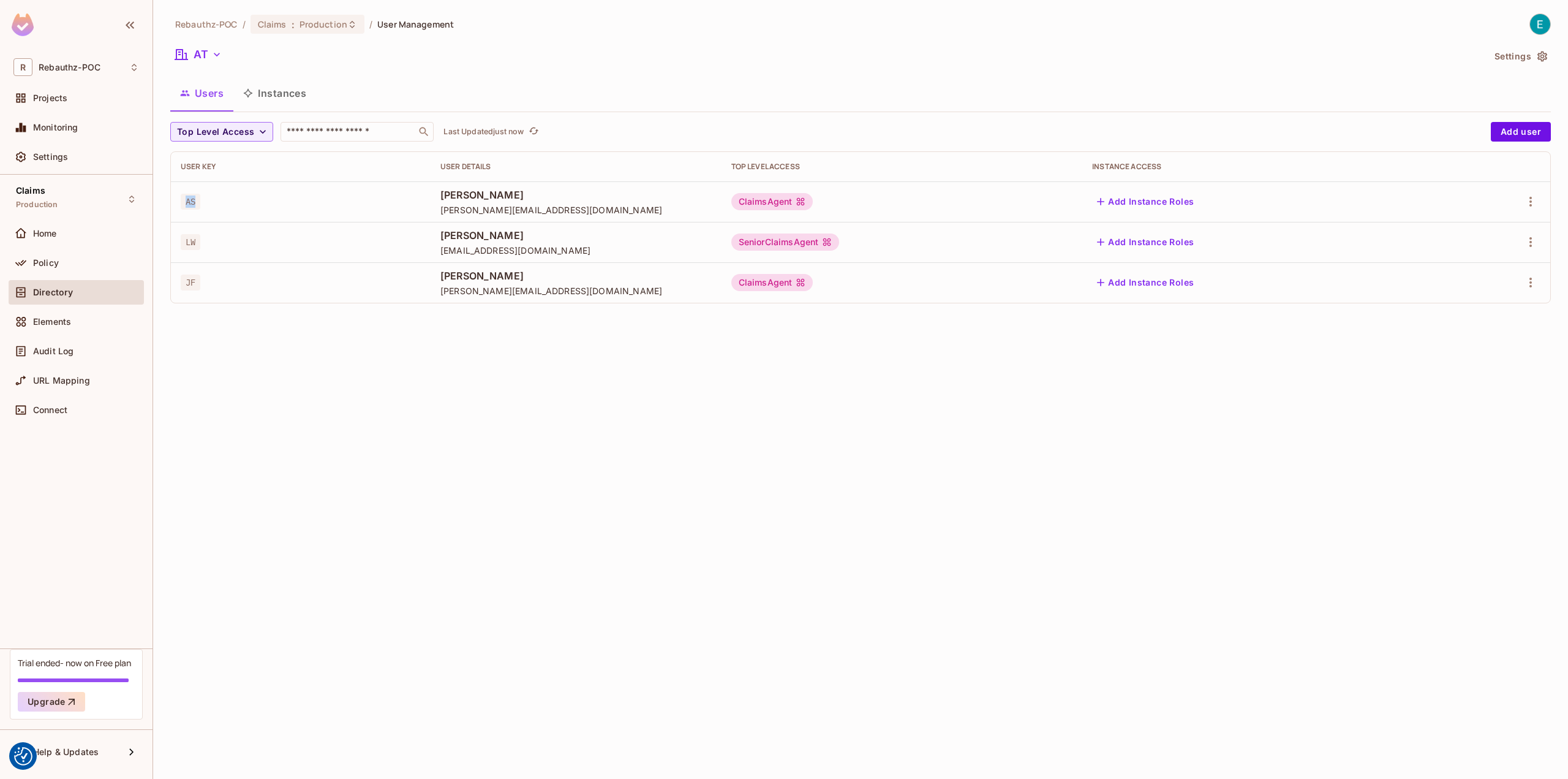
drag, startPoint x: 185, startPoint y: 205, endPoint x: 199, endPoint y: 202, distance: 14.3
click at [199, 202] on span "AS" at bounding box center [190, 201] width 19 height 16
click at [34, 261] on span "Policy" at bounding box center [46, 263] width 26 height 10
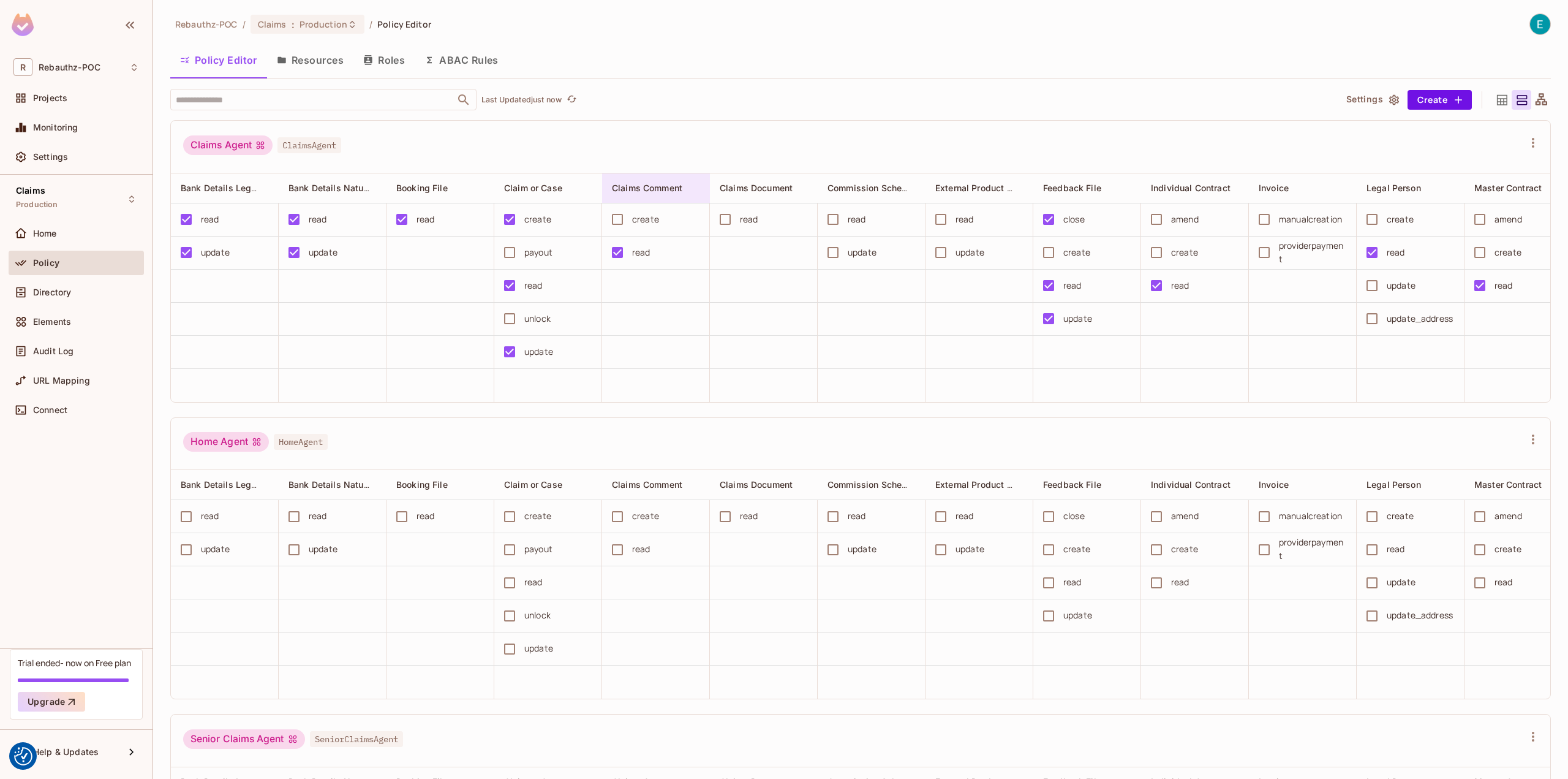
click at [639, 189] on span "Claims Comment" at bounding box center [647, 188] width 71 height 11
click at [664, 299] on div "Edit Resource" at bounding box center [665, 295] width 58 height 13
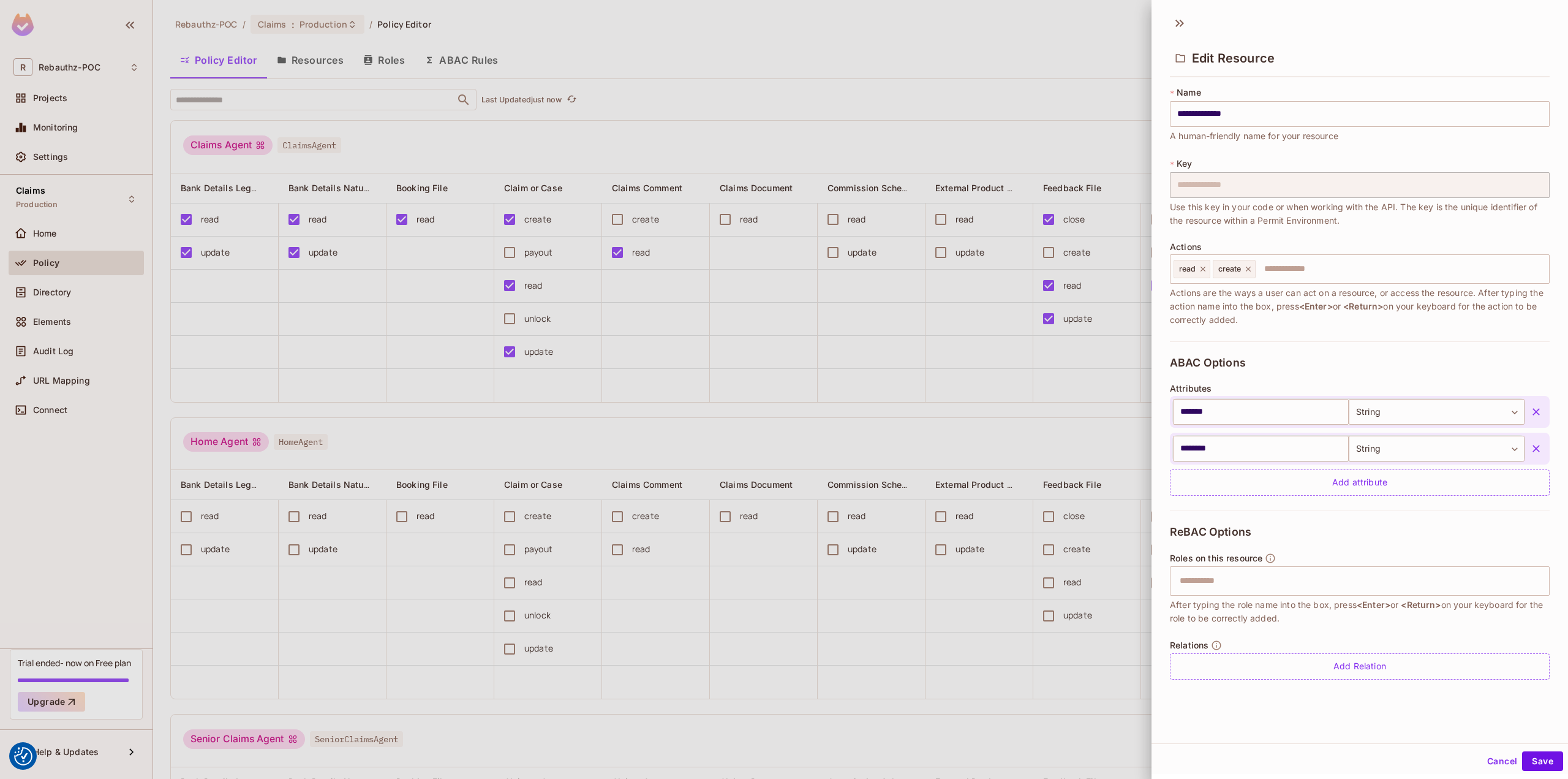
click at [692, 309] on div at bounding box center [784, 390] width 1568 height 779
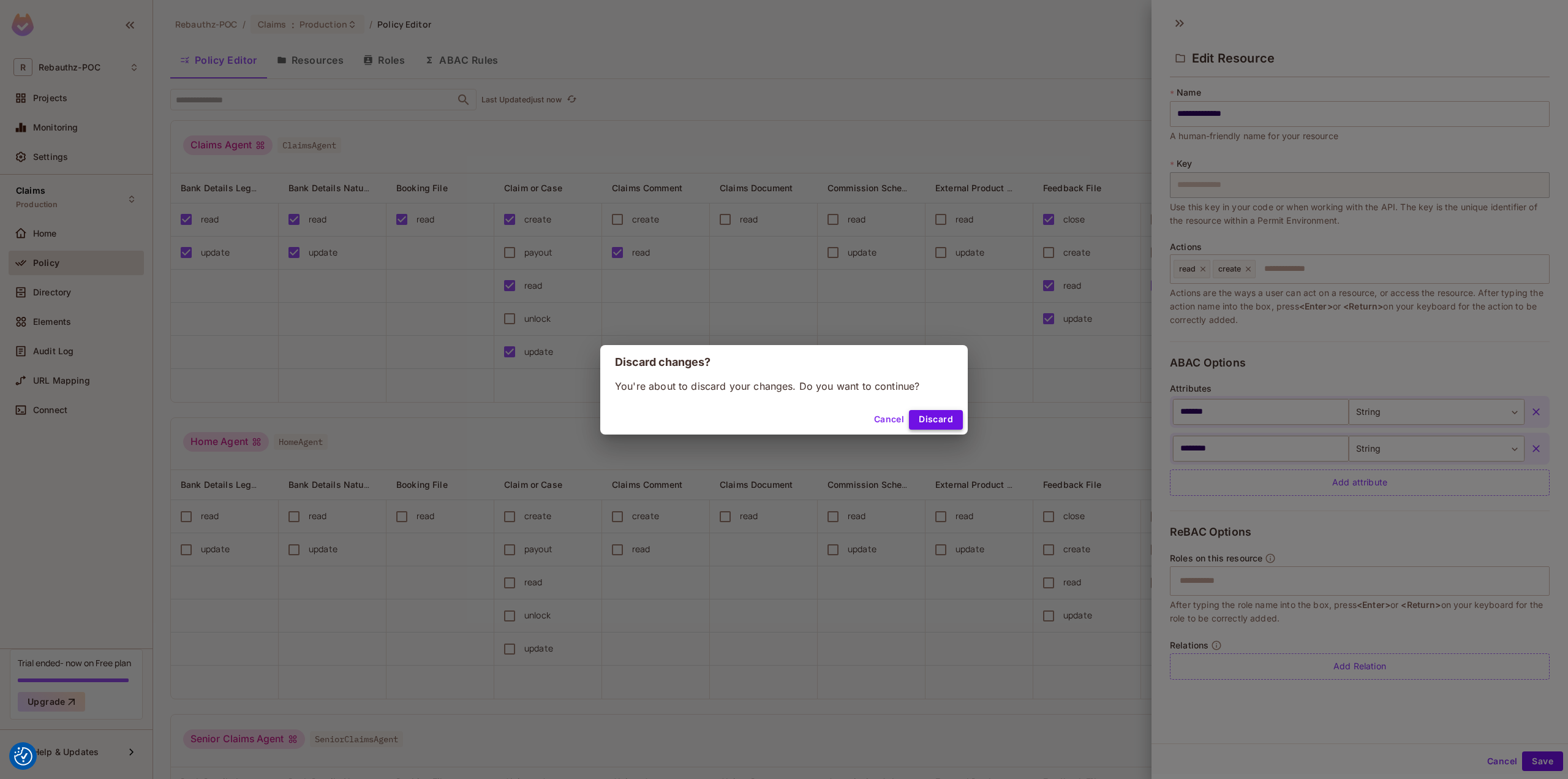
click at [920, 420] on button "Discard" at bounding box center [936, 420] width 54 height 19
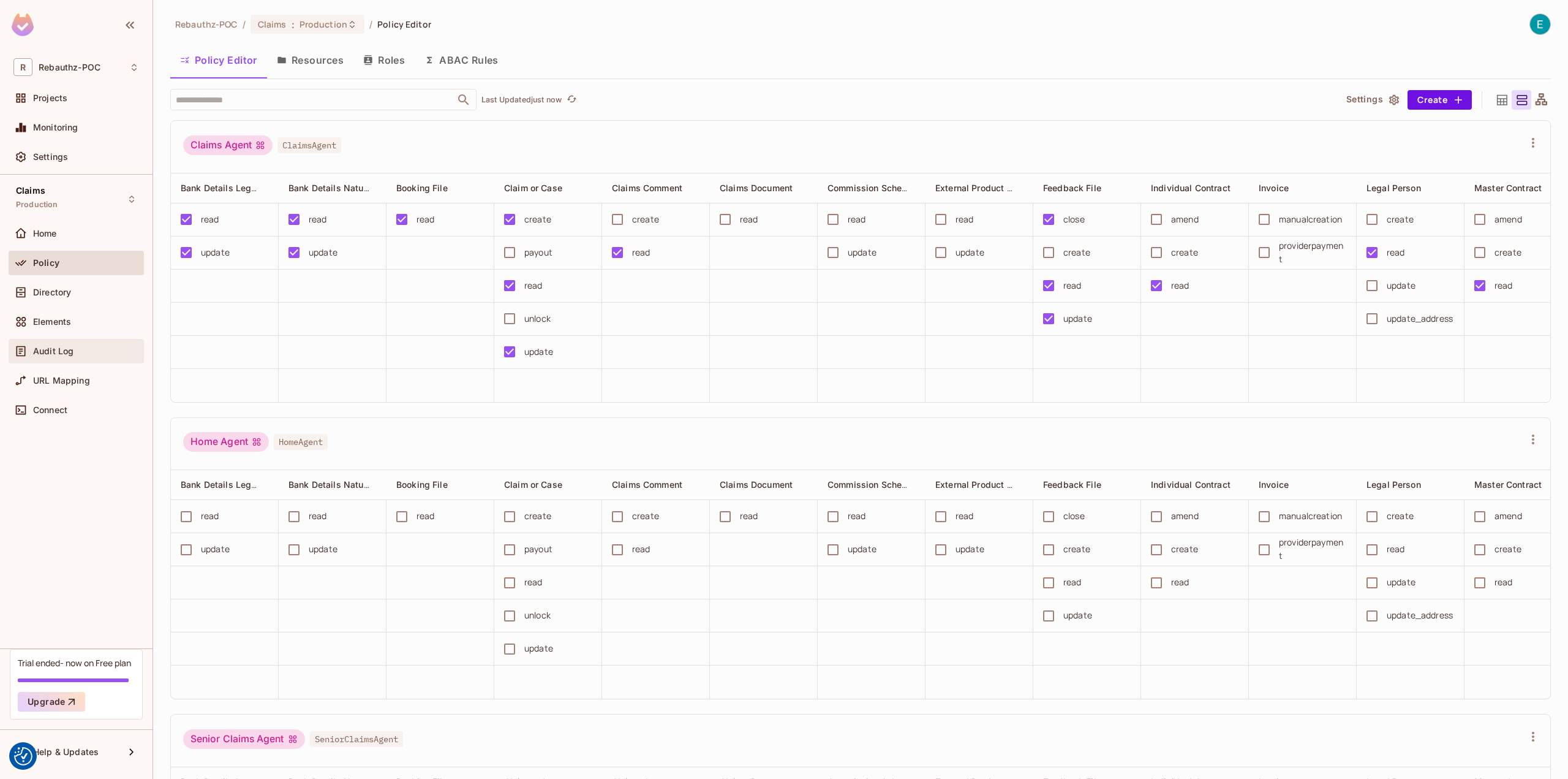
click at [54, 355] on span "Audit Log" at bounding box center [53, 351] width 41 height 10
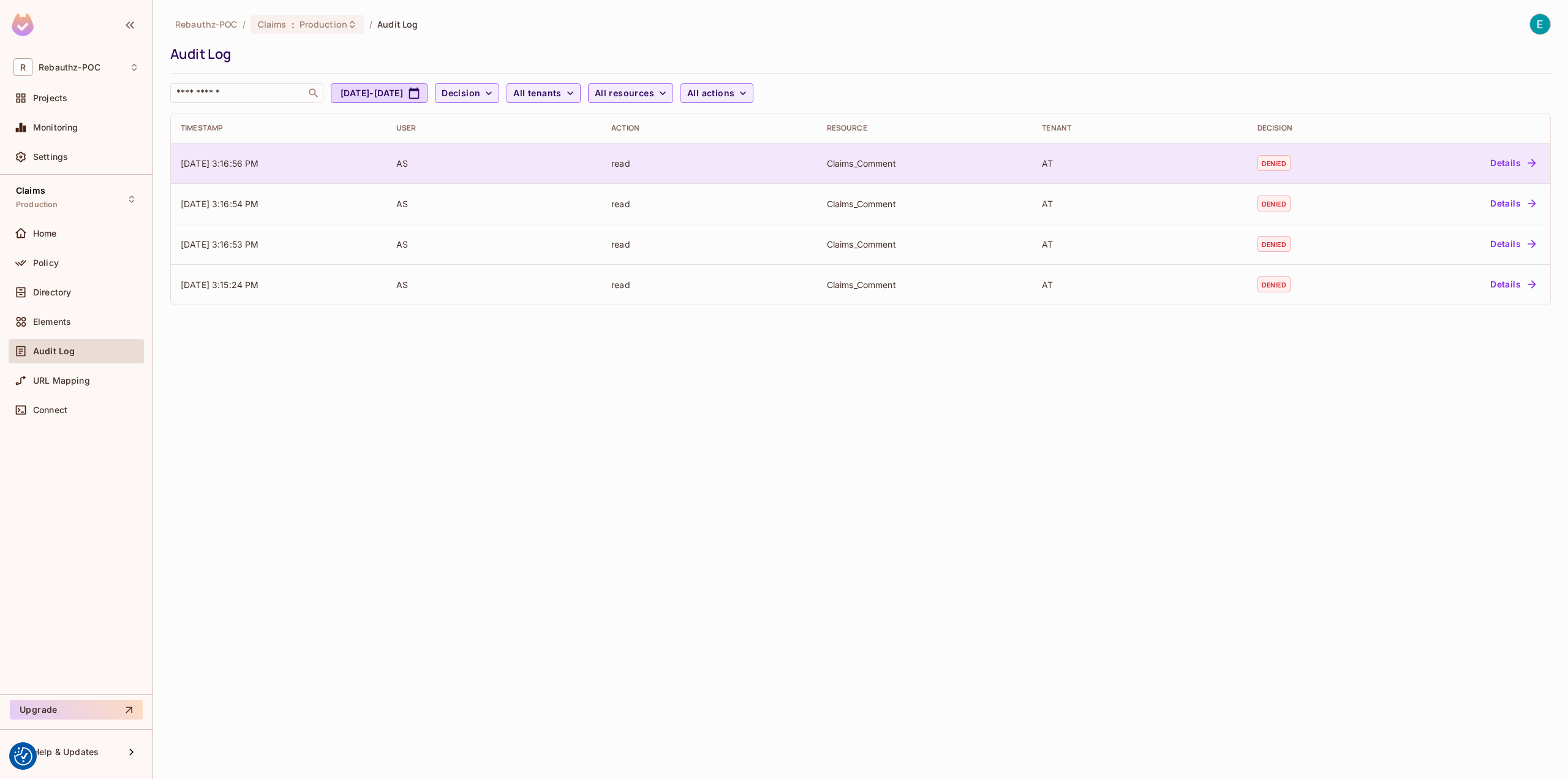
click at [988, 167] on div "Claims_Comment" at bounding box center [925, 163] width 196 height 12
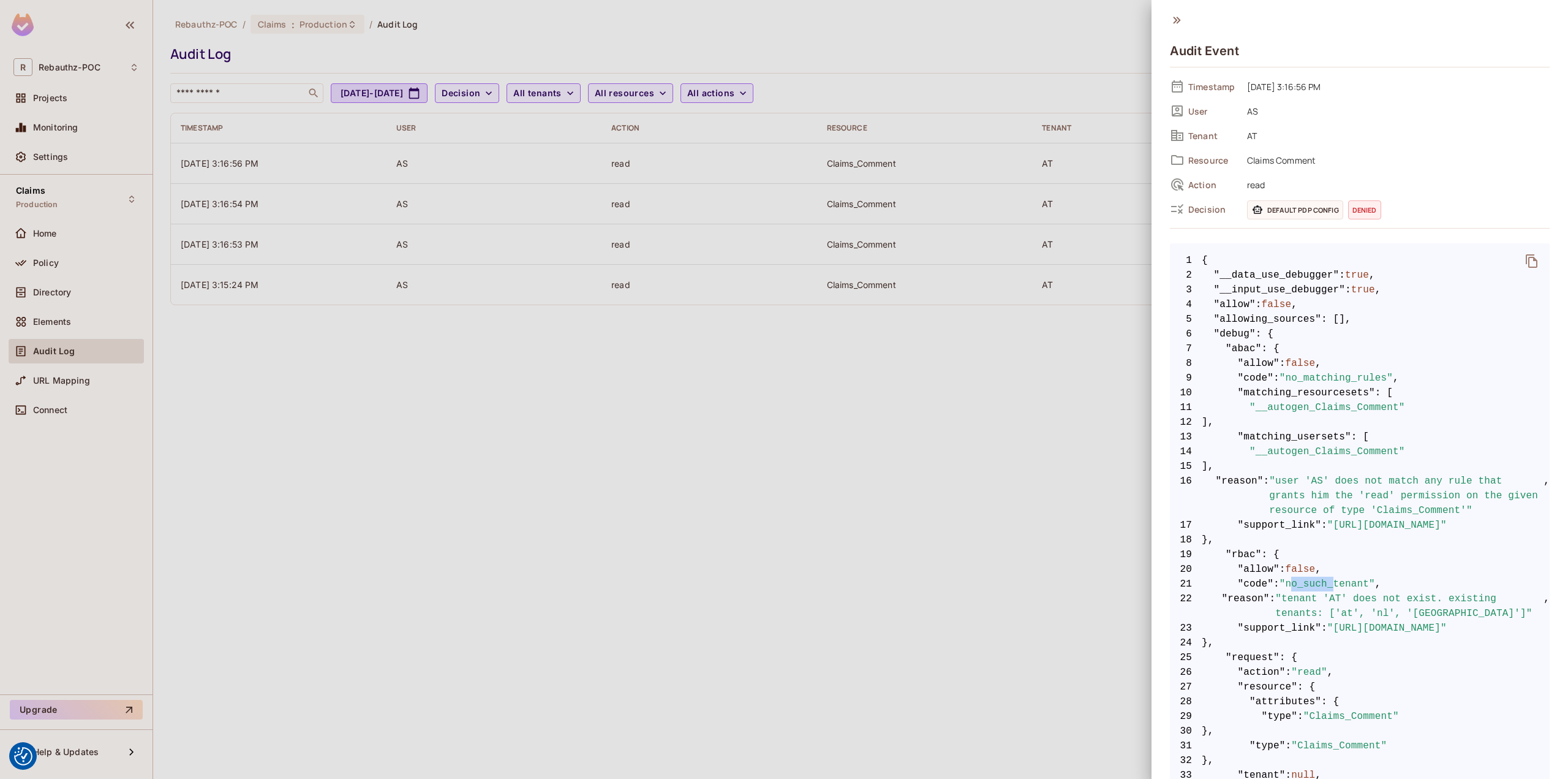
drag, startPoint x: 1291, startPoint y: 582, endPoint x: 1326, endPoint y: 582, distance: 35.0
click at [1326, 582] on span ""no_such_tenant"" at bounding box center [1327, 584] width 96 height 14
click at [1289, 612] on span ""tenant 'AT' does not exist. existing tenants: ['at', 'nl', '[GEOGRAPHIC_DATA]'…" at bounding box center [1409, 606] width 269 height 29
copy span "at"
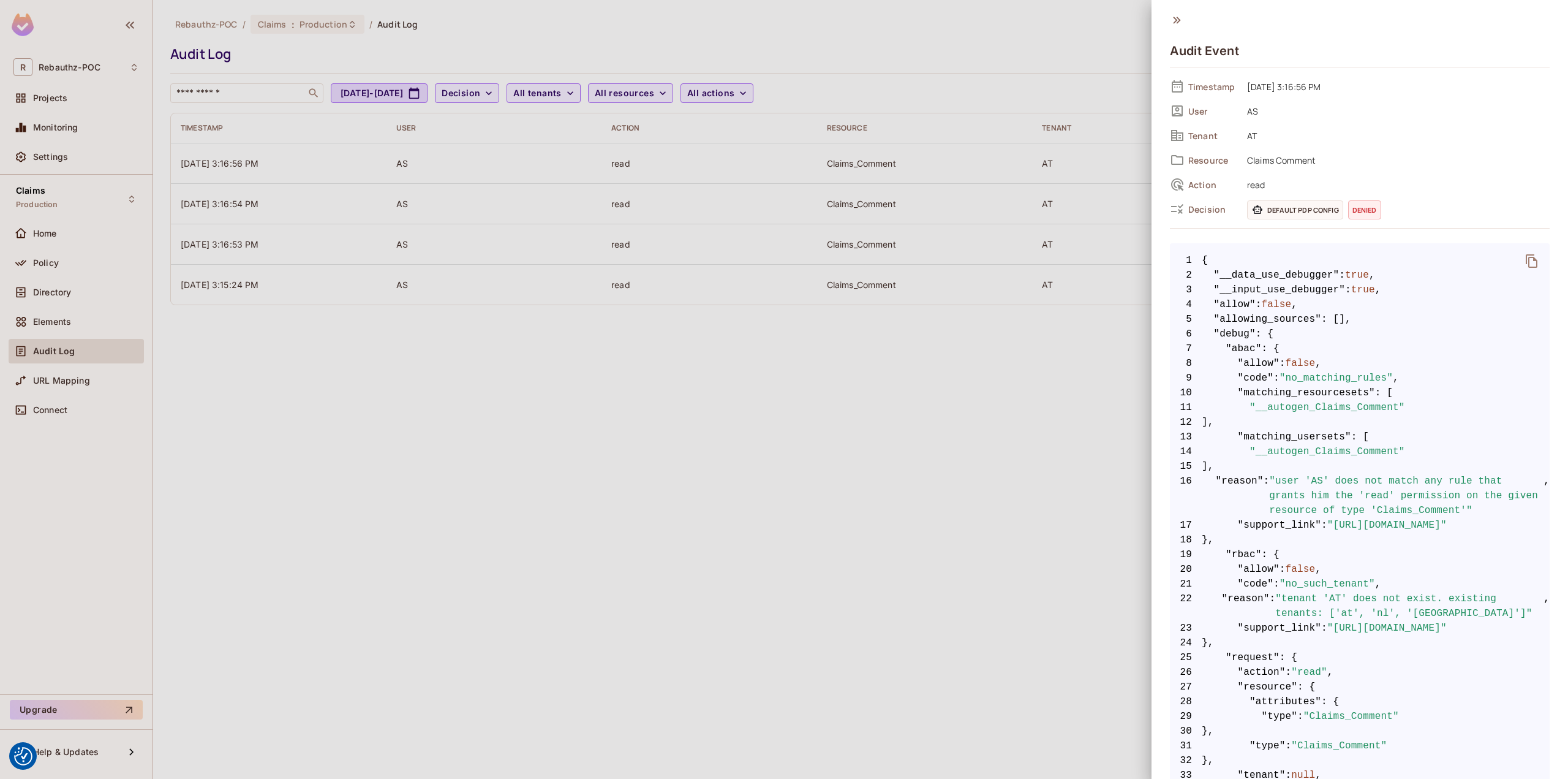
click at [460, 168] on div at bounding box center [784, 390] width 1568 height 779
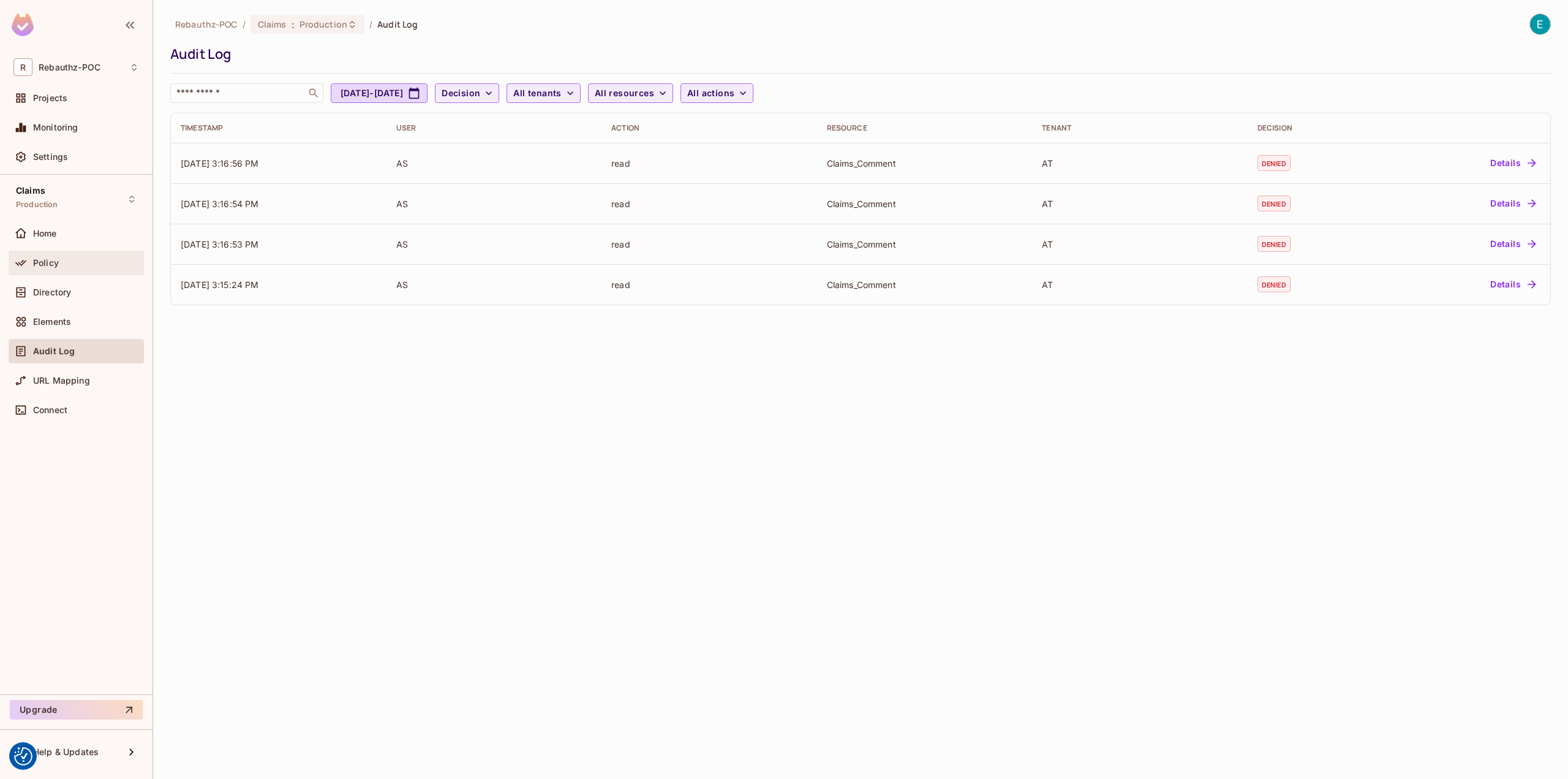
click at [49, 255] on div "Policy" at bounding box center [76, 262] width 126 height 14
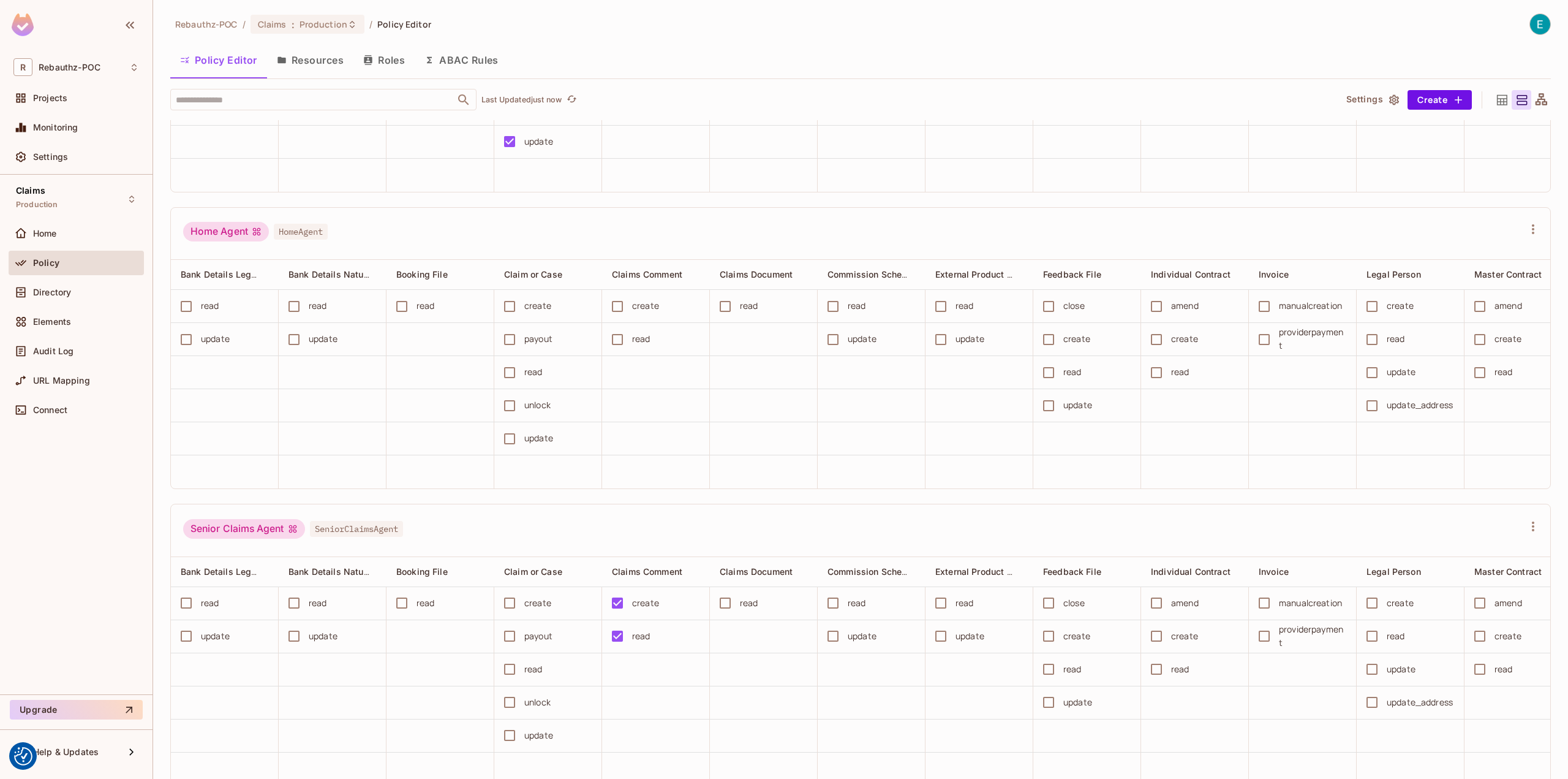
scroll to position [149, 0]
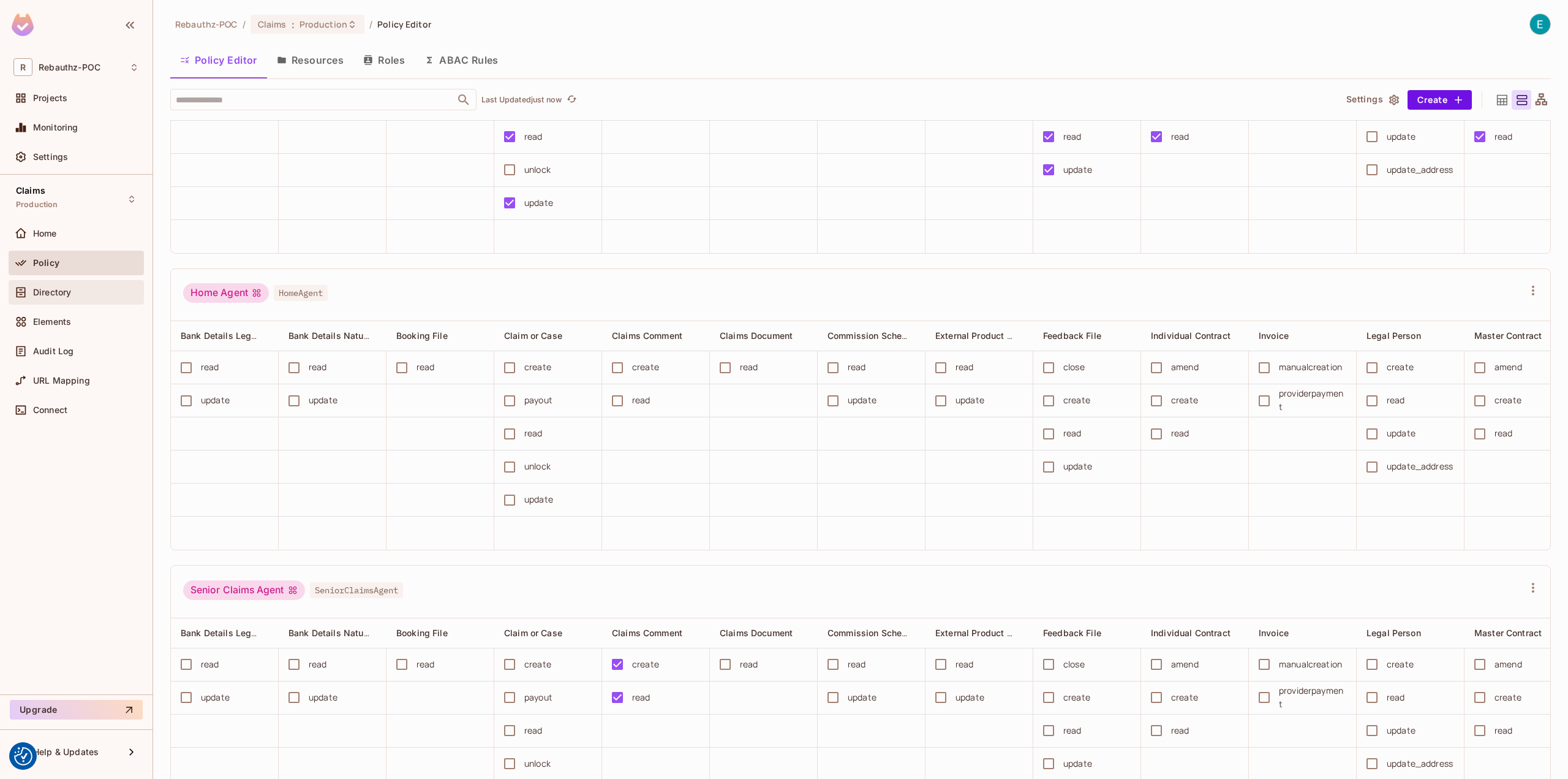
click at [58, 290] on span "Directory" at bounding box center [52, 292] width 38 height 10
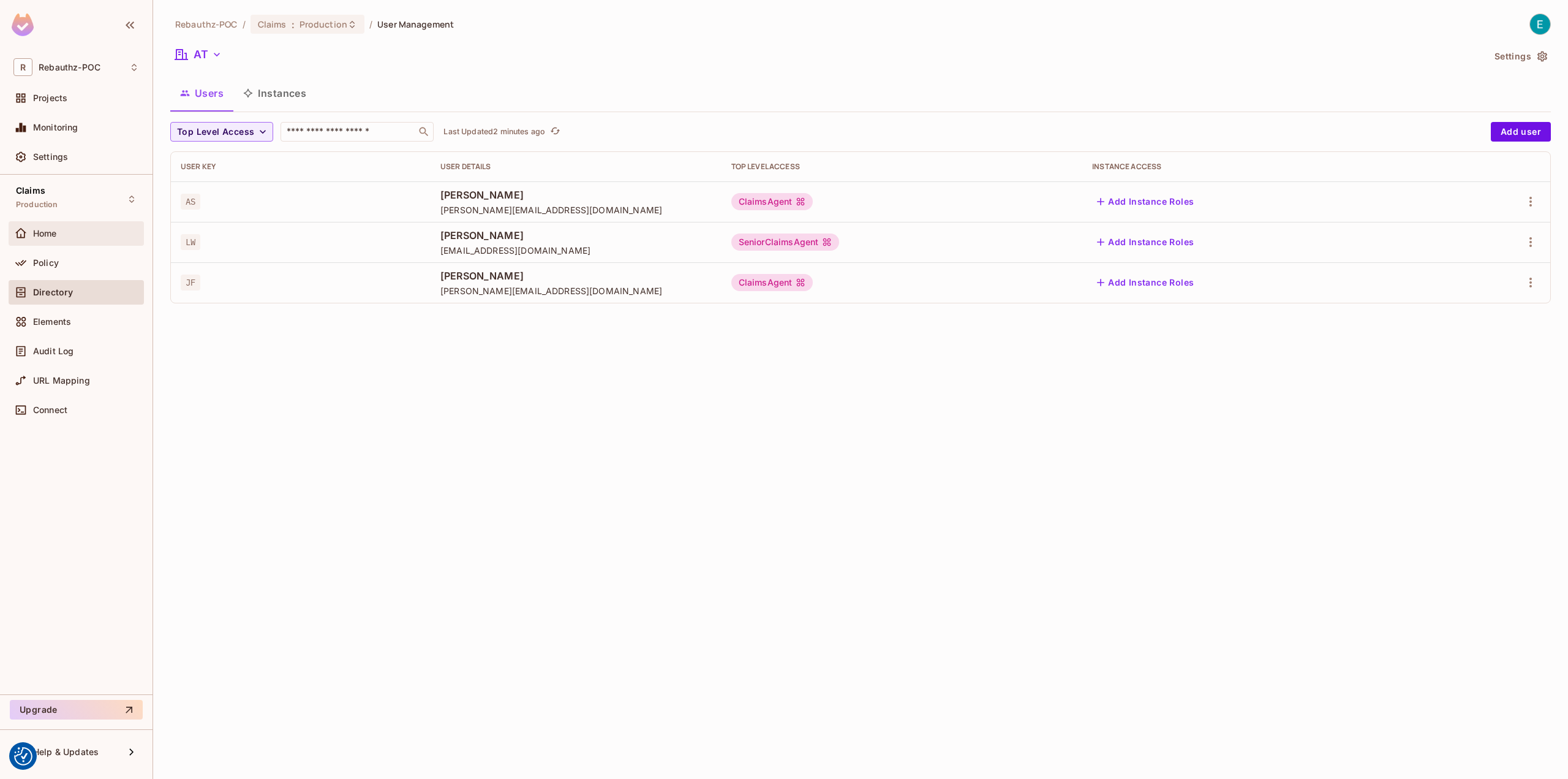
click at [78, 230] on div "Home" at bounding box center [86, 234] width 106 height 10
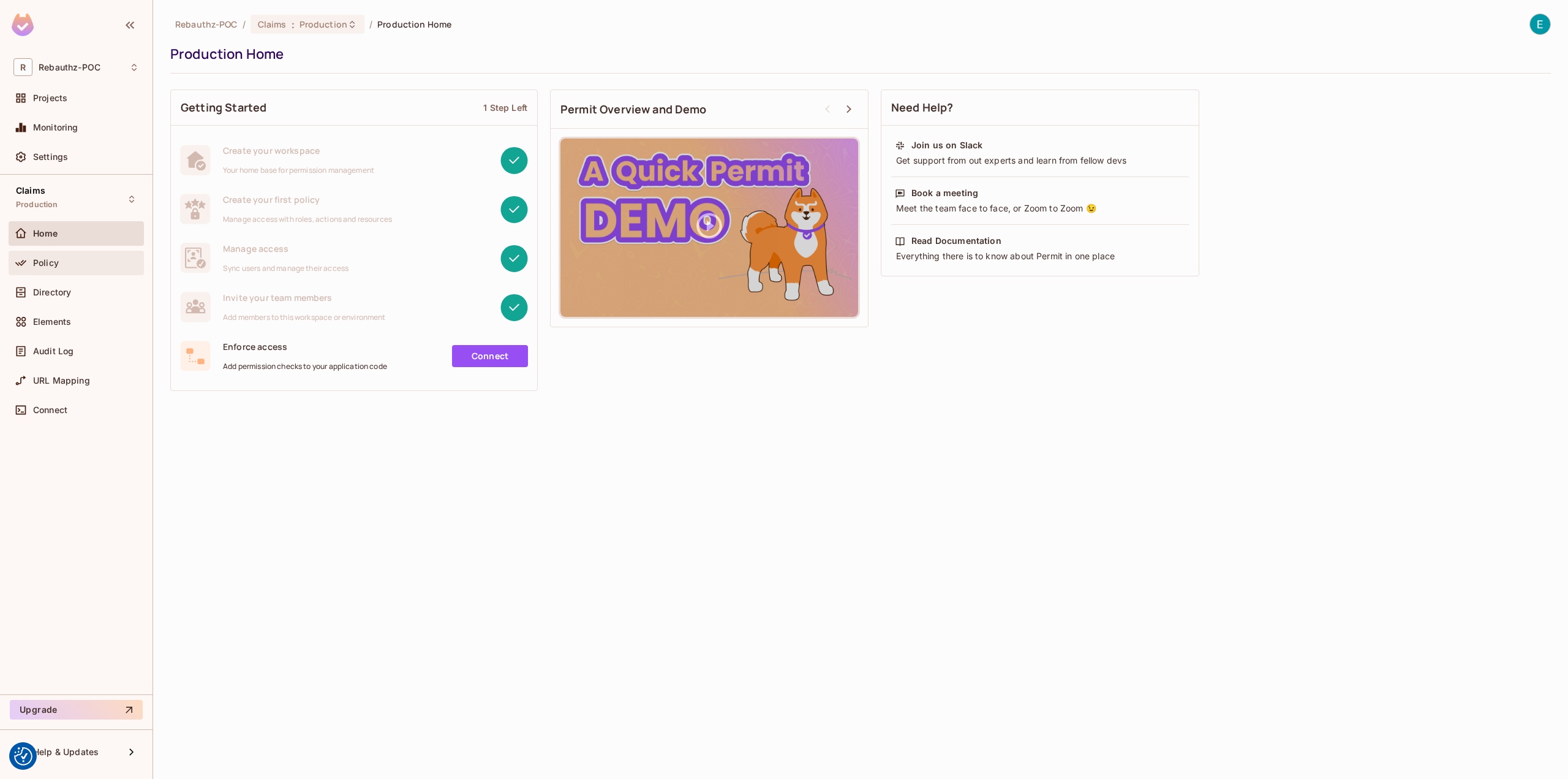
click at [39, 259] on span "Policy" at bounding box center [46, 263] width 26 height 10
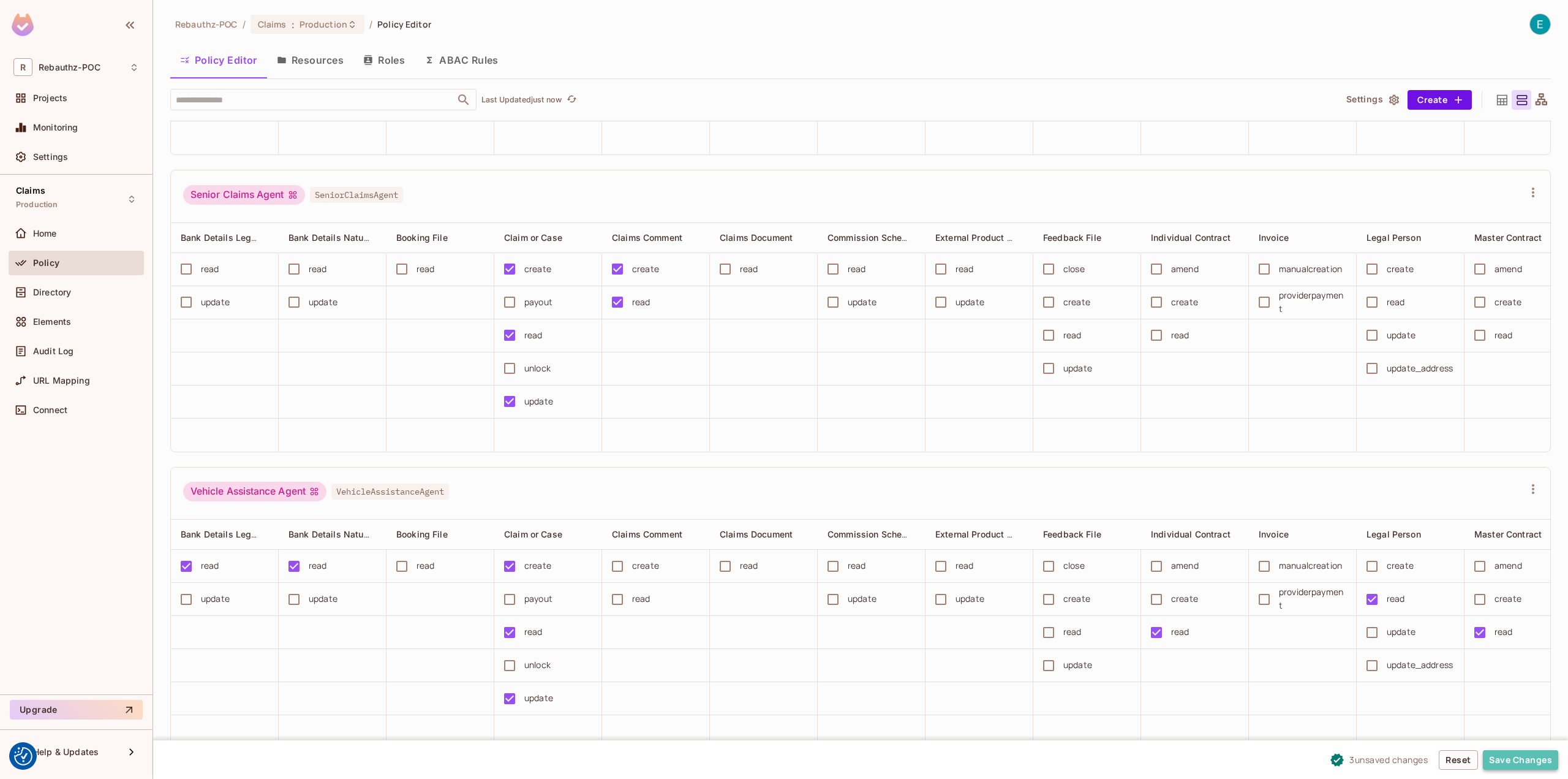
click at [1509, 759] on button "Save Changes" at bounding box center [1520, 760] width 75 height 19
